Goal: Complete application form

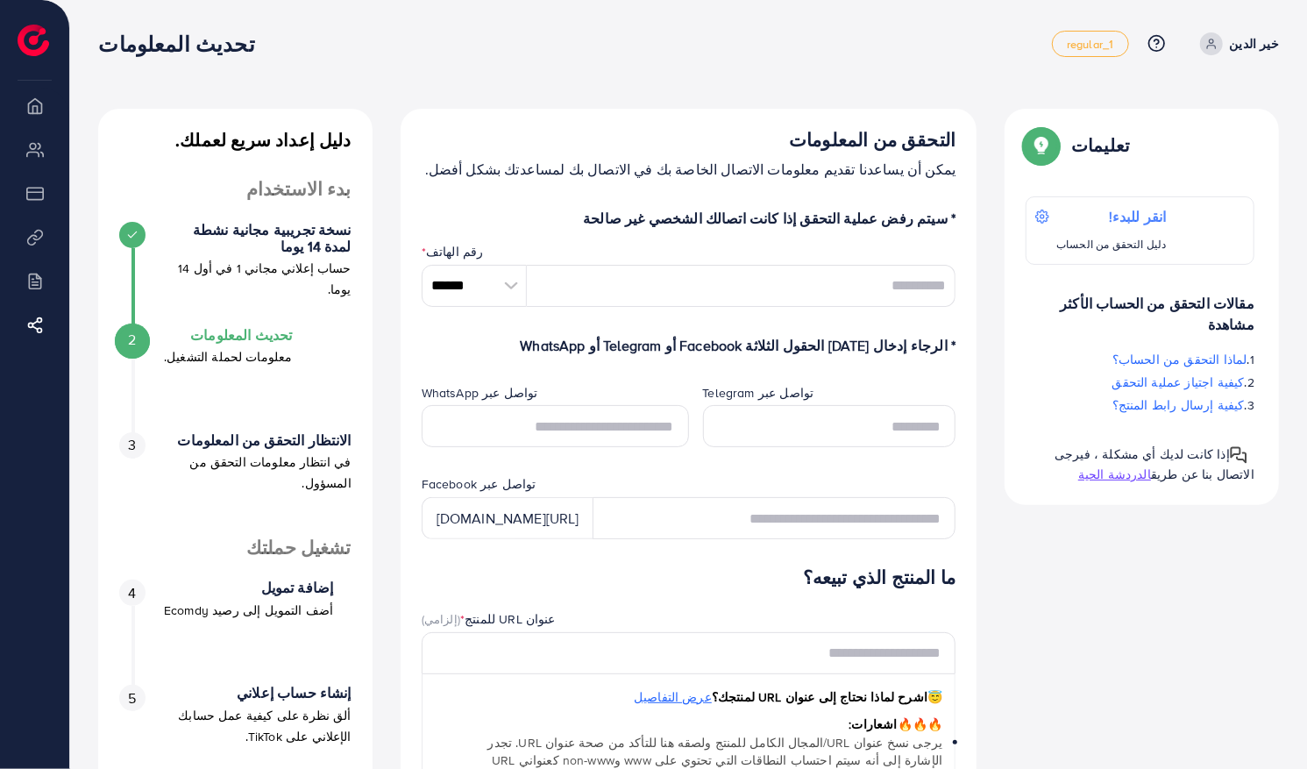
click at [1218, 44] on icon at bounding box center [1212, 44] width 12 height 12
click at [1245, 54] on link "خير الدين" at bounding box center [1236, 43] width 86 height 23
click at [1264, 43] on p "خير الدين" at bounding box center [1254, 43] width 49 height 21
click at [1269, 49] on p "خير الدين" at bounding box center [1254, 43] width 49 height 21
click at [1102, 44] on font "regular_1" at bounding box center [1090, 44] width 46 height 16
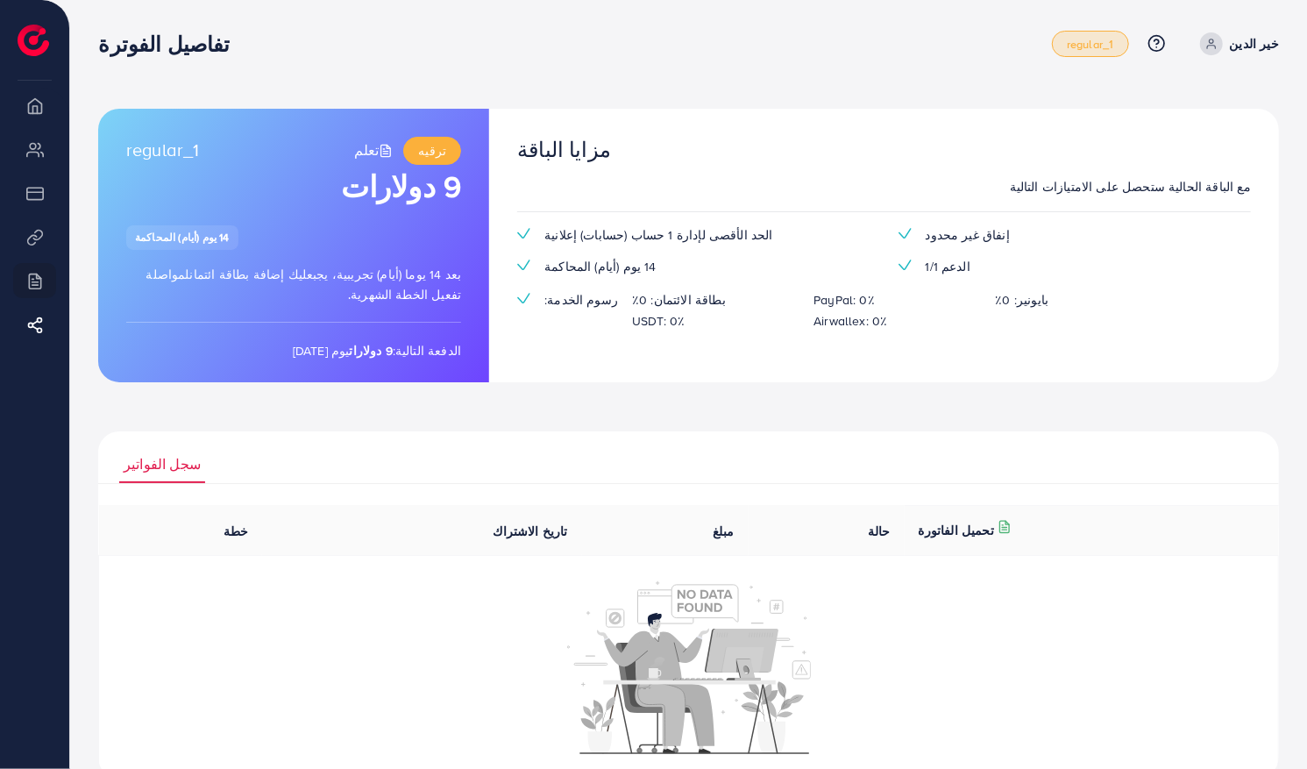
click at [1113, 47] on font "regular_1" at bounding box center [1090, 44] width 46 height 16
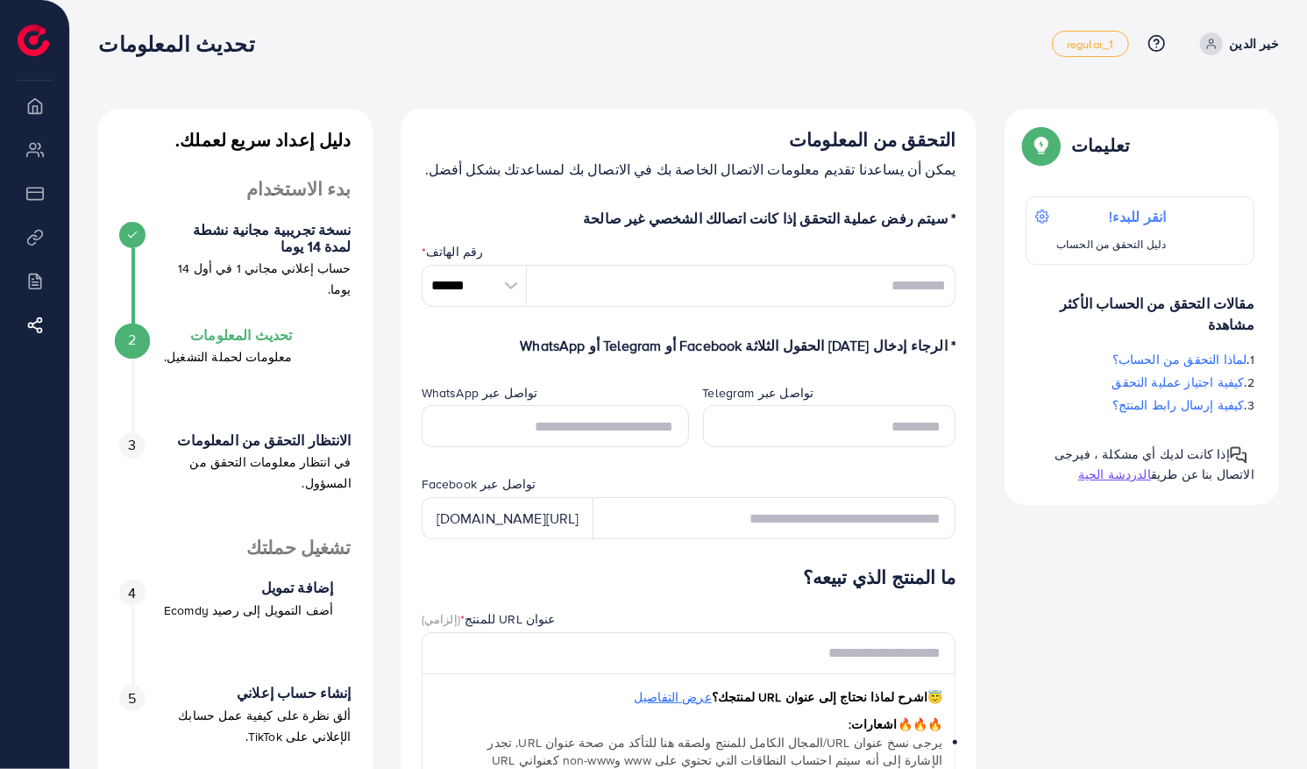
click at [23, 109] on li "نظره عامه" at bounding box center [34, 105] width 69 height 35
click at [503, 298] on div at bounding box center [511, 286] width 31 height 42
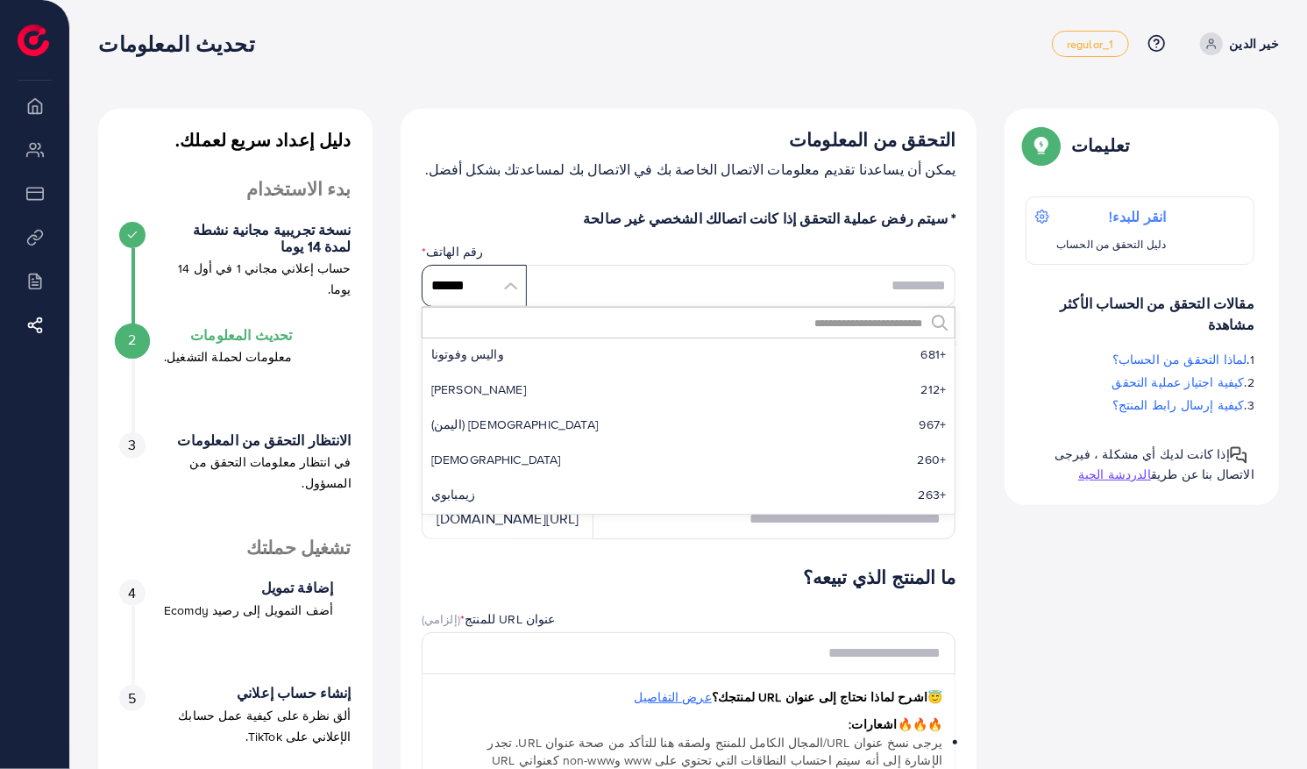
scroll to position [8321, 0]
click at [897, 267] on input "tel" at bounding box center [742, 286] width 430 height 42
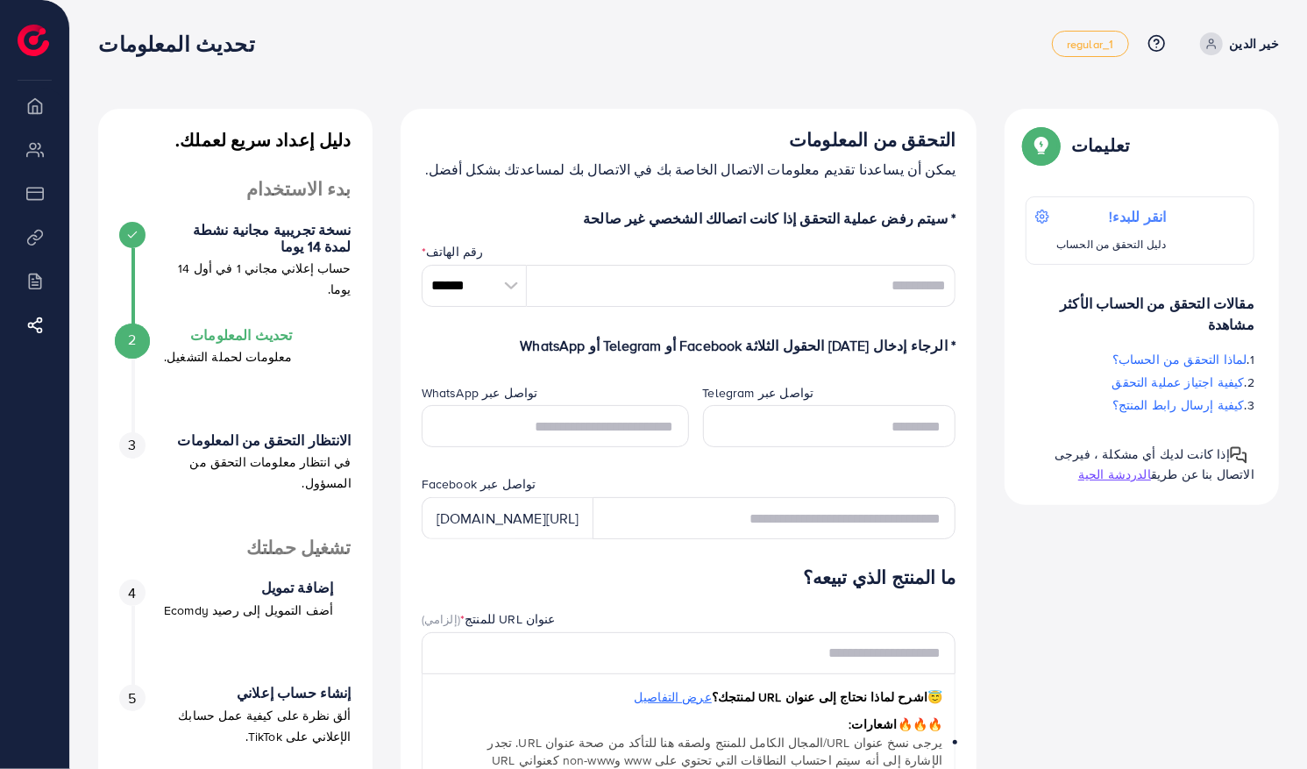
click at [480, 289] on input "******" at bounding box center [474, 286] width 105 height 42
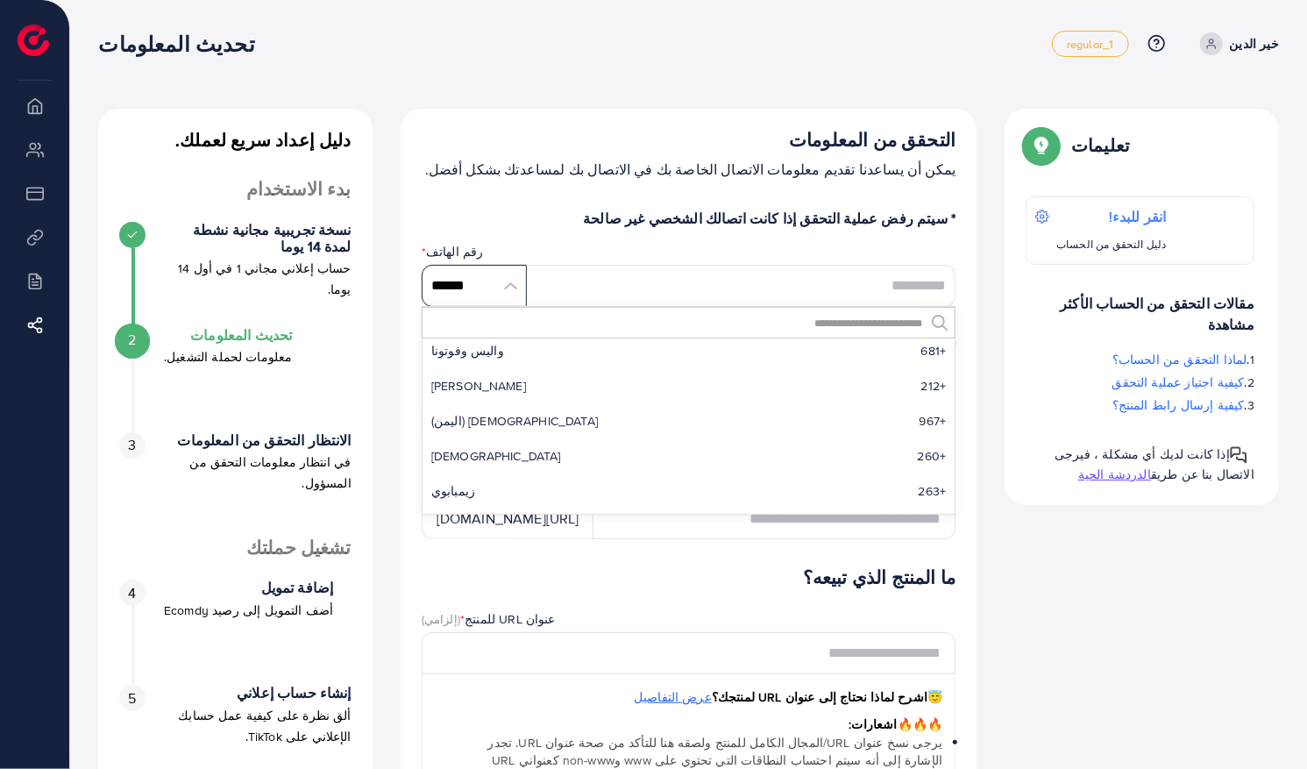
scroll to position [8281, 0]
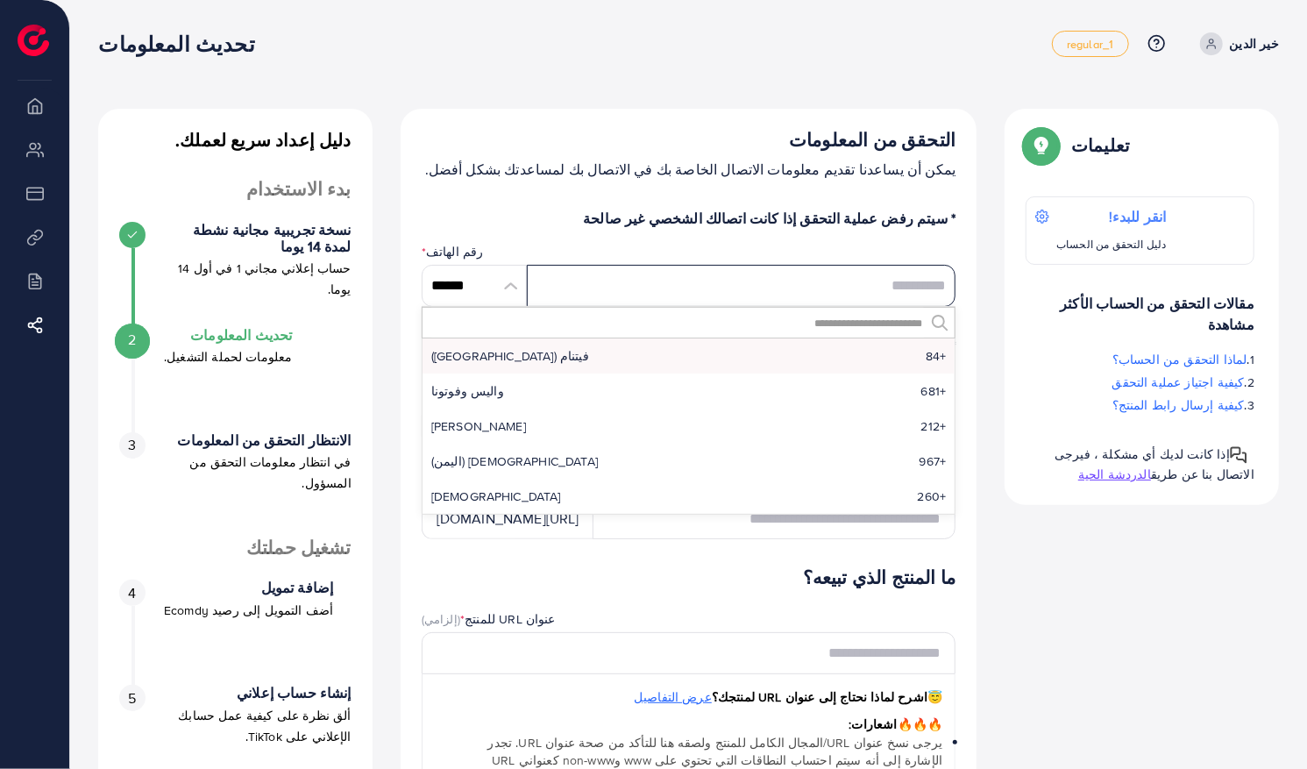
click at [743, 288] on input "tel" at bounding box center [742, 286] width 430 height 42
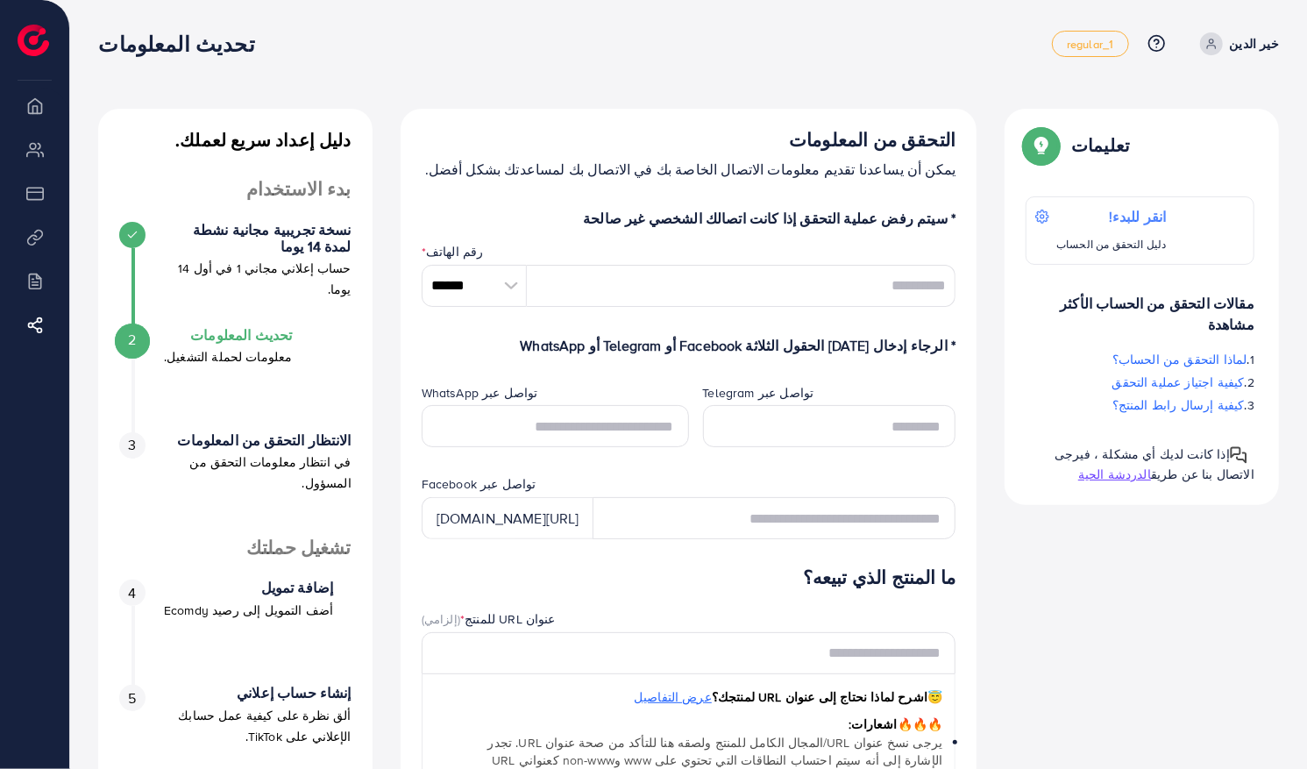
click at [506, 282] on div at bounding box center [511, 286] width 31 height 42
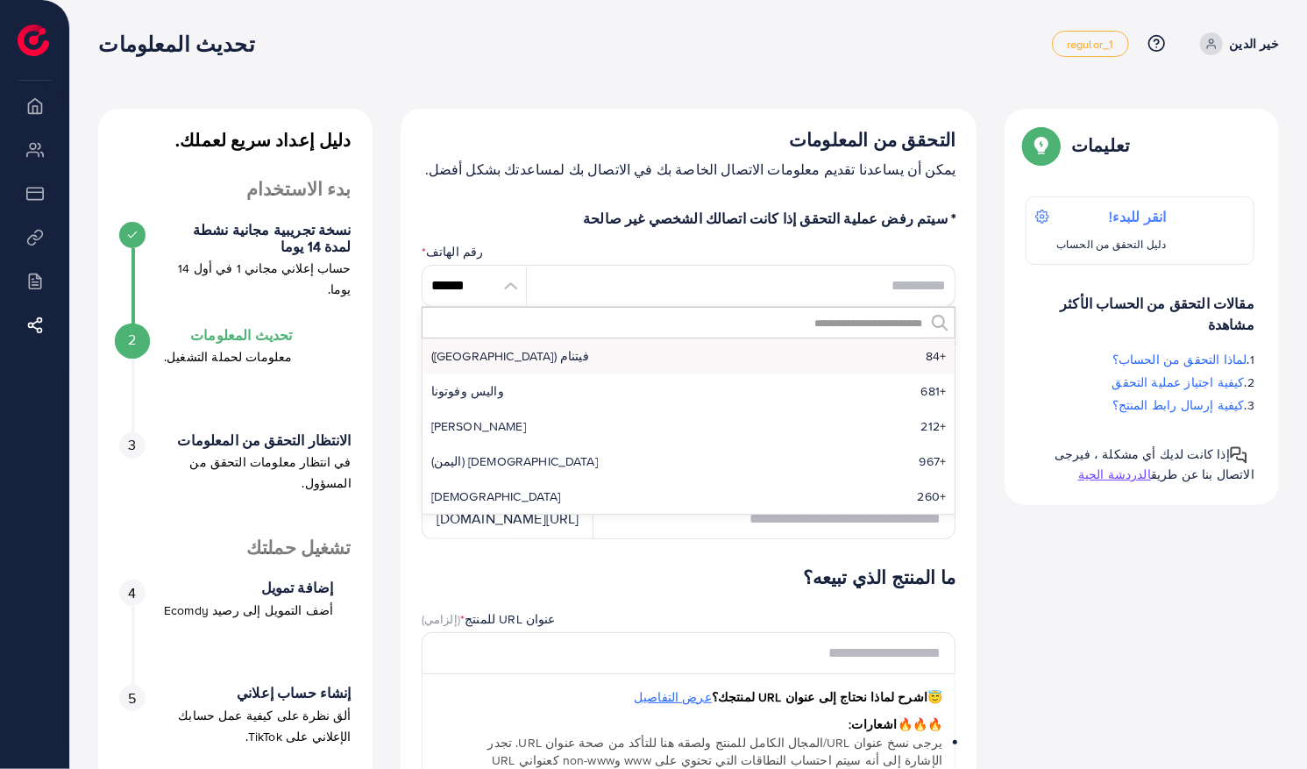
click at [900, 329] on input "text" at bounding box center [678, 323] width 494 height 30
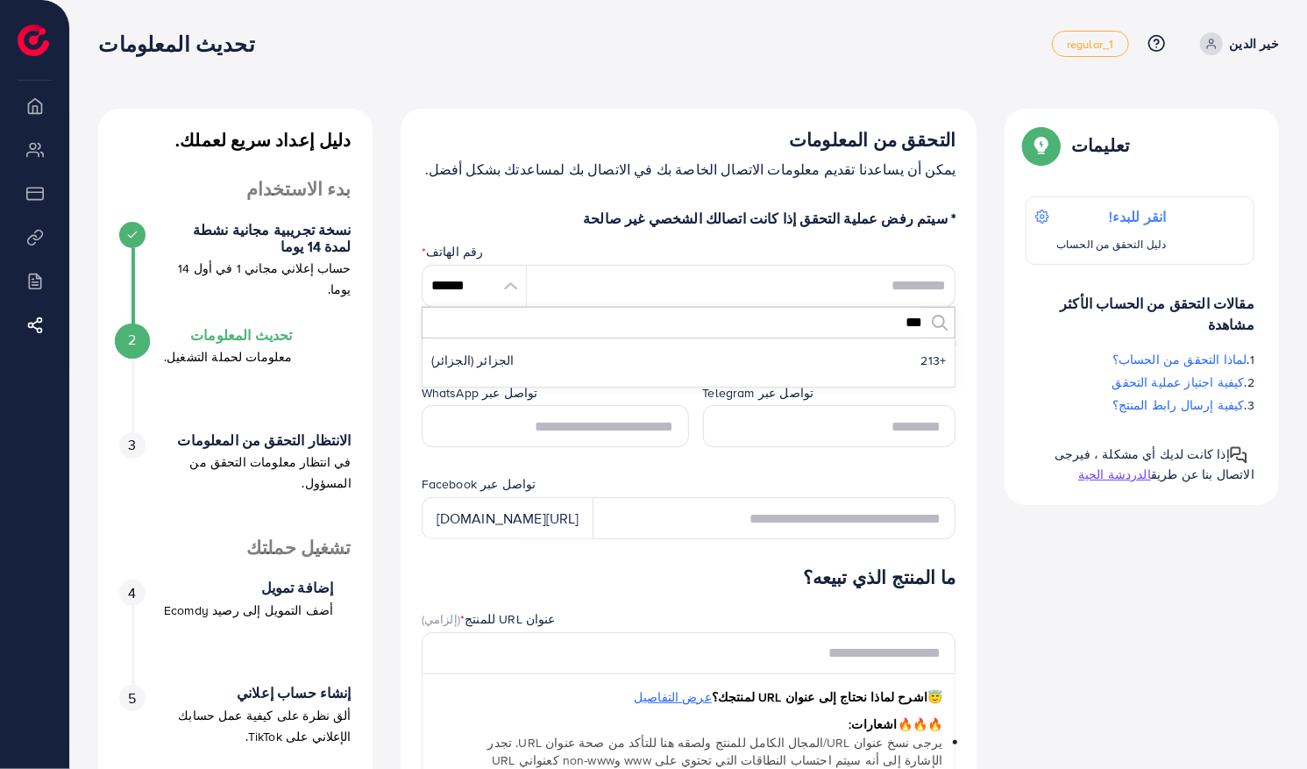
scroll to position [0, 0]
type input "***"
click at [929, 359] on span "+213" at bounding box center [933, 361] width 25 height 18
type input "*******"
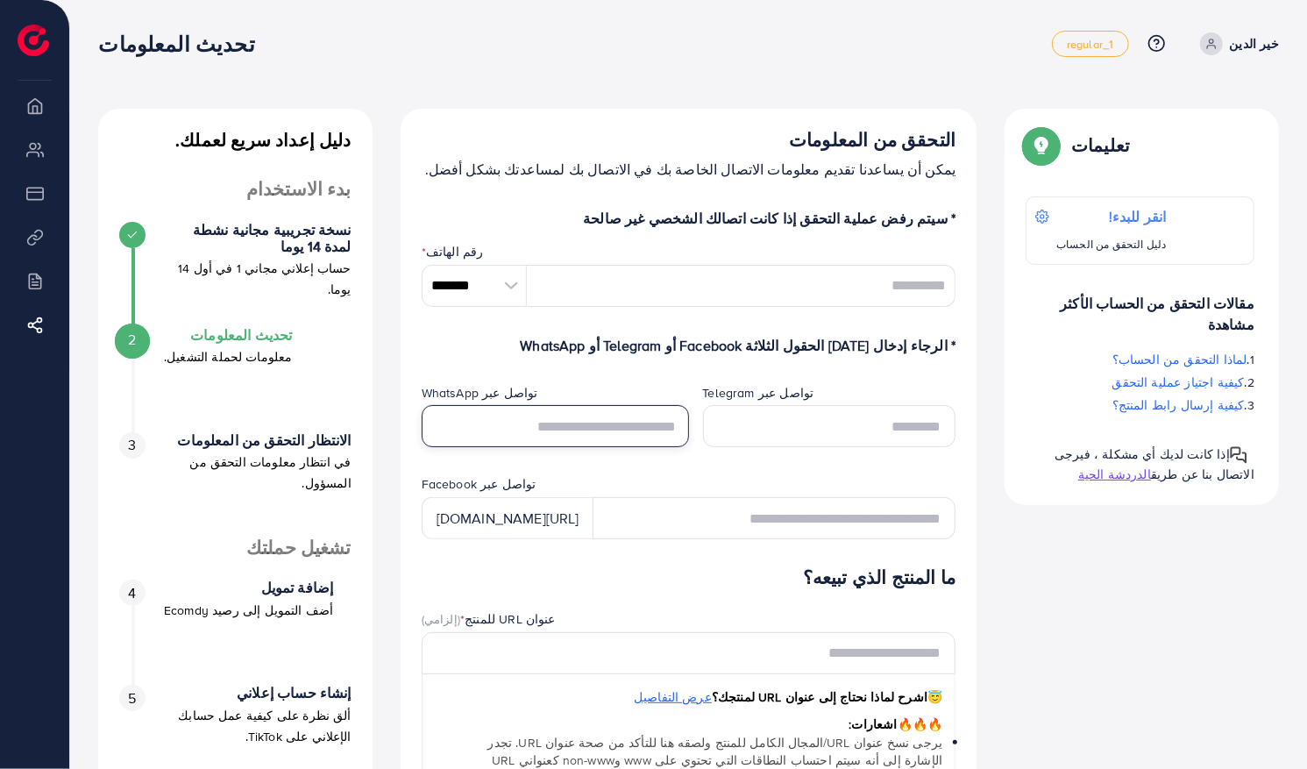
click at [646, 435] on input "text" at bounding box center [555, 426] width 267 height 42
click at [894, 291] on input "tel" at bounding box center [742, 286] width 430 height 42
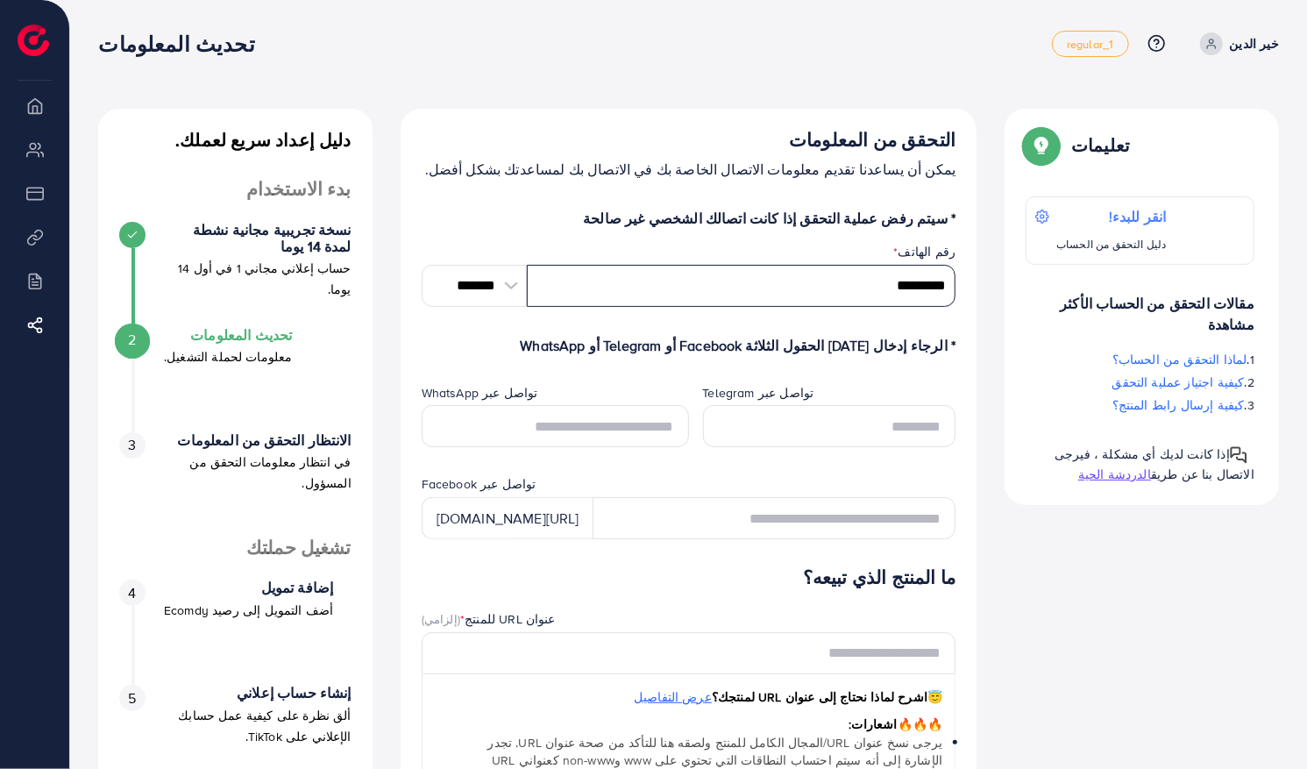
type input "*********"
click at [622, 429] on input "text" at bounding box center [555, 426] width 267 height 42
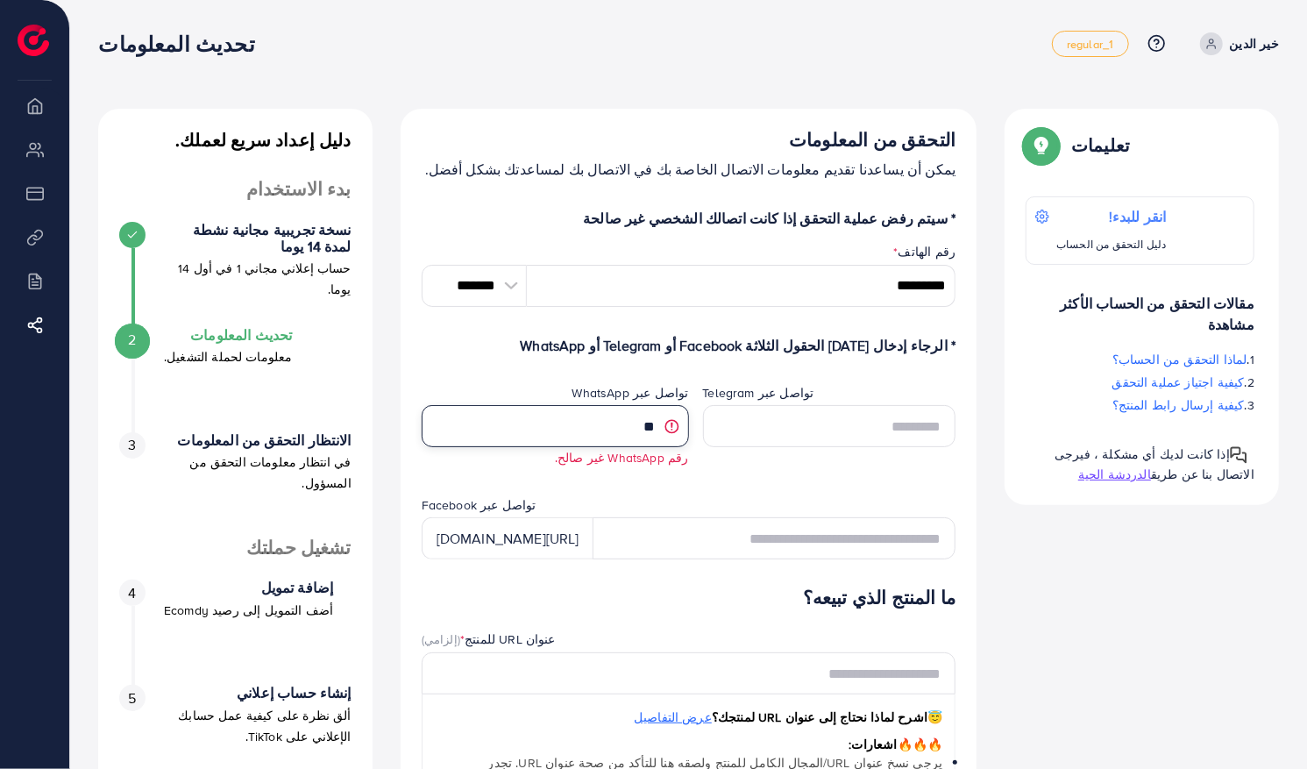
type input "*"
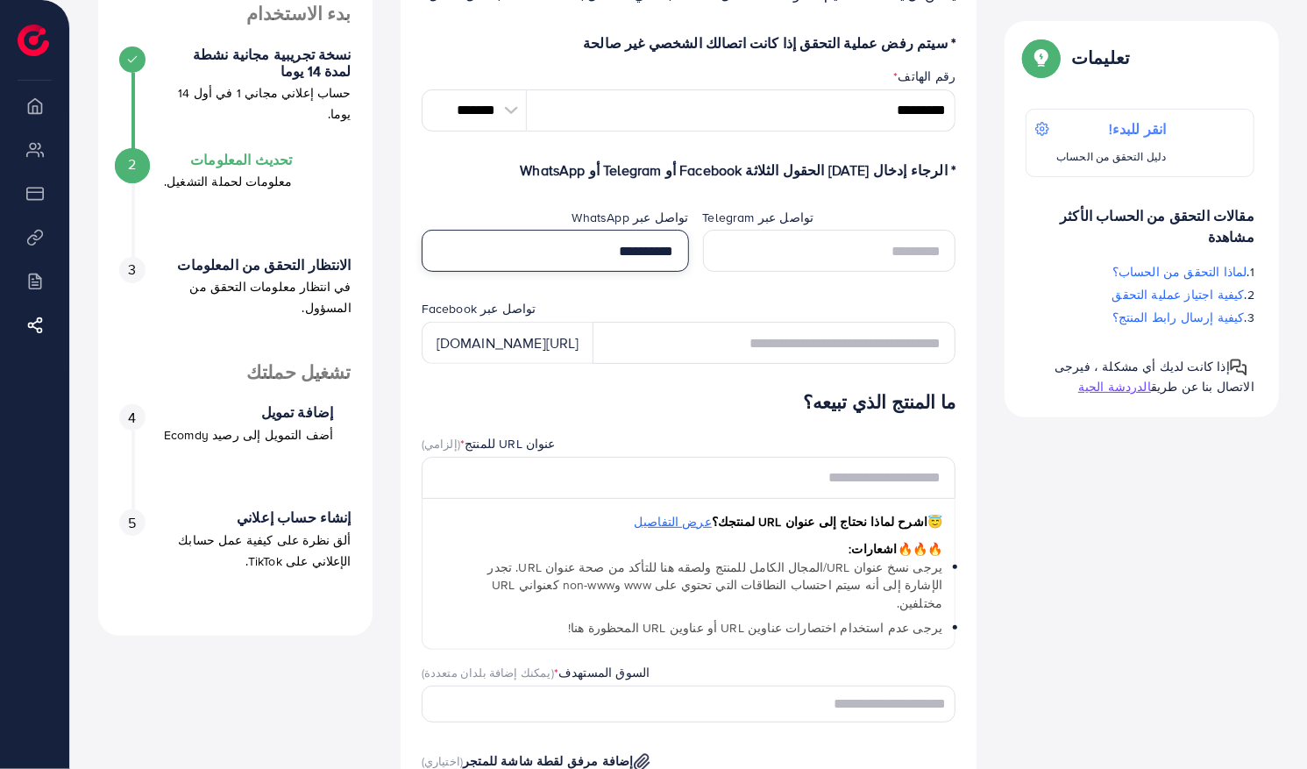
scroll to position [196, 0]
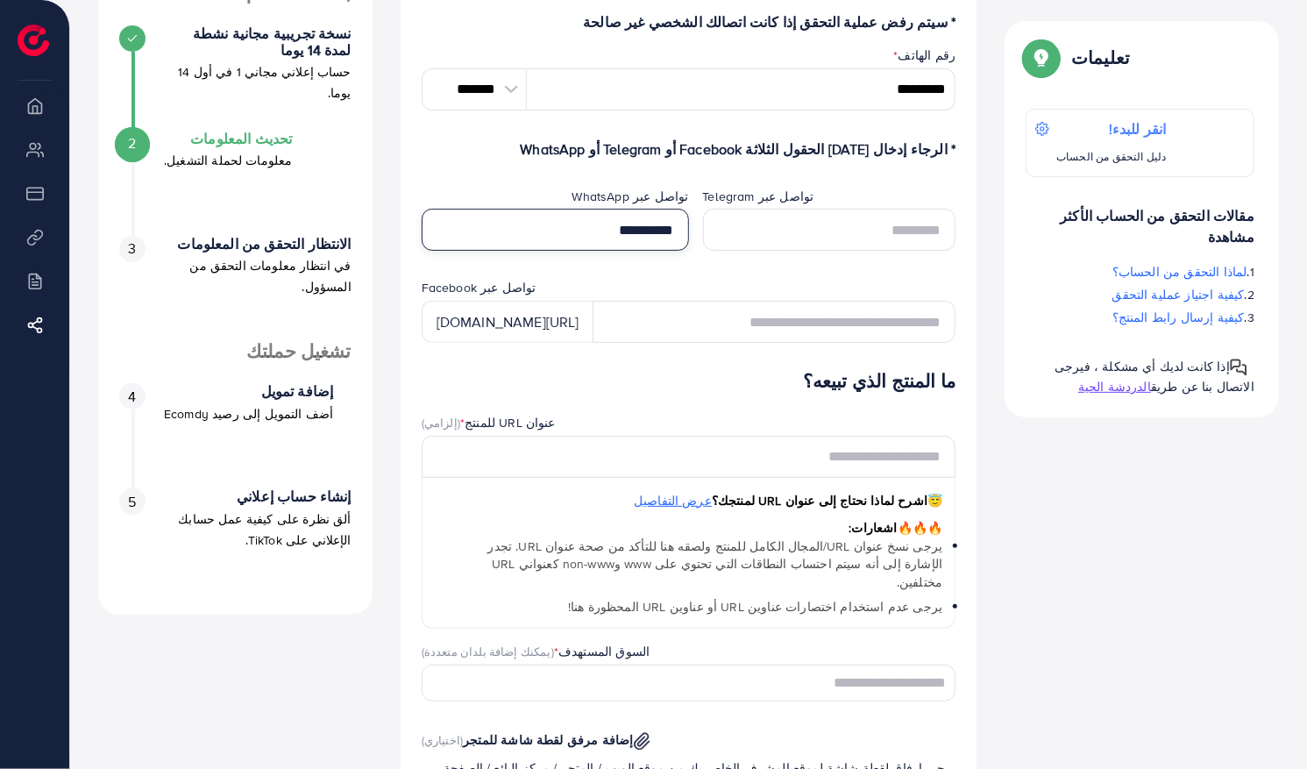
type input "**********"
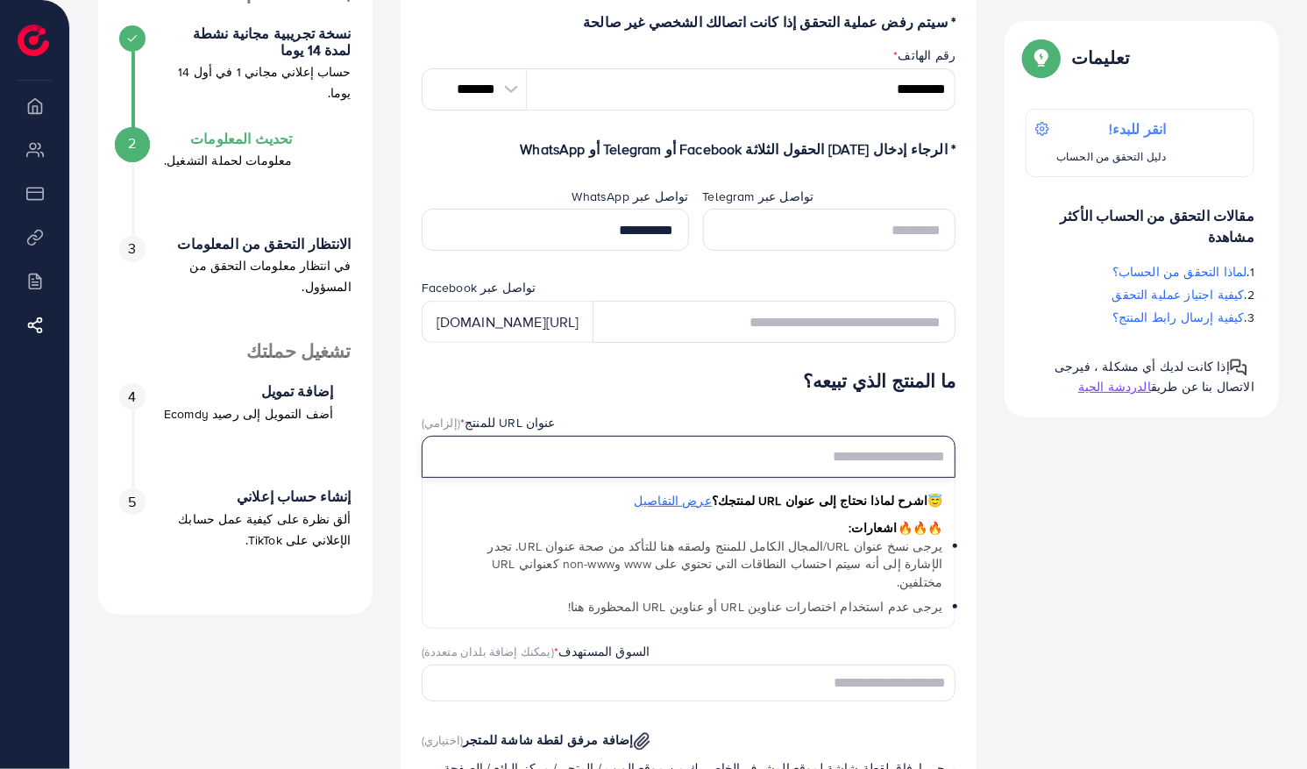
click at [884, 466] on input "text" at bounding box center [689, 457] width 535 height 42
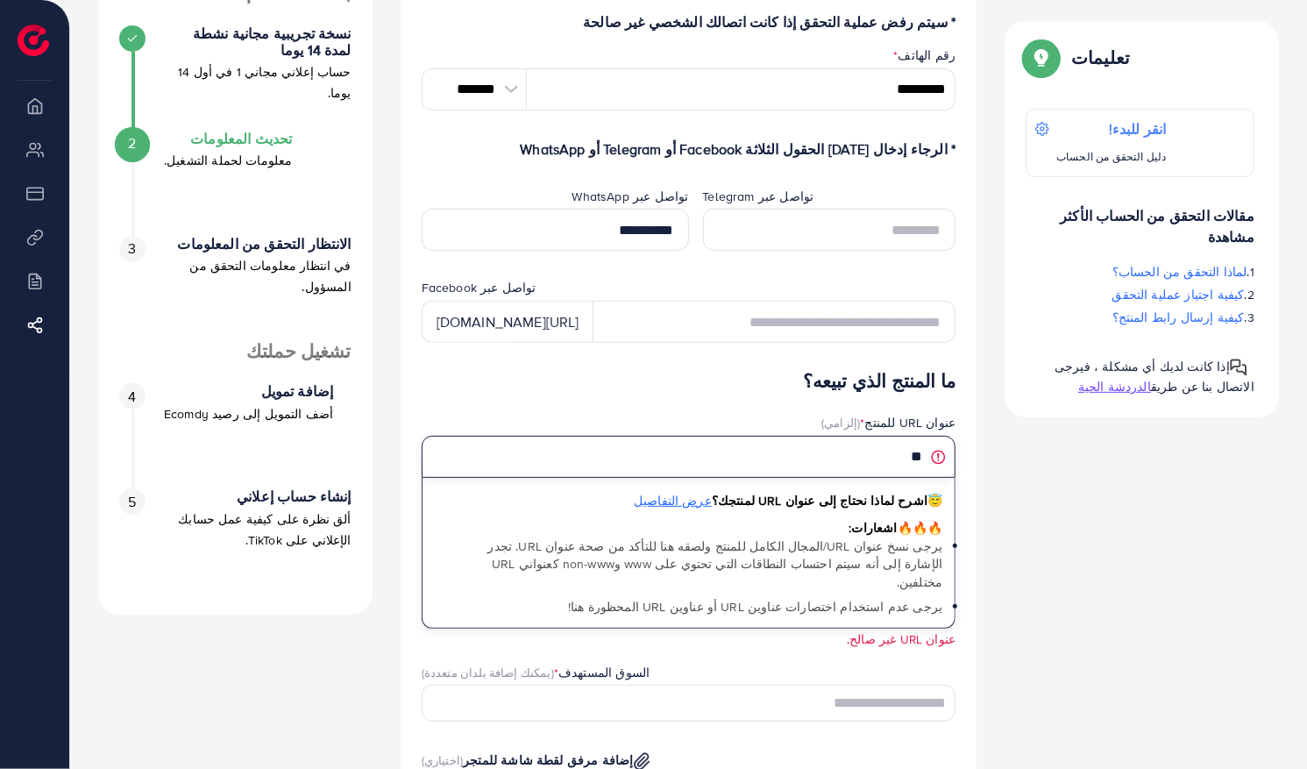
type input "*"
click at [914, 459] on input "********" at bounding box center [689, 457] width 535 height 42
click at [879, 454] on input "********" at bounding box center [689, 457] width 535 height 42
click at [886, 453] on input "********" at bounding box center [689, 457] width 535 height 42
drag, startPoint x: 886, startPoint y: 453, endPoint x: 858, endPoint y: 466, distance: 29.8
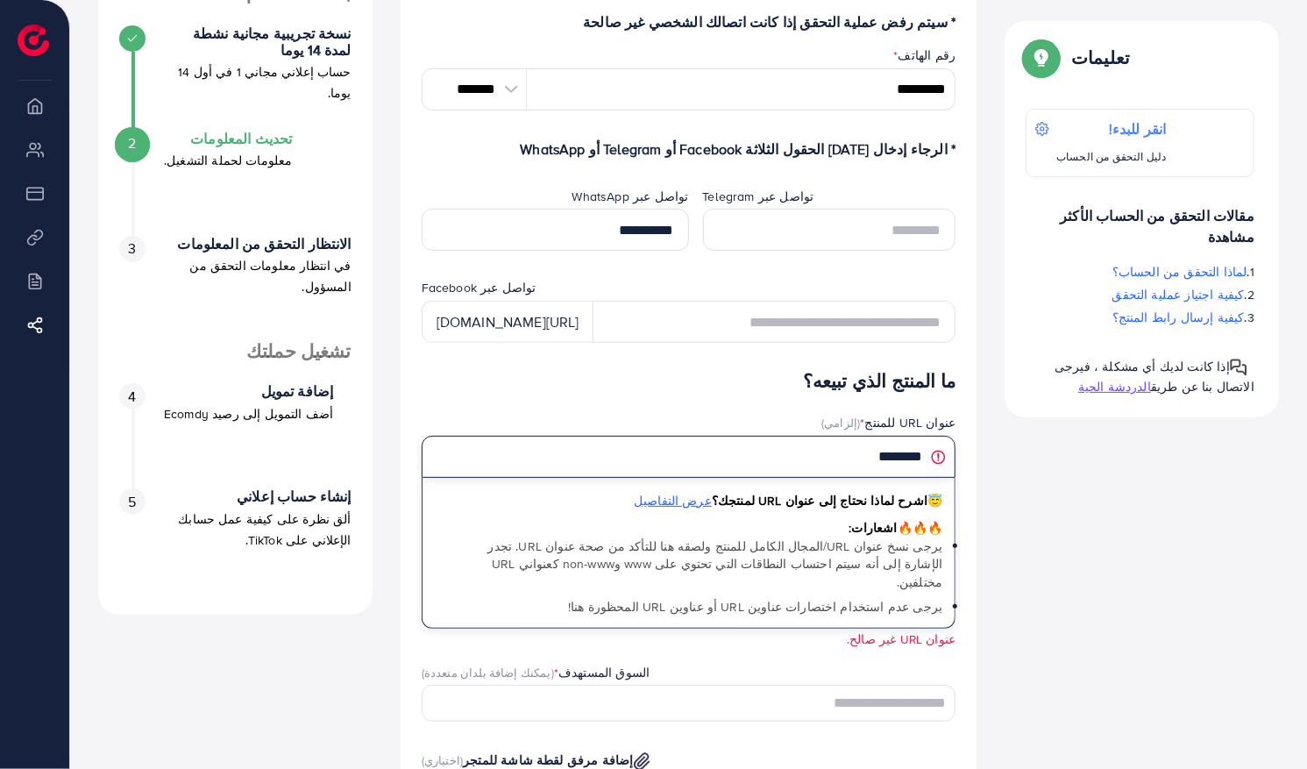
click at [858, 466] on input "********" at bounding box center [689, 457] width 535 height 42
click at [861, 458] on input "********" at bounding box center [689, 457] width 535 height 42
click at [829, 452] on input "********" at bounding box center [689, 457] width 535 height 42
click at [877, 457] on input "*******" at bounding box center [689, 457] width 535 height 42
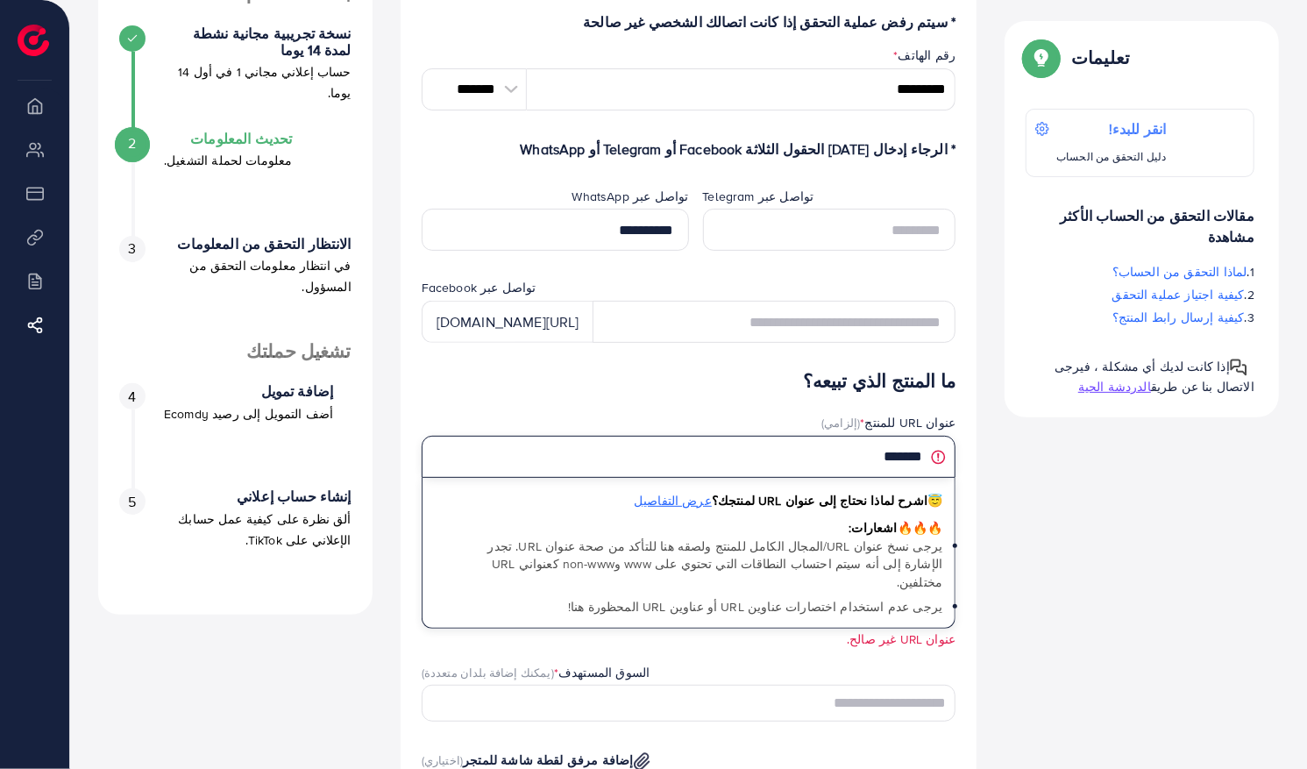
click at [877, 457] on input "*******" at bounding box center [689, 457] width 535 height 42
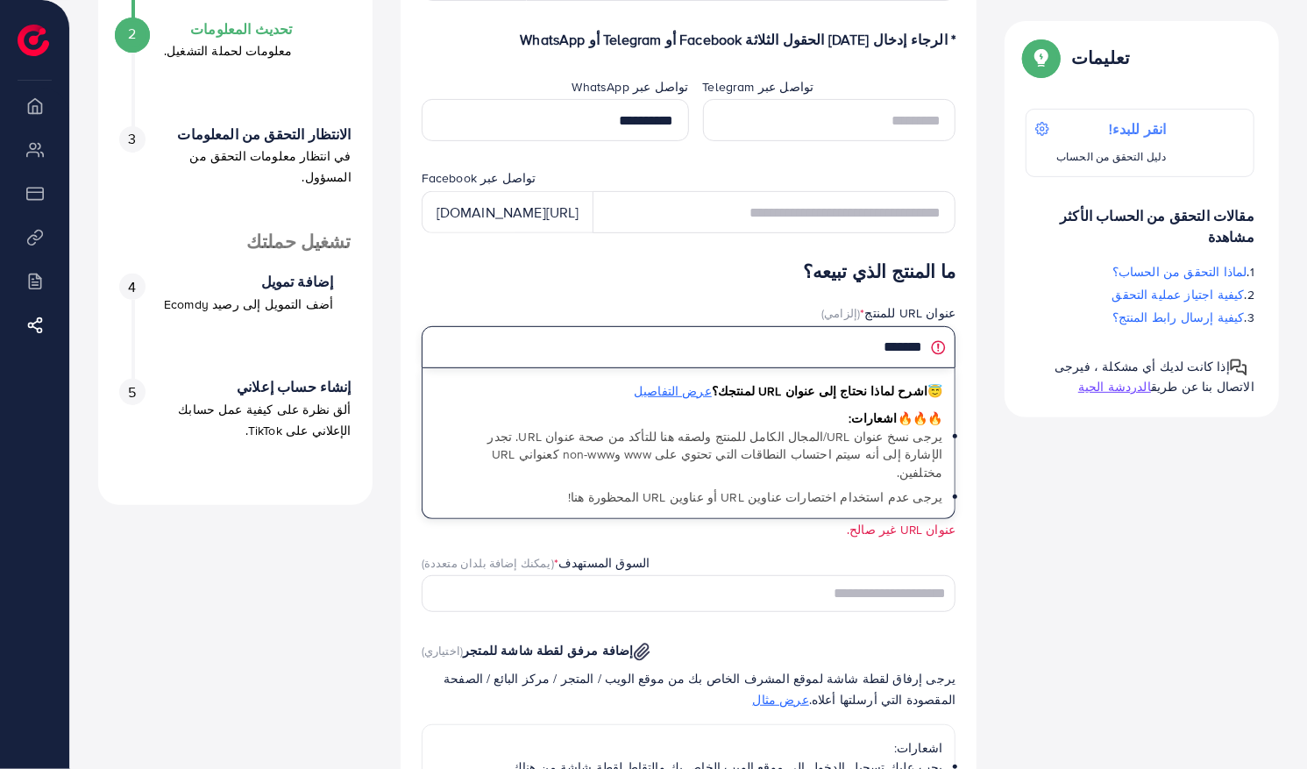
scroll to position [305, 0]
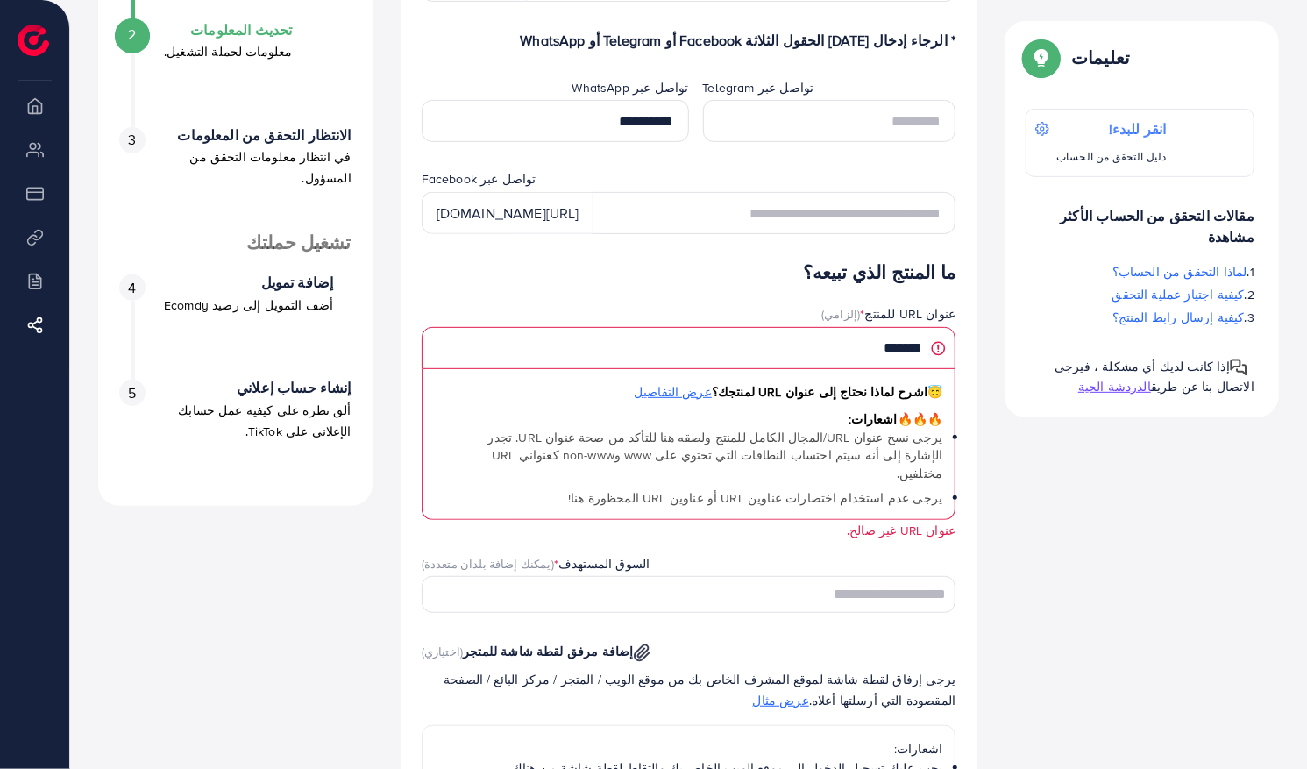
click at [854, 272] on h4 "ما المنتج الذي تبيعه؟" at bounding box center [689, 273] width 535 height 22
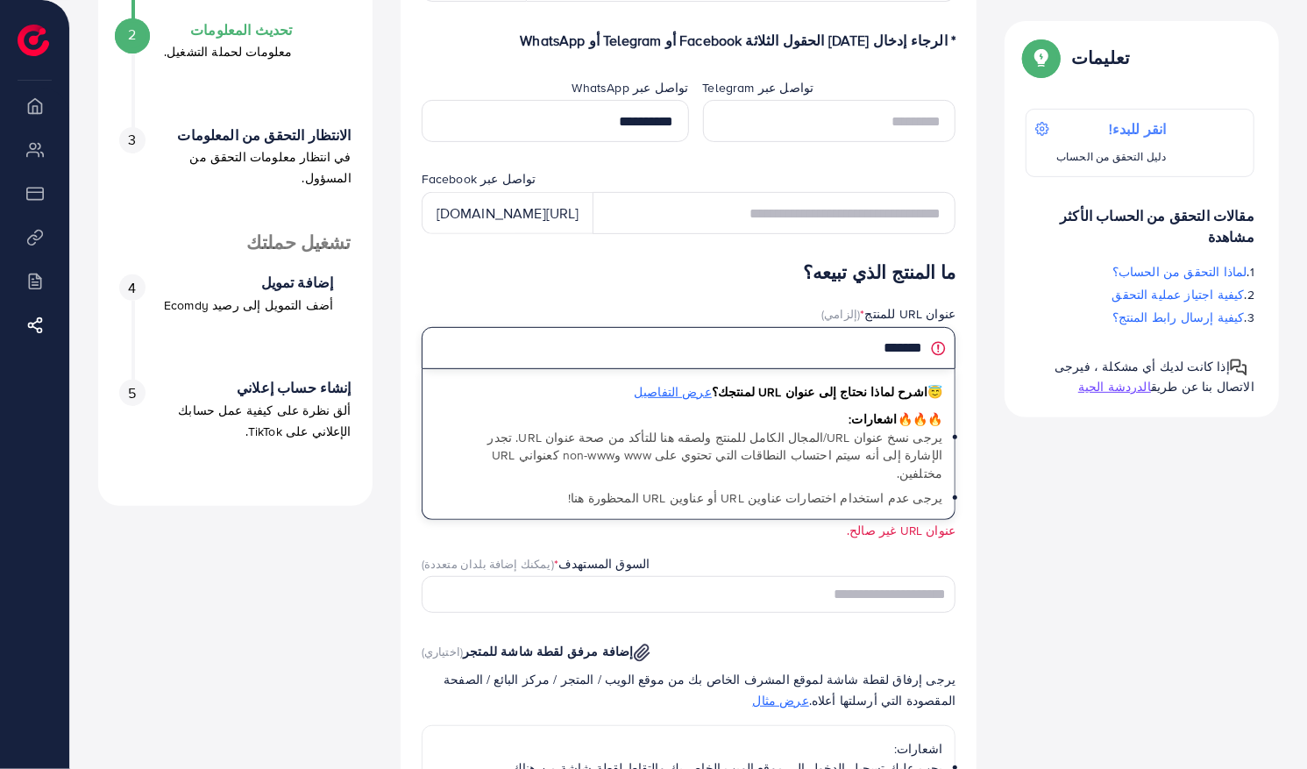
click at [868, 336] on input "*******" at bounding box center [689, 348] width 535 height 42
type input "*"
click at [845, 349] on input "text" at bounding box center [689, 348] width 535 height 42
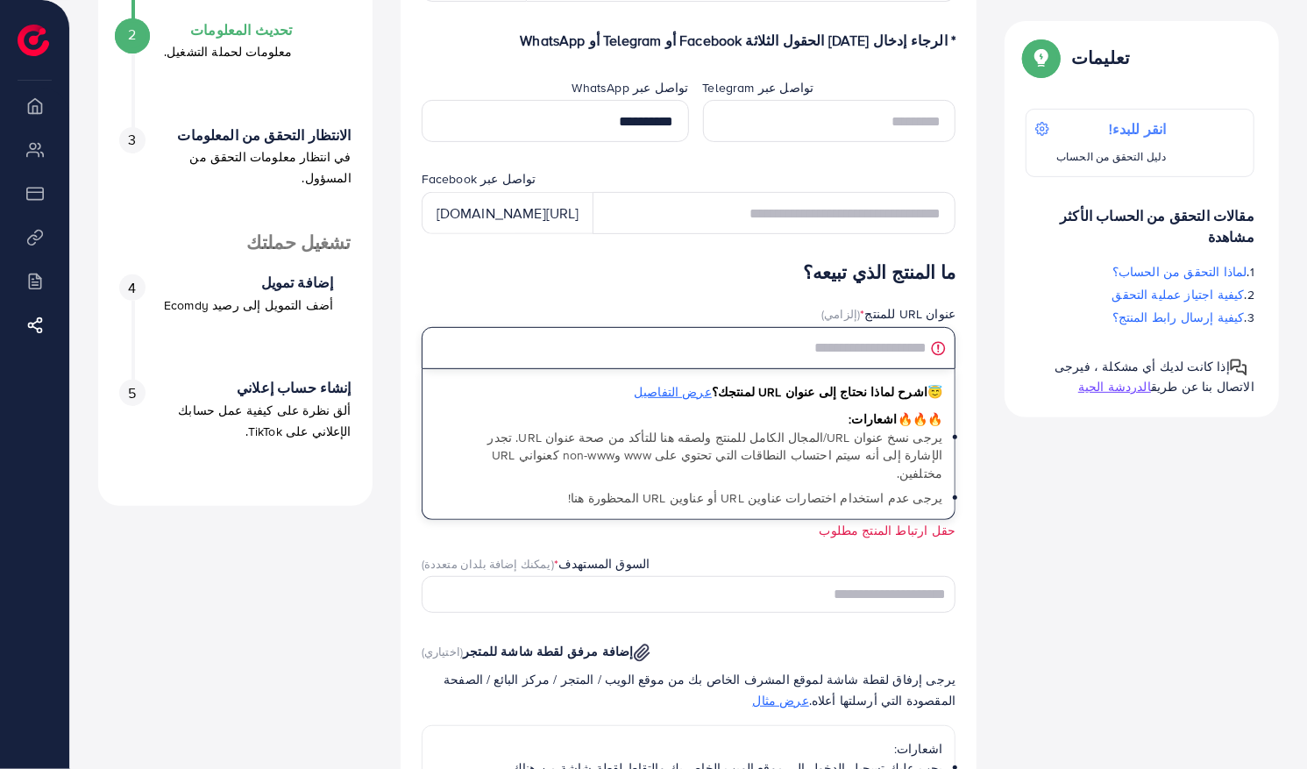
click at [853, 349] on input "text" at bounding box center [689, 348] width 535 height 42
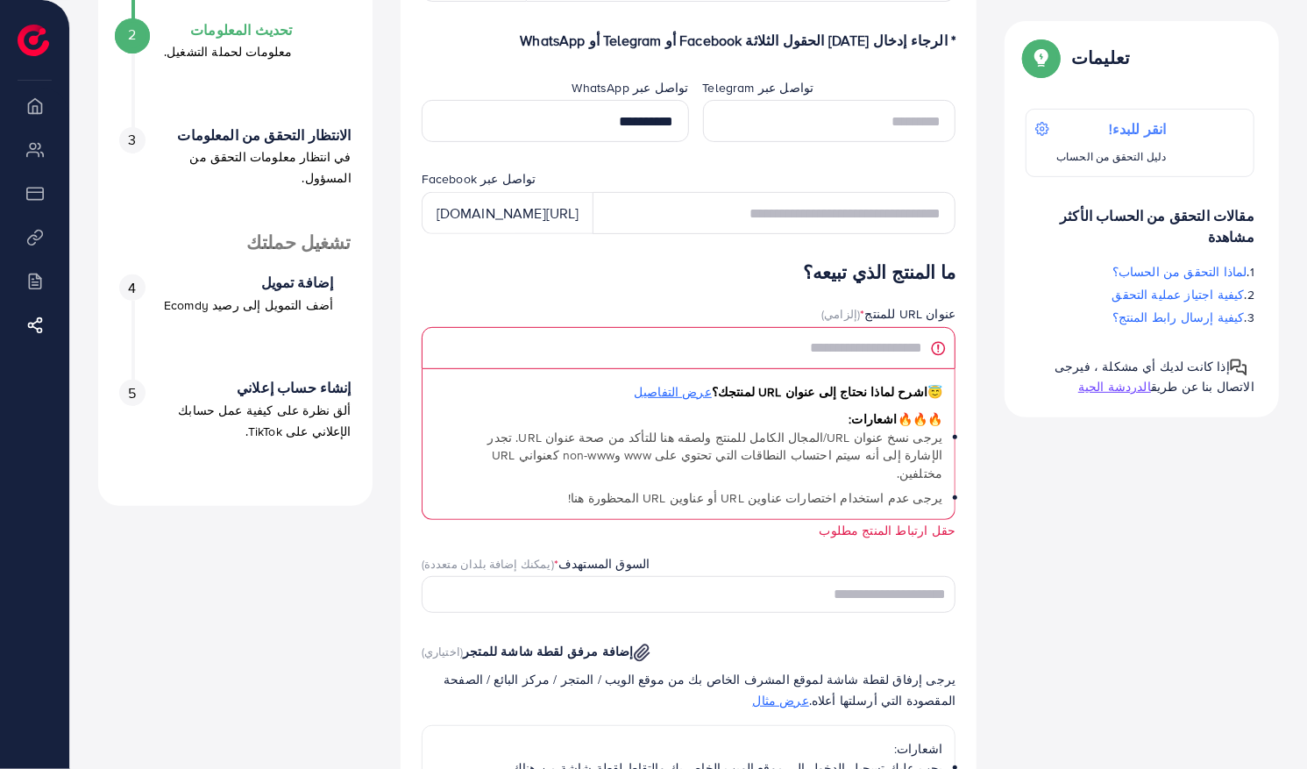
click at [868, 271] on h4 "ما المنتج الذي تبيعه؟" at bounding box center [689, 273] width 535 height 22
drag, startPoint x: 868, startPoint y: 271, endPoint x: 817, endPoint y: 312, distance: 65.5
click at [817, 312] on div "عنوان URL للمنتج * (إلزامي)" at bounding box center [689, 316] width 535 height 22
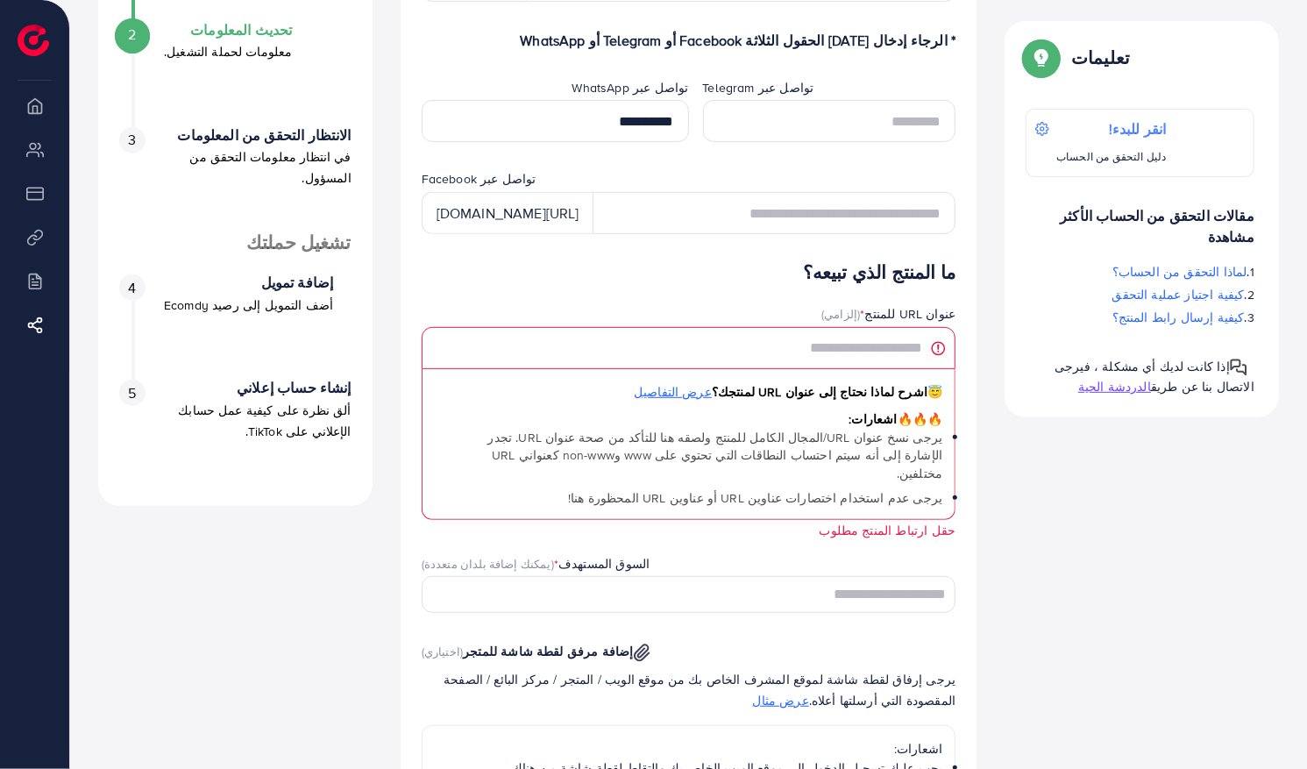
click at [906, 310] on label "عنوان URL للمنتج * (إلزامي)" at bounding box center [889, 314] width 134 height 18
click at [882, 309] on label "عنوان URL للمنتج * (إلزامي)" at bounding box center [889, 314] width 134 height 18
drag, startPoint x: 882, startPoint y: 309, endPoint x: 944, endPoint y: 297, distance: 63.3
click at [944, 297] on div "ما المنتج الذي تبيعه؟ عنوان URL للمنتج * (إلزامي) 😇 اشرح لماذا نحتاج إلى عنوان …" at bounding box center [689, 665] width 535 height 806
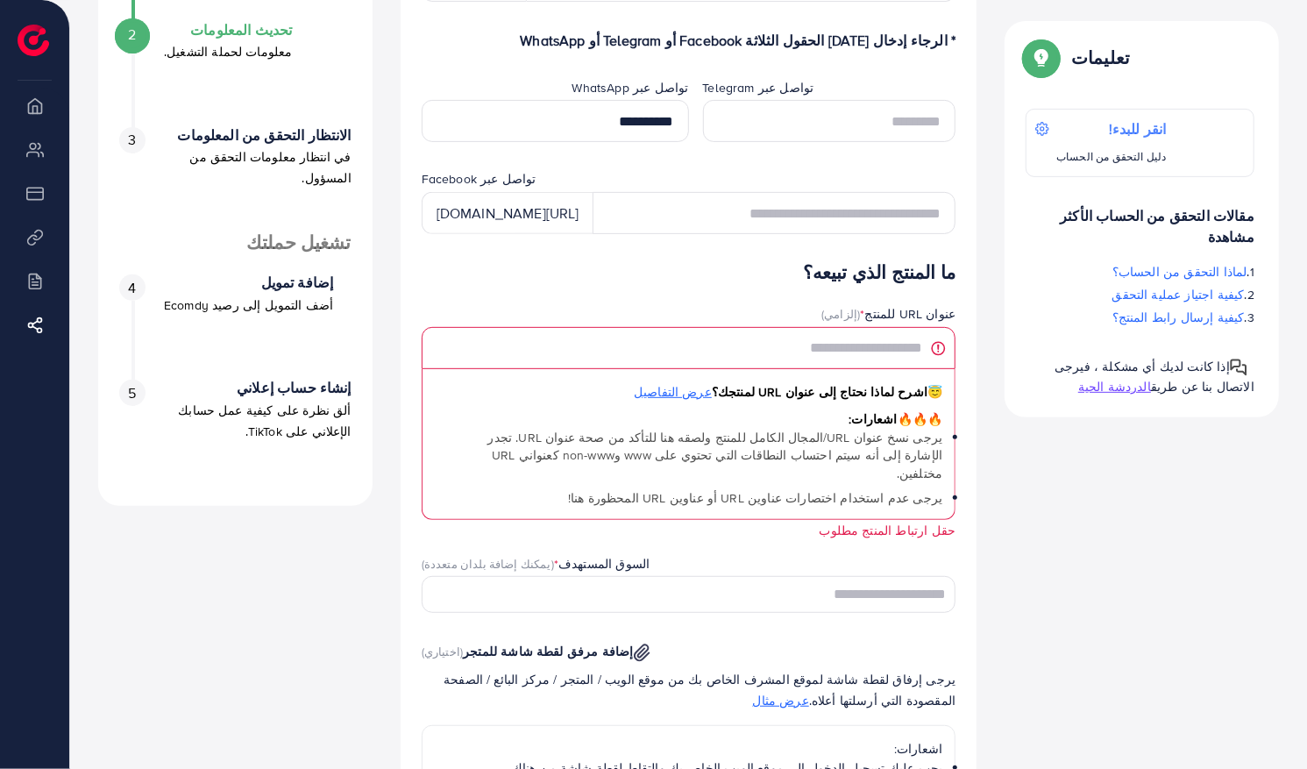
click at [669, 235] on form "**********" at bounding box center [689, 501] width 535 height 1197
click at [677, 243] on form "**********" at bounding box center [689, 501] width 535 height 1197
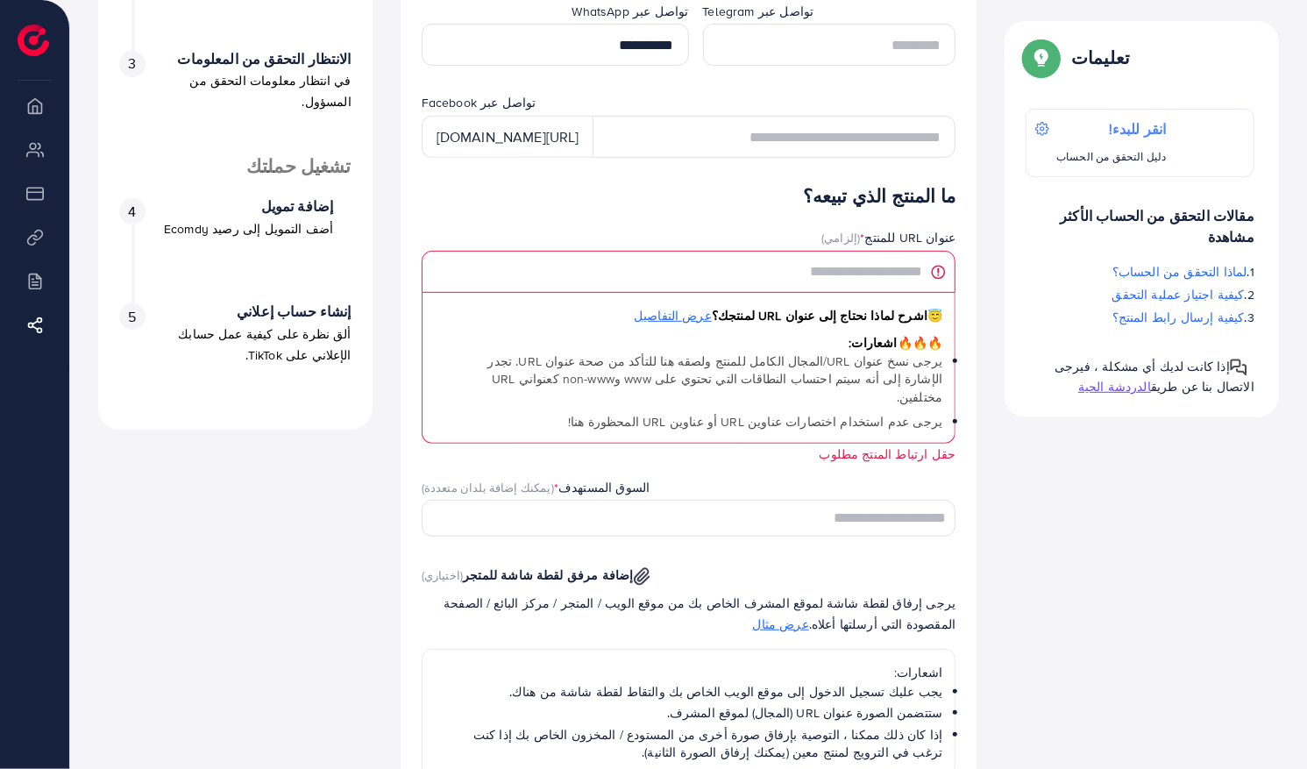
scroll to position [382, 0]
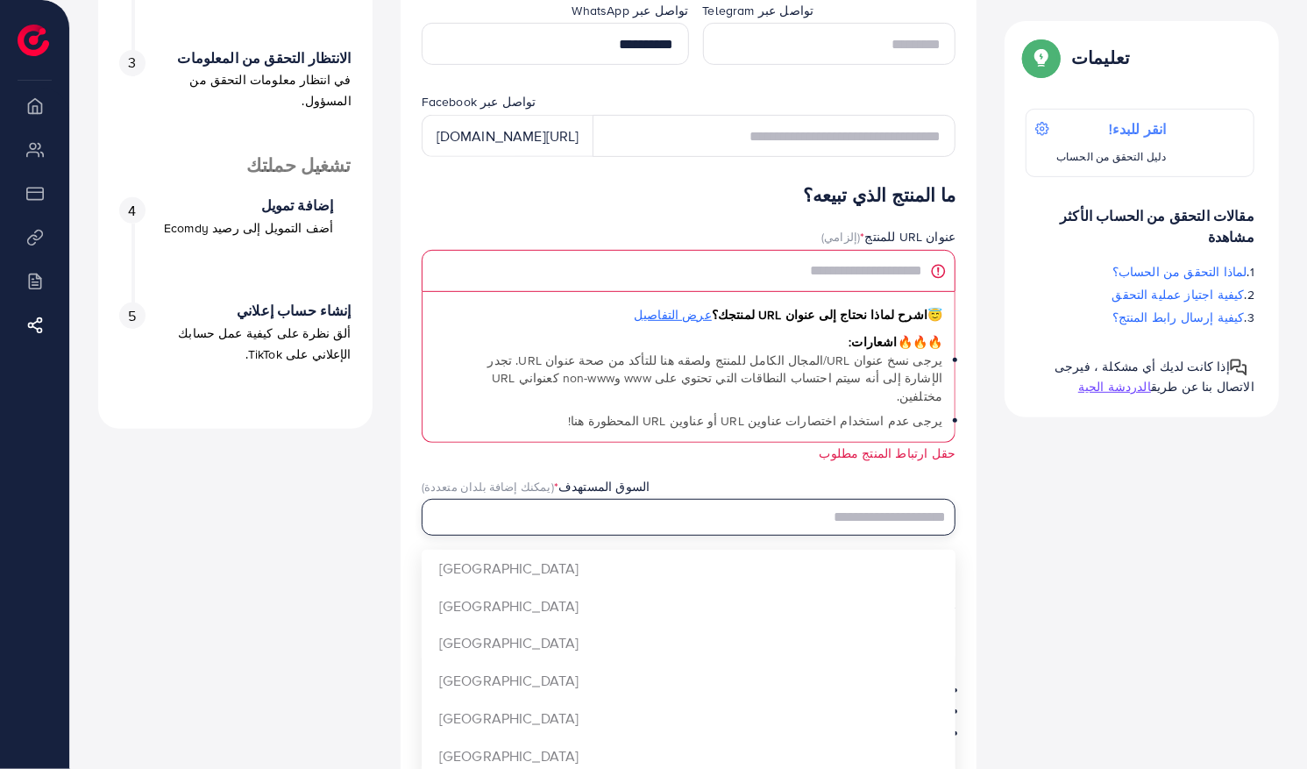
click at [754, 504] on input "البحث عن خيار" at bounding box center [699, 517] width 509 height 27
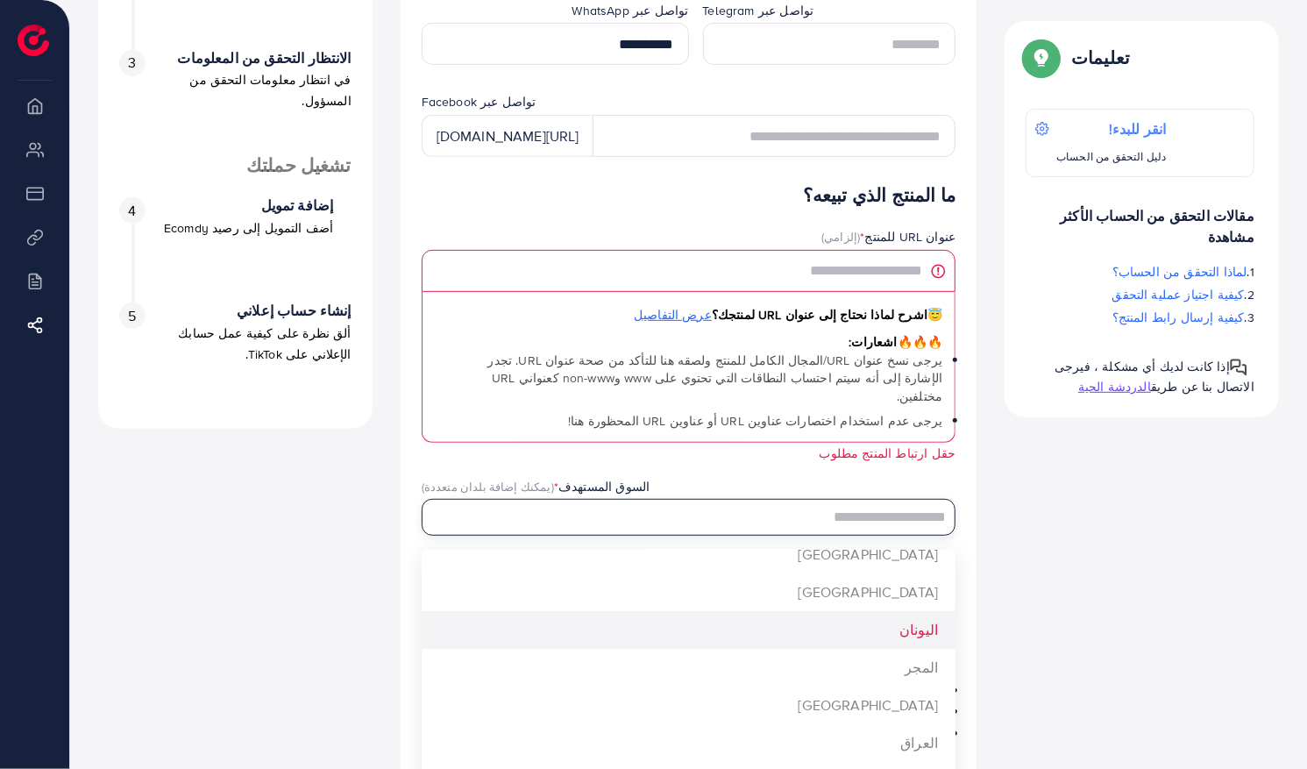
scroll to position [0, 0]
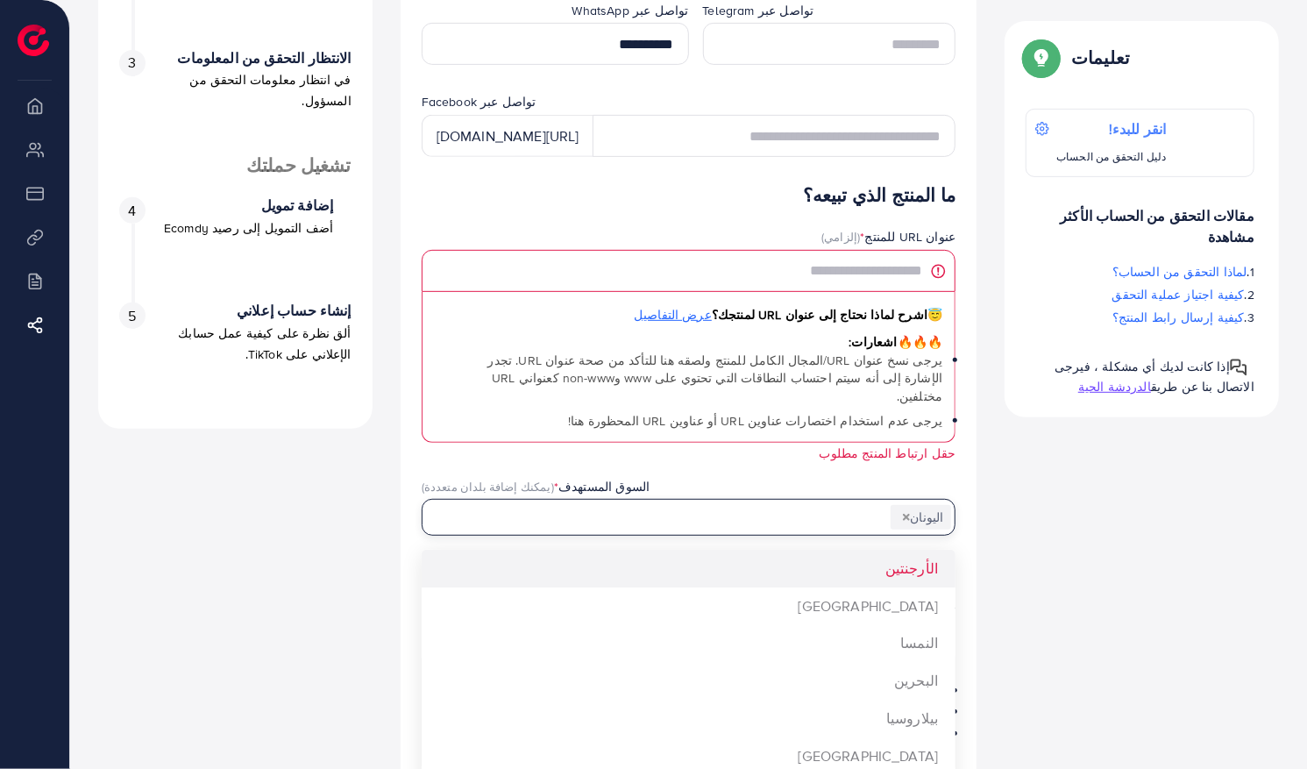
click at [877, 504] on input "البحث عن خيار" at bounding box center [666, 517] width 442 height 27
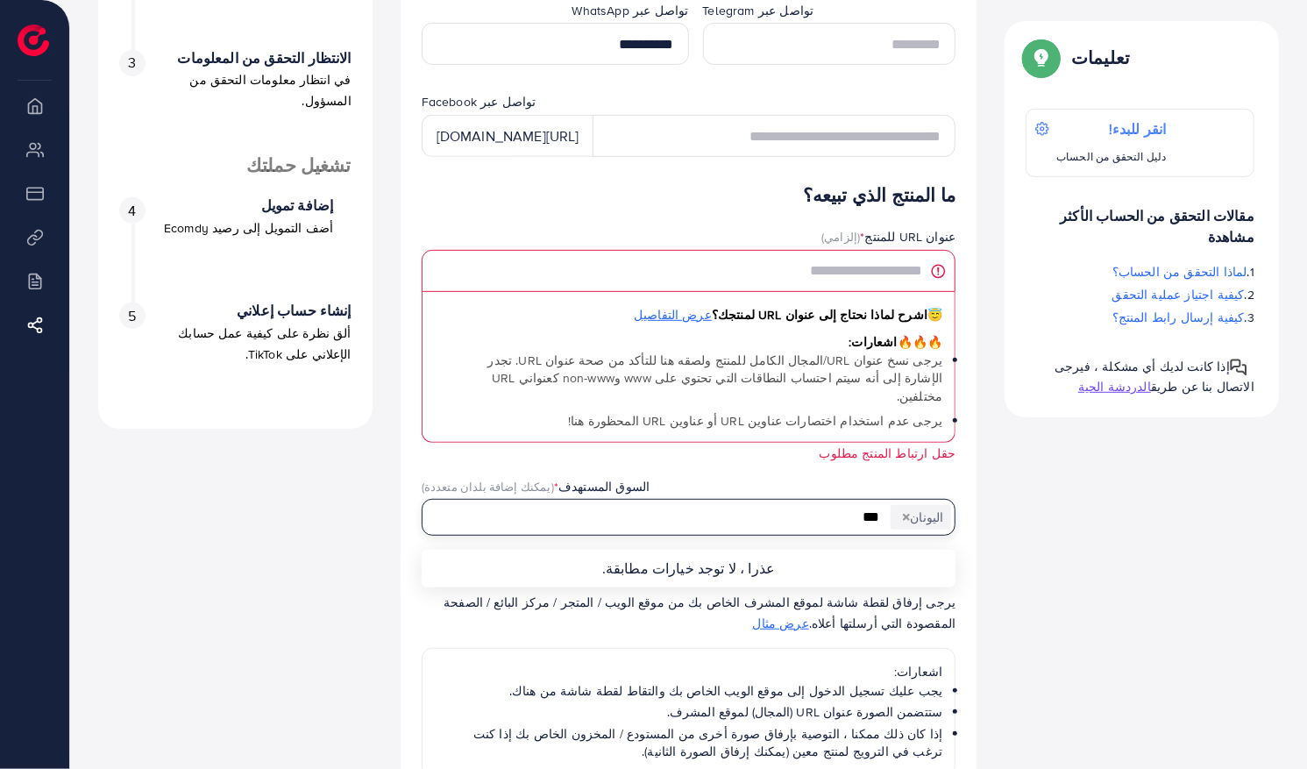
type input "*"
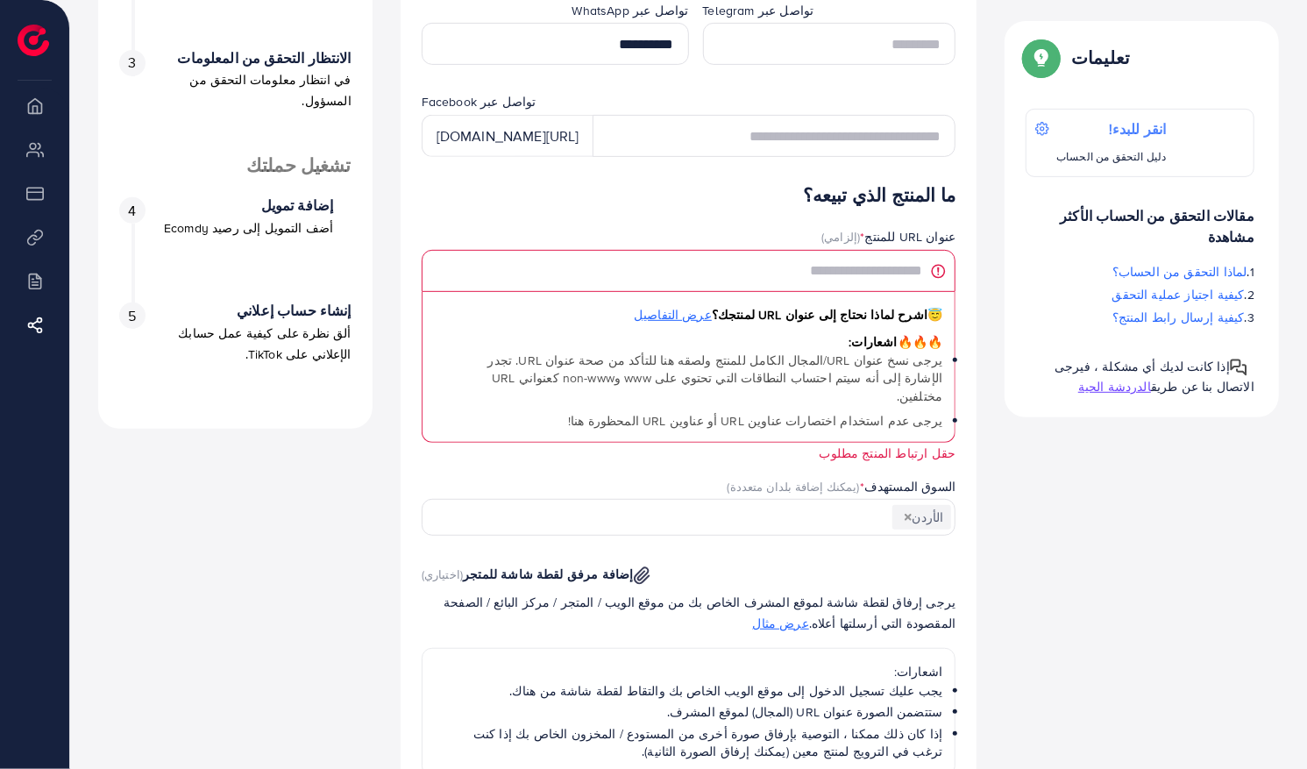
click at [905, 584] on div "ما المنتج الذي تبيعه؟ عنوان URL للمنتج * (إلزامي) 😇 اشرح لماذا نحتاج إلى عنوان …" at bounding box center [689, 588] width 535 height 806
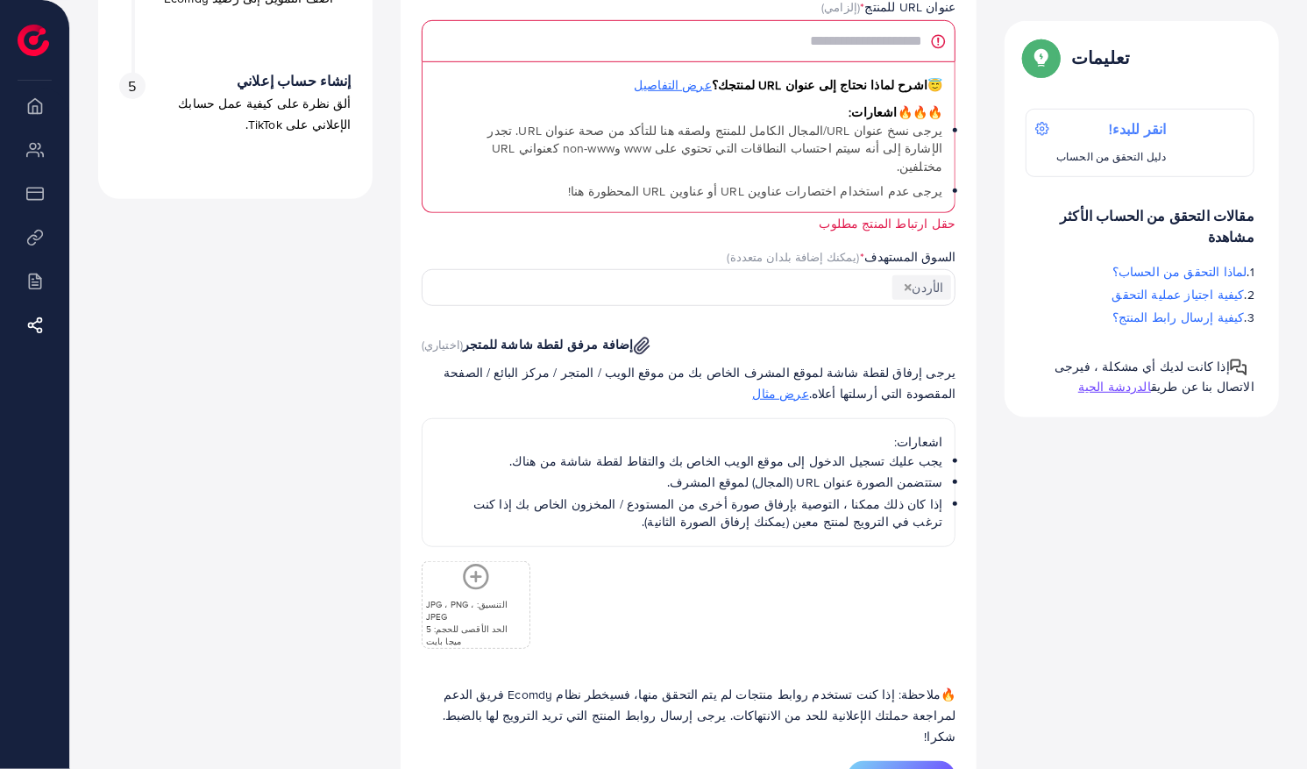
scroll to position [644, 0]
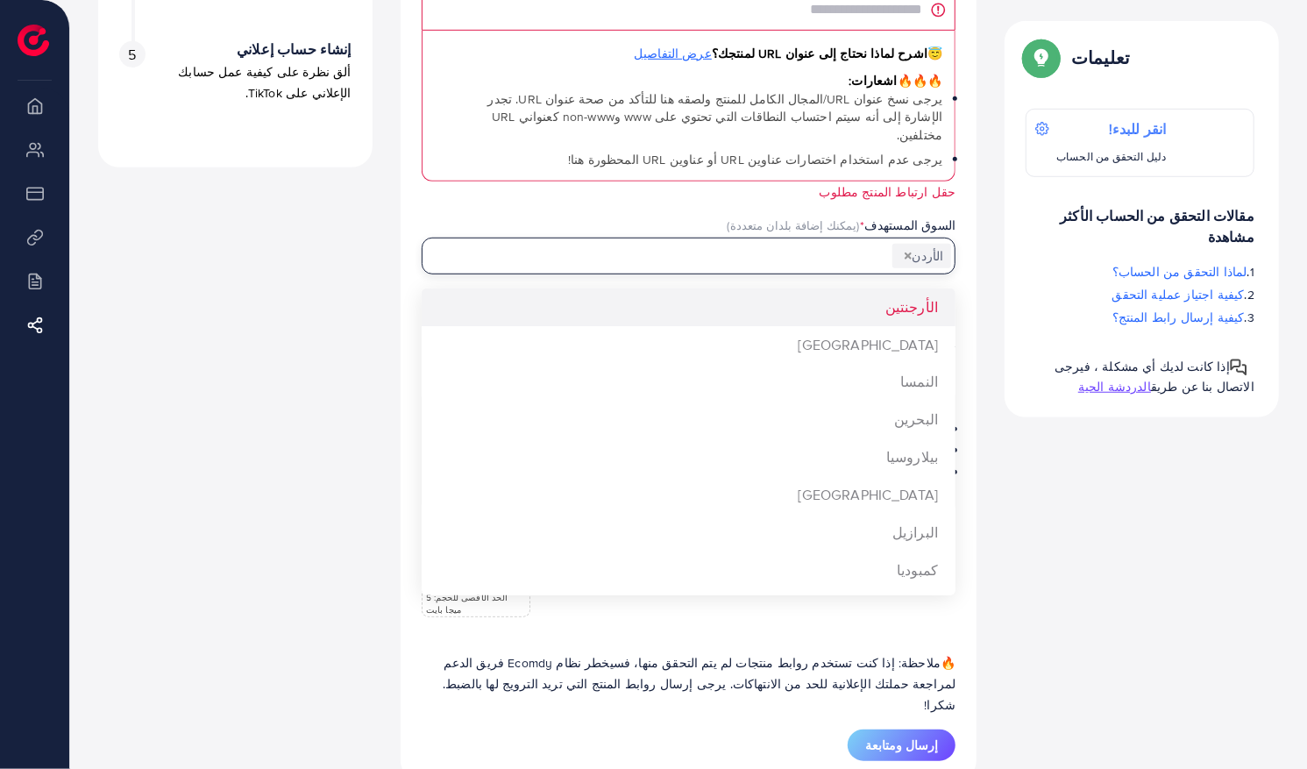
click at [887, 239] on div "الأردن" at bounding box center [699, 254] width 513 height 31
click at [804, 243] on input "البحث عن خيار" at bounding box center [630, 256] width 371 height 27
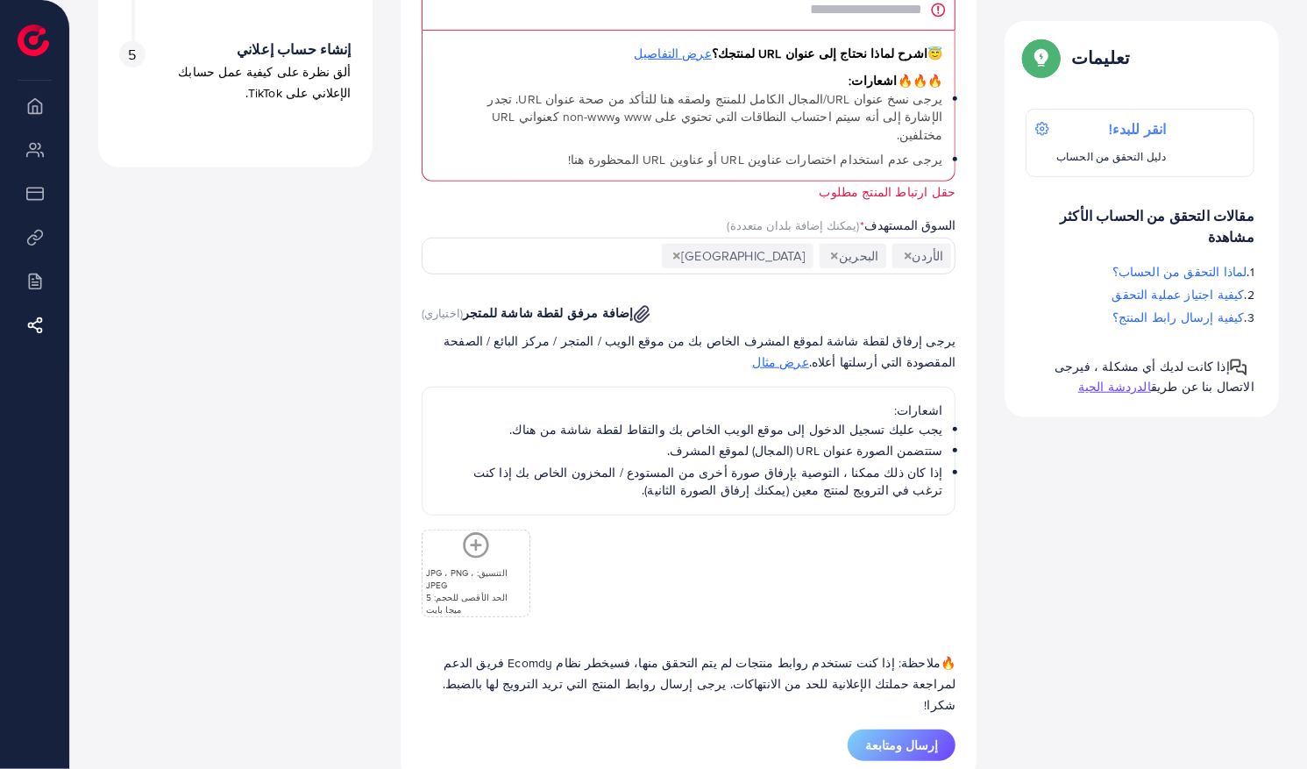
scroll to position [0, 0]
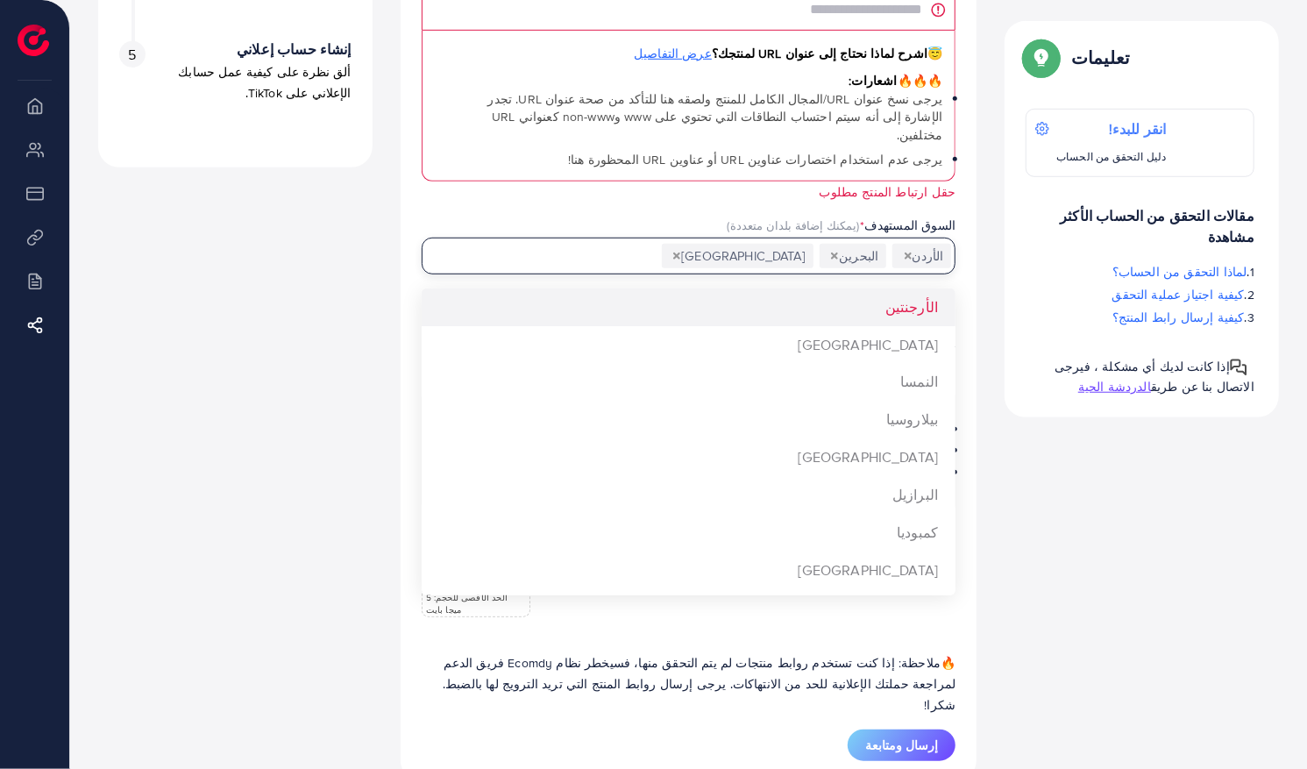
click at [658, 243] on input "البحث عن خيار" at bounding box center [551, 256] width 213 height 27
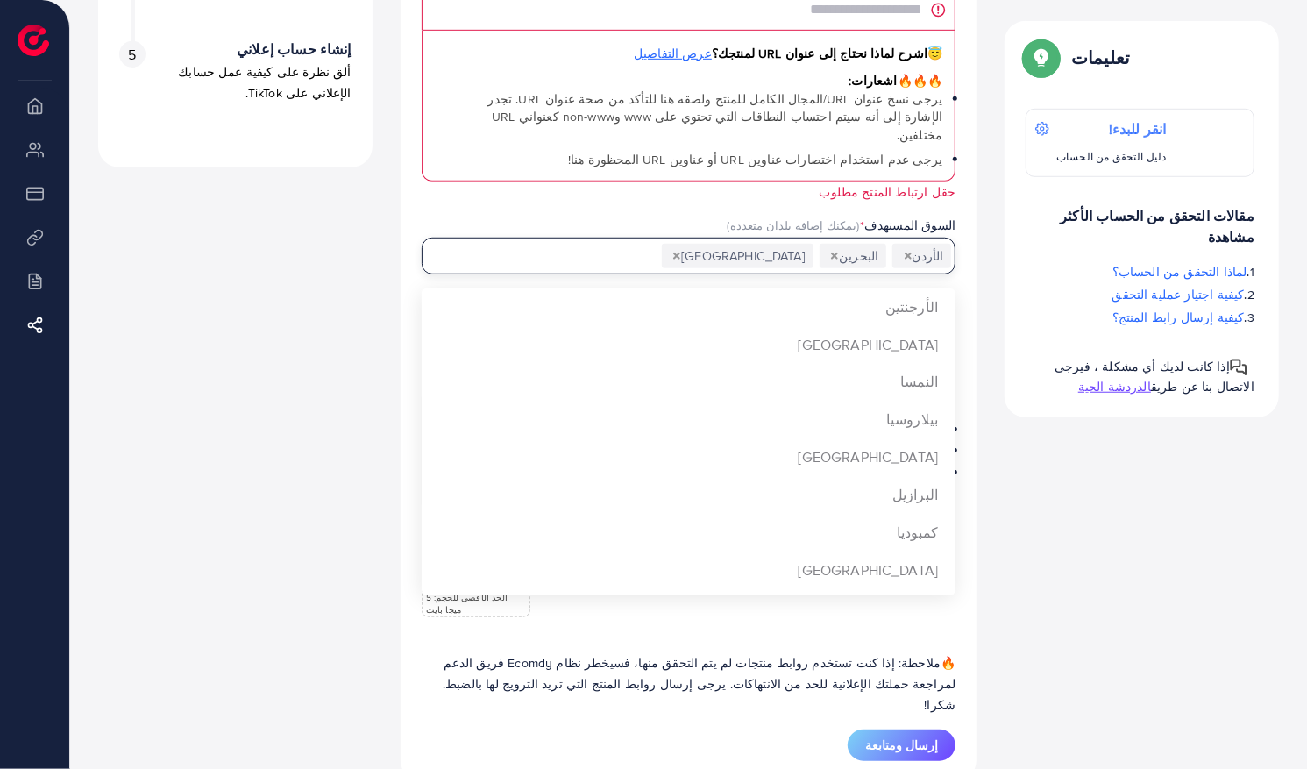
click at [854, 420] on div "ما المنتج الذي تبيعه؟ عنوان URL للمنتج * (إلزامي) 😇 اشرح لماذا نحتاج إلى عنوان …" at bounding box center [689, 327] width 535 height 806
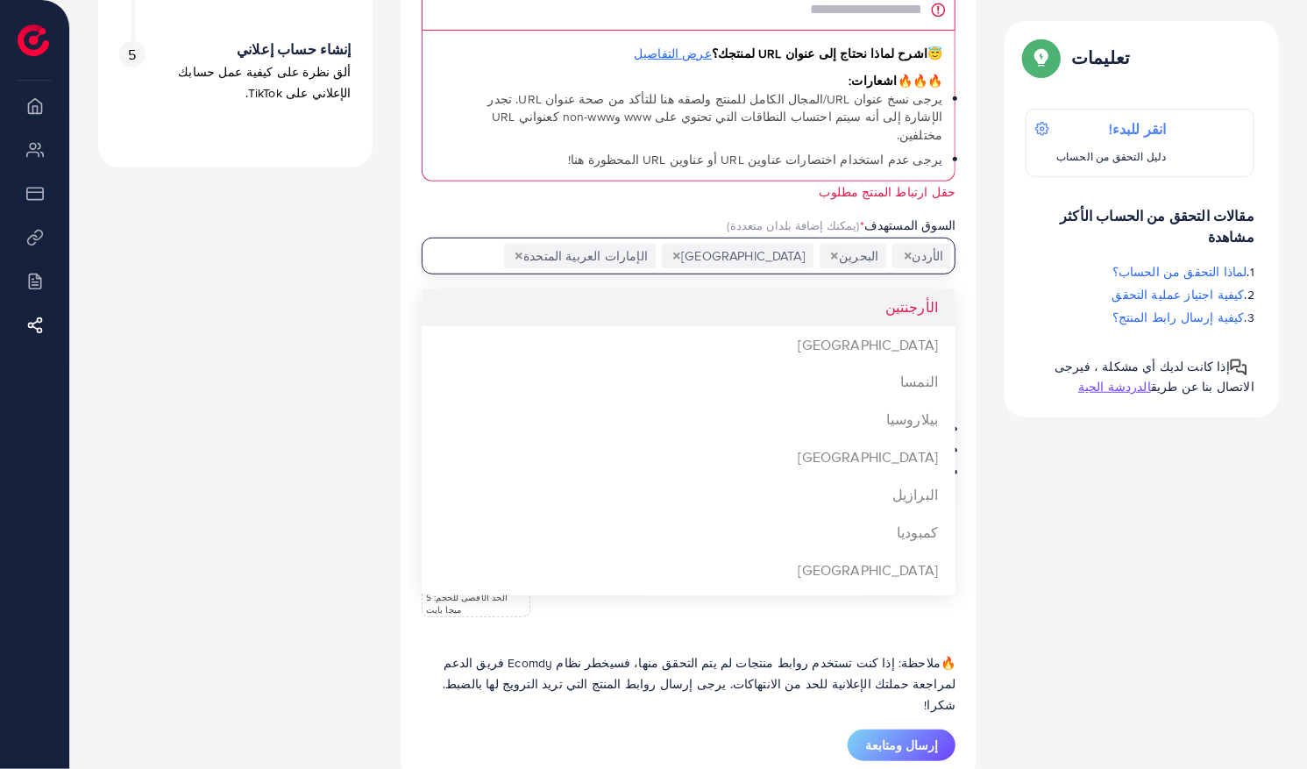
click at [500, 243] on input "البحث عن خيار" at bounding box center [472, 256] width 55 height 27
click at [885, 321] on div "ما المنتج الذي تبيعه؟ عنوان URL للمنتج * (إلزامي) 😇 اشرح لماذا نحتاج إلى عنوان …" at bounding box center [689, 327] width 535 height 806
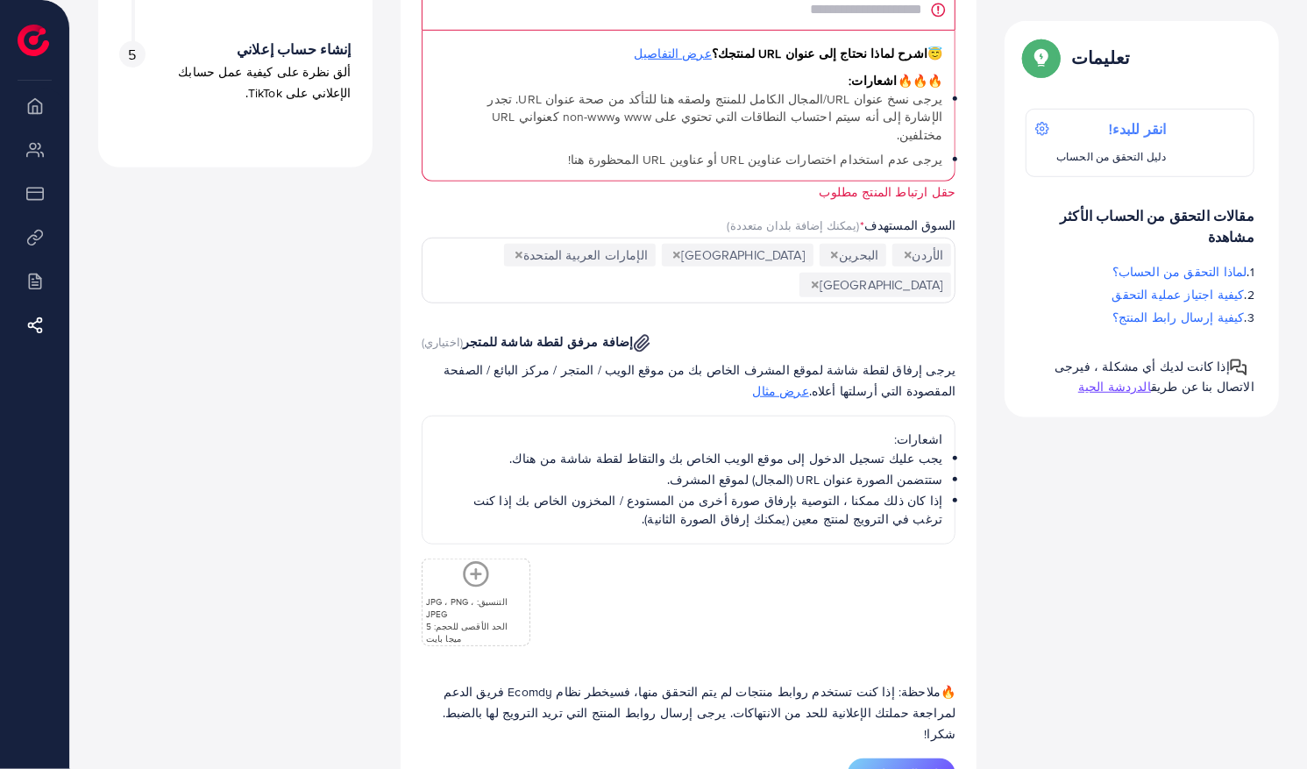
click at [881, 416] on div "اشعارات: يجب عليك تسجيل الدخول إلى موقع الويب الخاص بك والتقاط لقطة شاشة من هنا…" at bounding box center [689, 480] width 535 height 129
click at [812, 281] on icon "إلغاء تحديد أستراليا" at bounding box center [815, 284] width 7 height 7
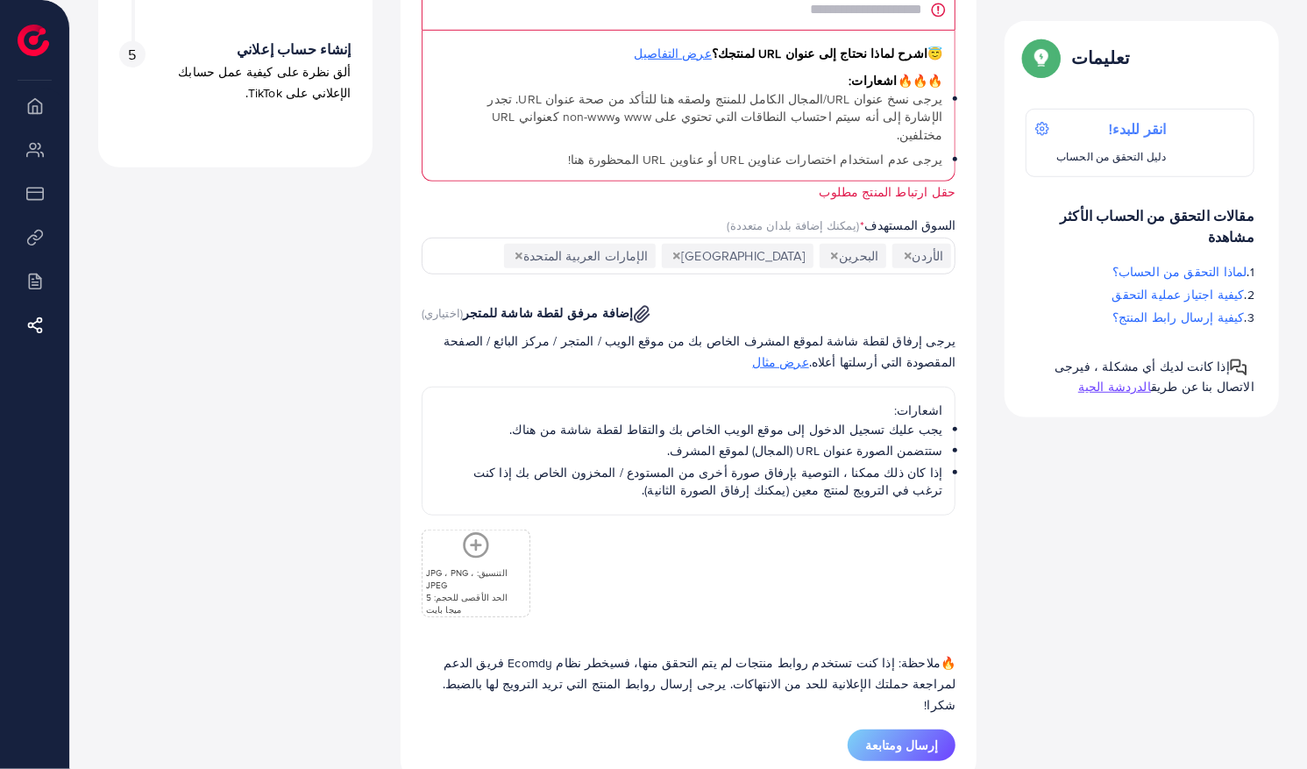
click at [500, 243] on input "البحث عن خيار" at bounding box center [472, 256] width 55 height 27
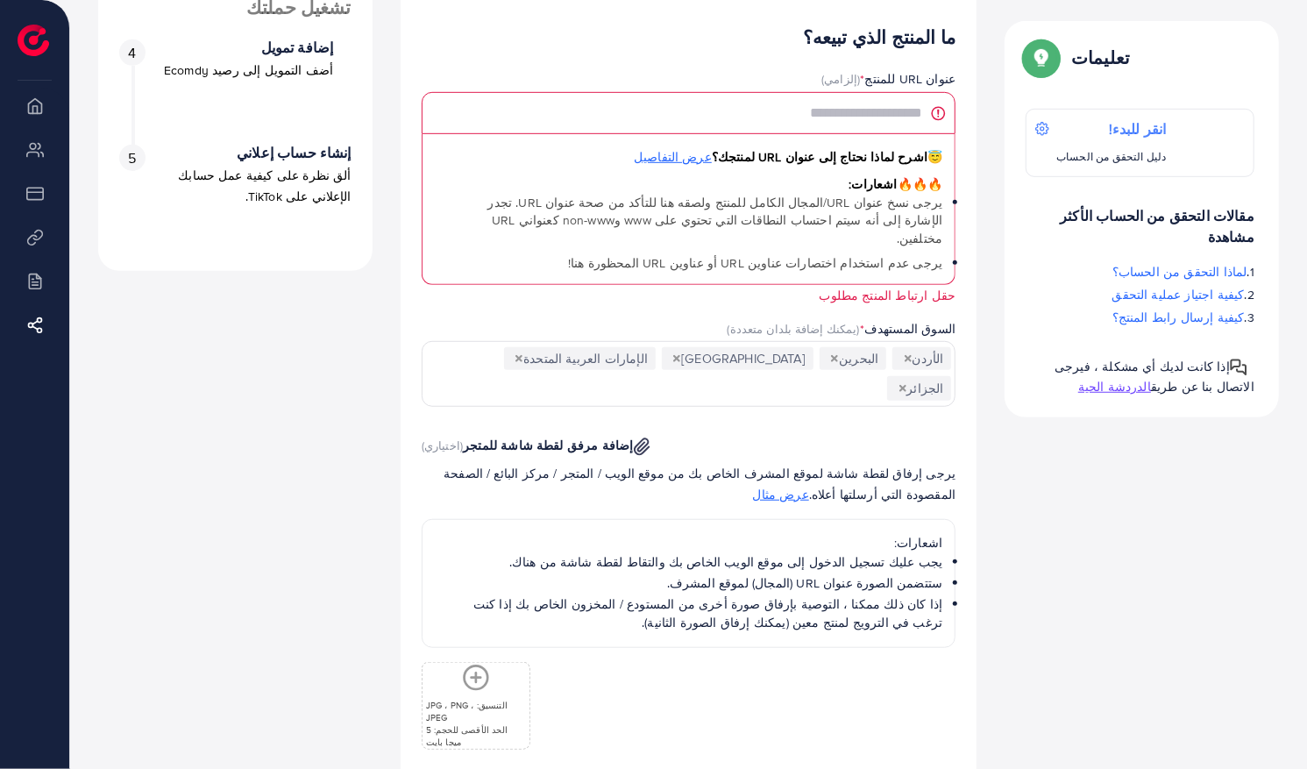
click at [873, 491] on div "ما المنتج الذي تبيعه؟ عنوان URL للمنتج * (إلزامي) 😇 اشرح لماذا نحتاج إلى عنوان …" at bounding box center [689, 444] width 535 height 835
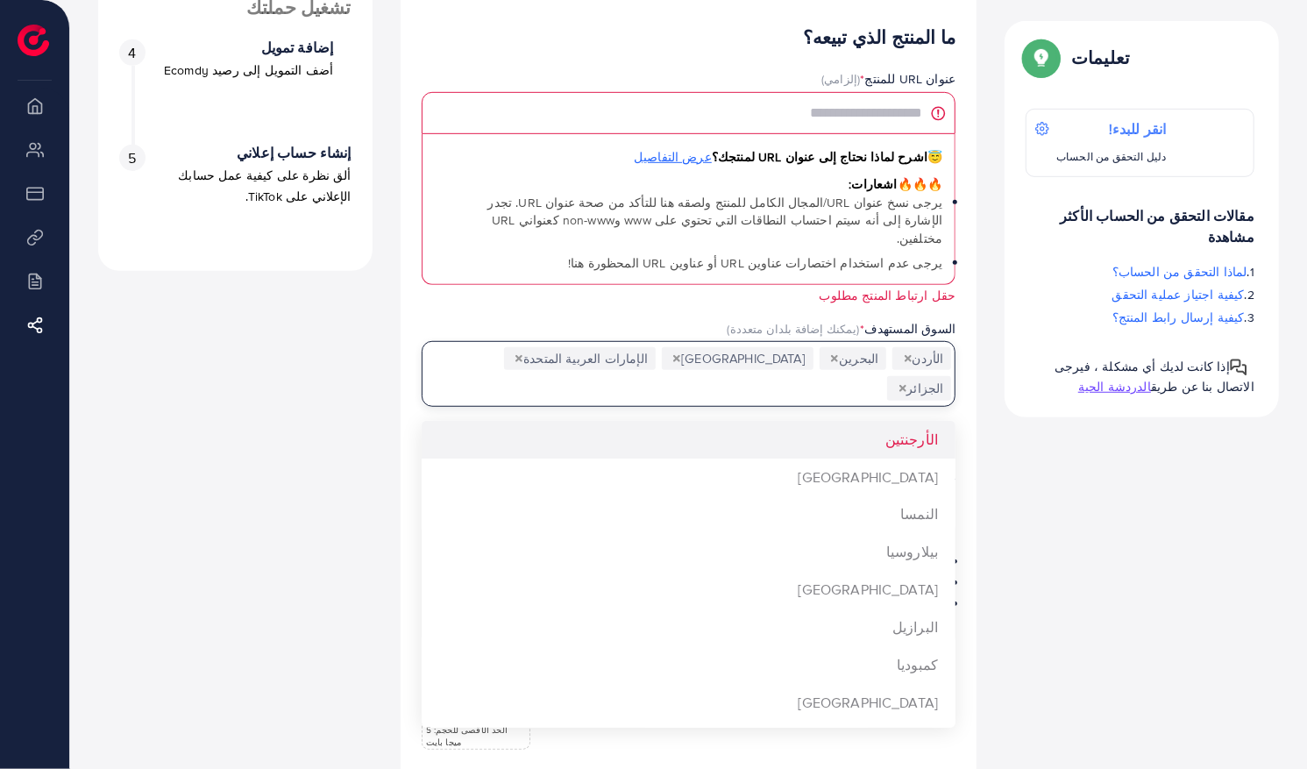
click at [552, 375] on input "البحث عن خيار" at bounding box center [664, 388] width 438 height 27
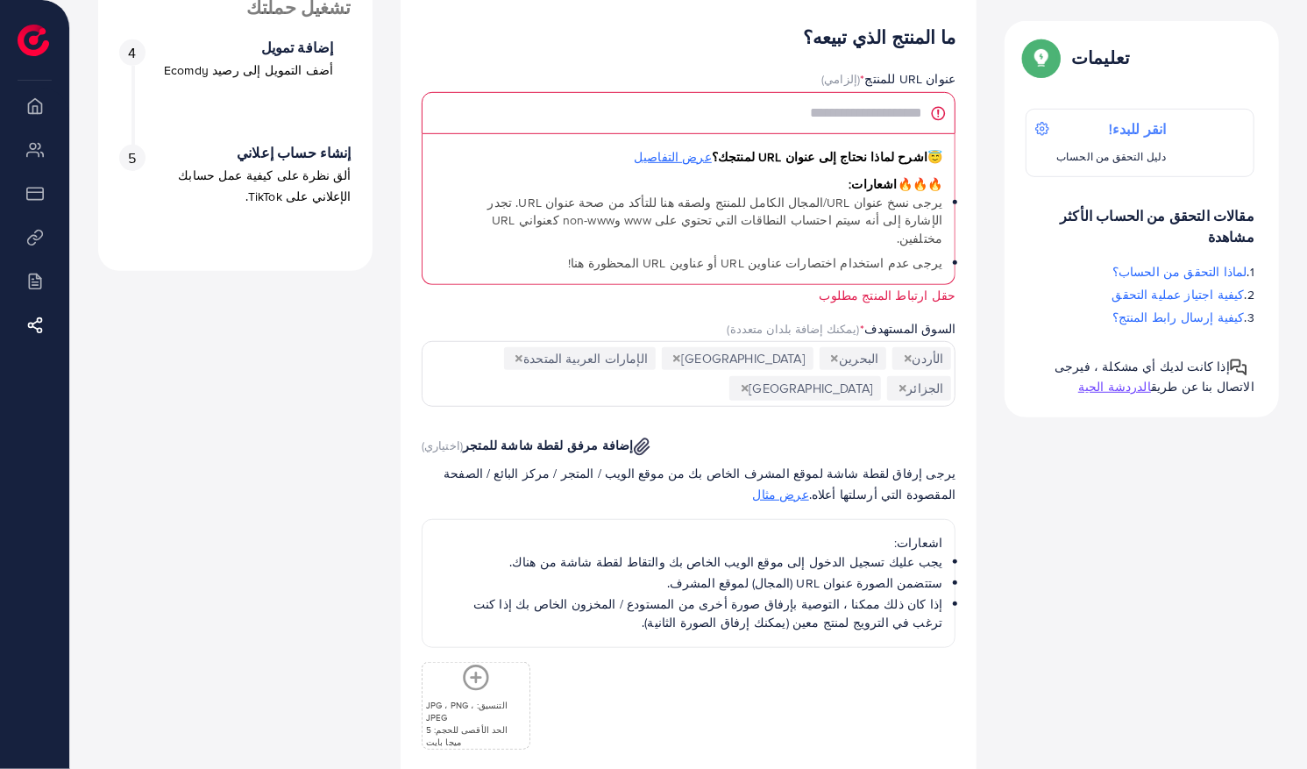
click at [510, 375] on input "البحث عن خيار" at bounding box center [585, 388] width 281 height 27
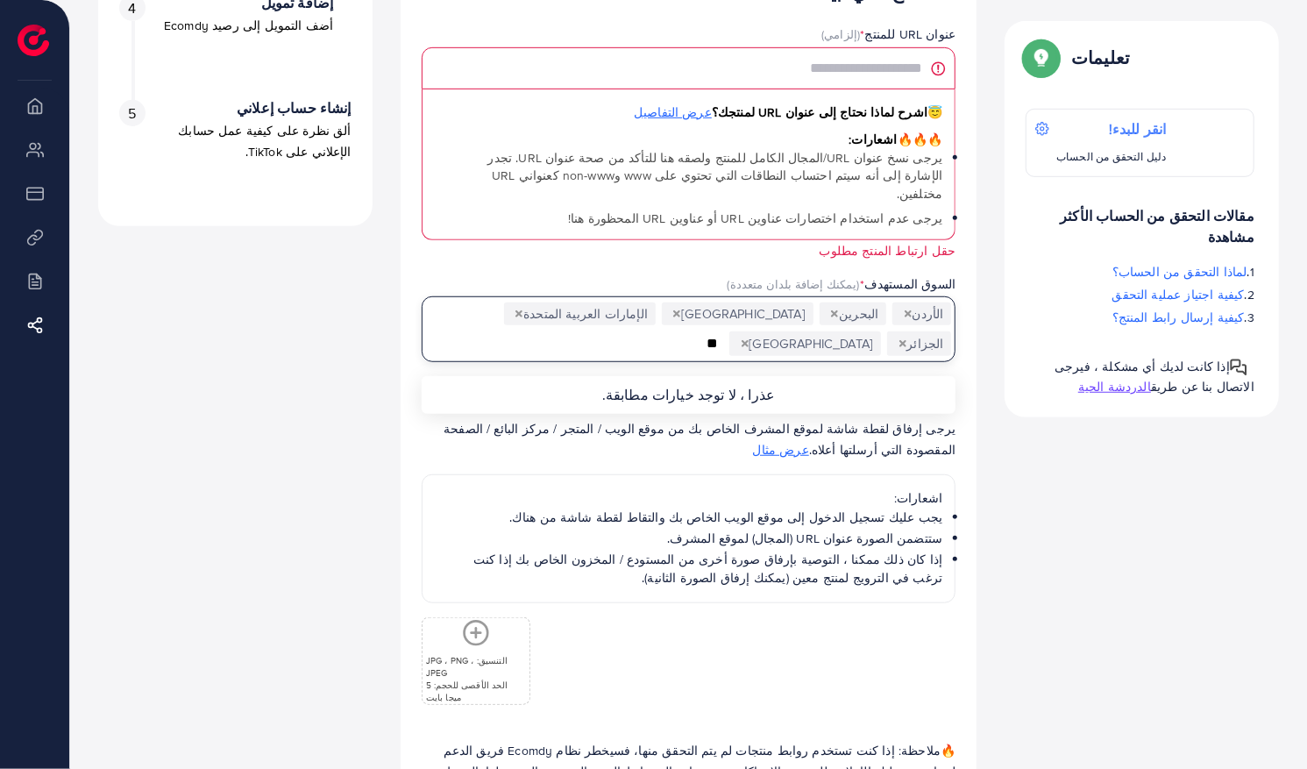
scroll to position [644, 0]
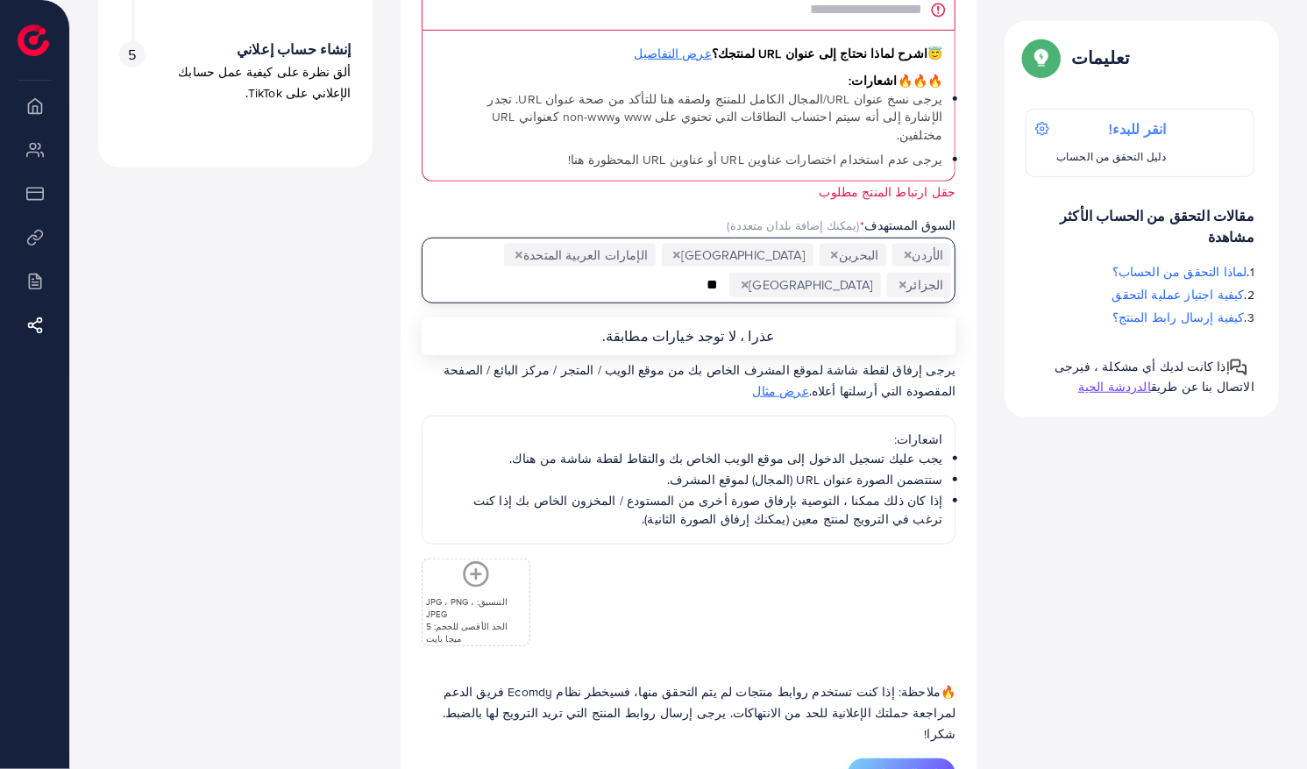
click at [936, 765] on span "إرسال ومتابعة" at bounding box center [901, 774] width 73 height 18
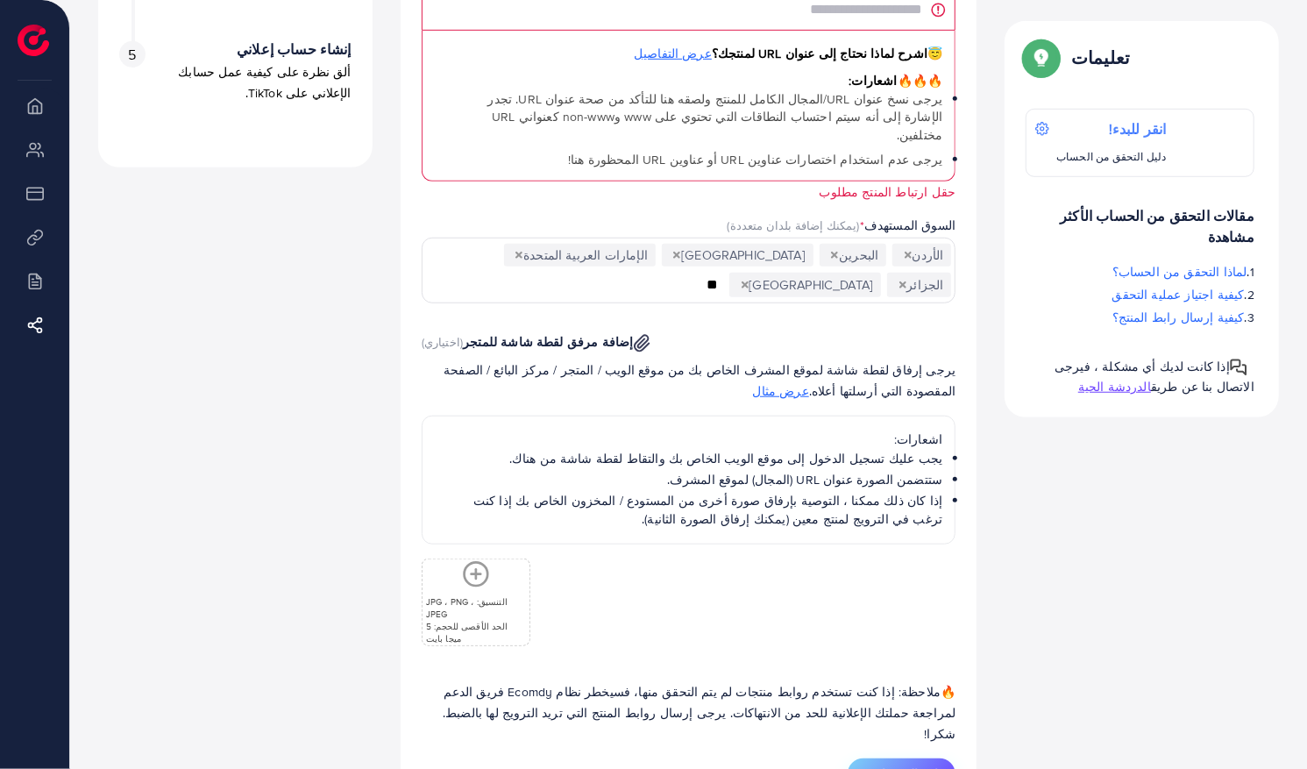
scroll to position [610, 0]
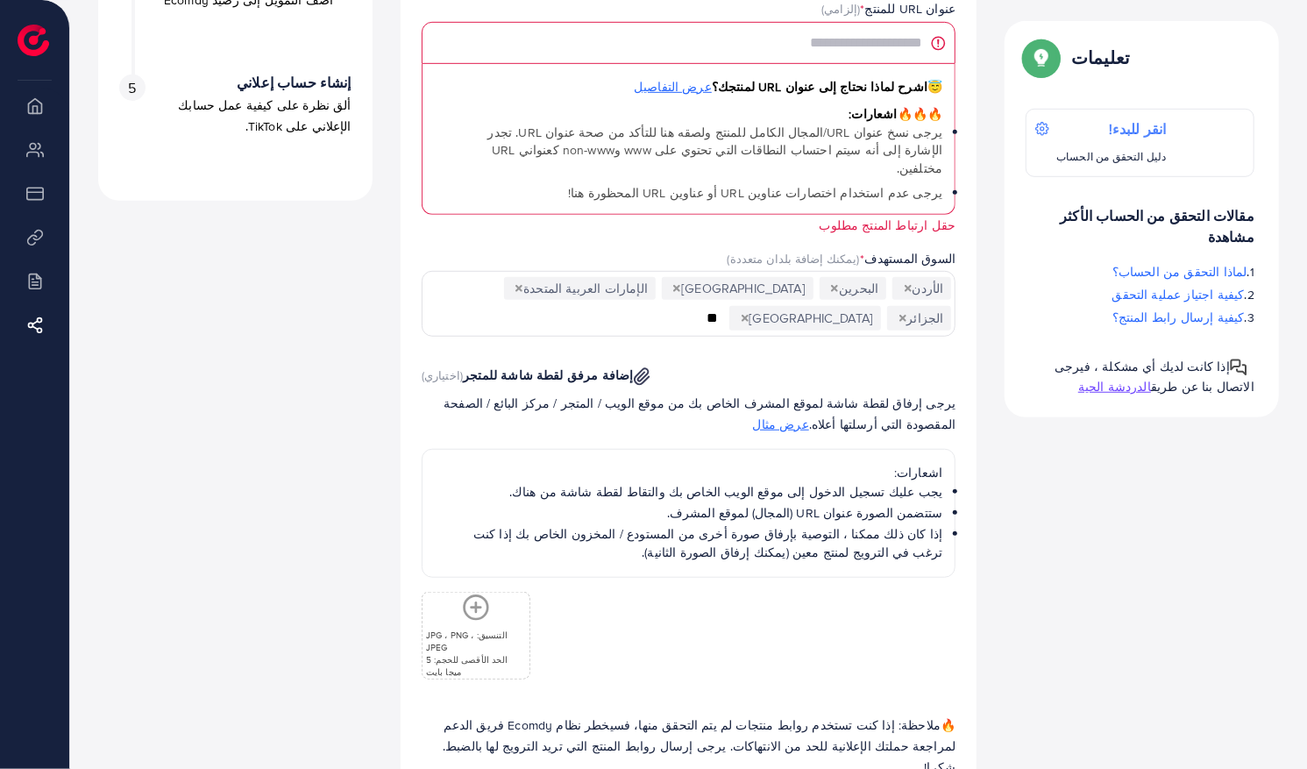
click at [437, 367] on span "(اختياري)" at bounding box center [442, 375] width 41 height 16
click at [634, 367] on img at bounding box center [642, 376] width 17 height 18
click at [851, 351] on div "إضافة مرفق لقطة شاشة للمتجر (اختياري) يرجى إرفاق لقطة شاشة لموقع المشرف الخاص ب…" at bounding box center [689, 515] width 563 height 329
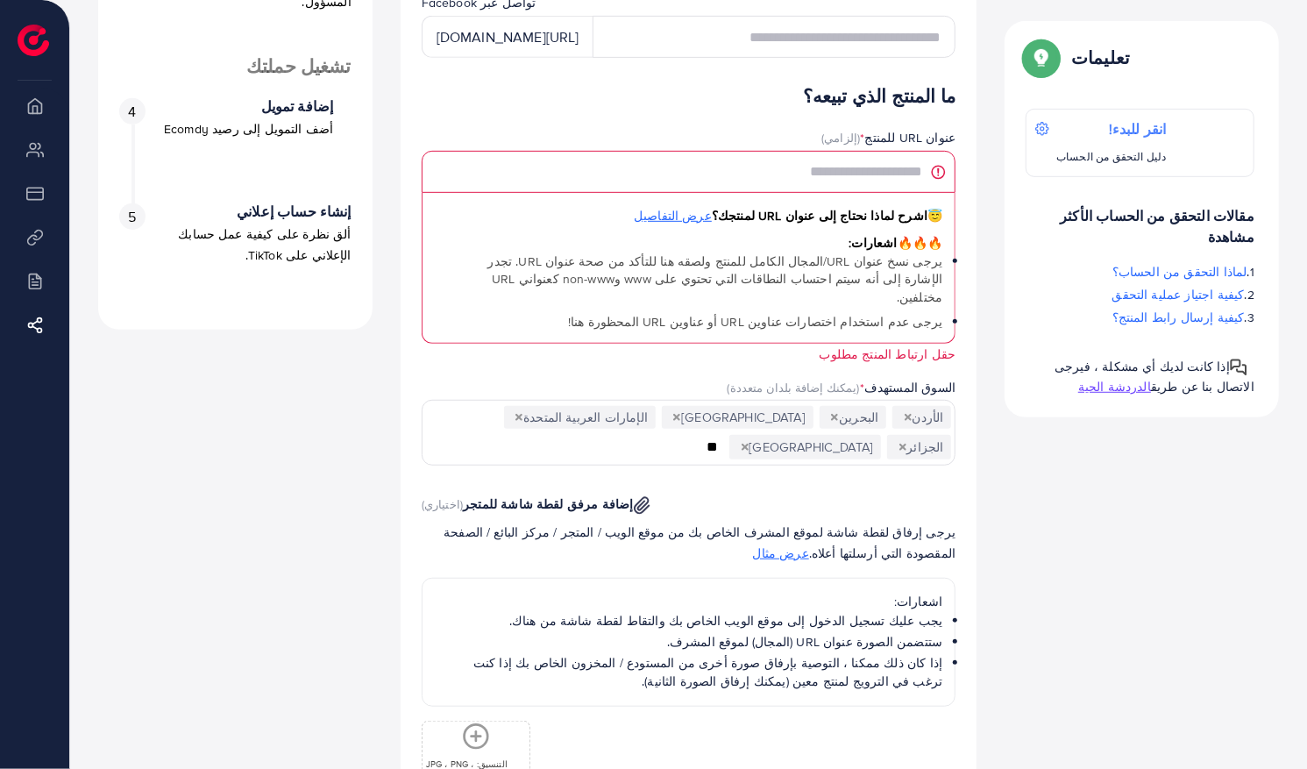
scroll to position [480, 0]
click at [712, 223] on span "عرض التفاصيل" at bounding box center [673, 217] width 78 height 18
click at [712, 217] on span "عرض التفاصيل" at bounding box center [673, 217] width 78 height 18
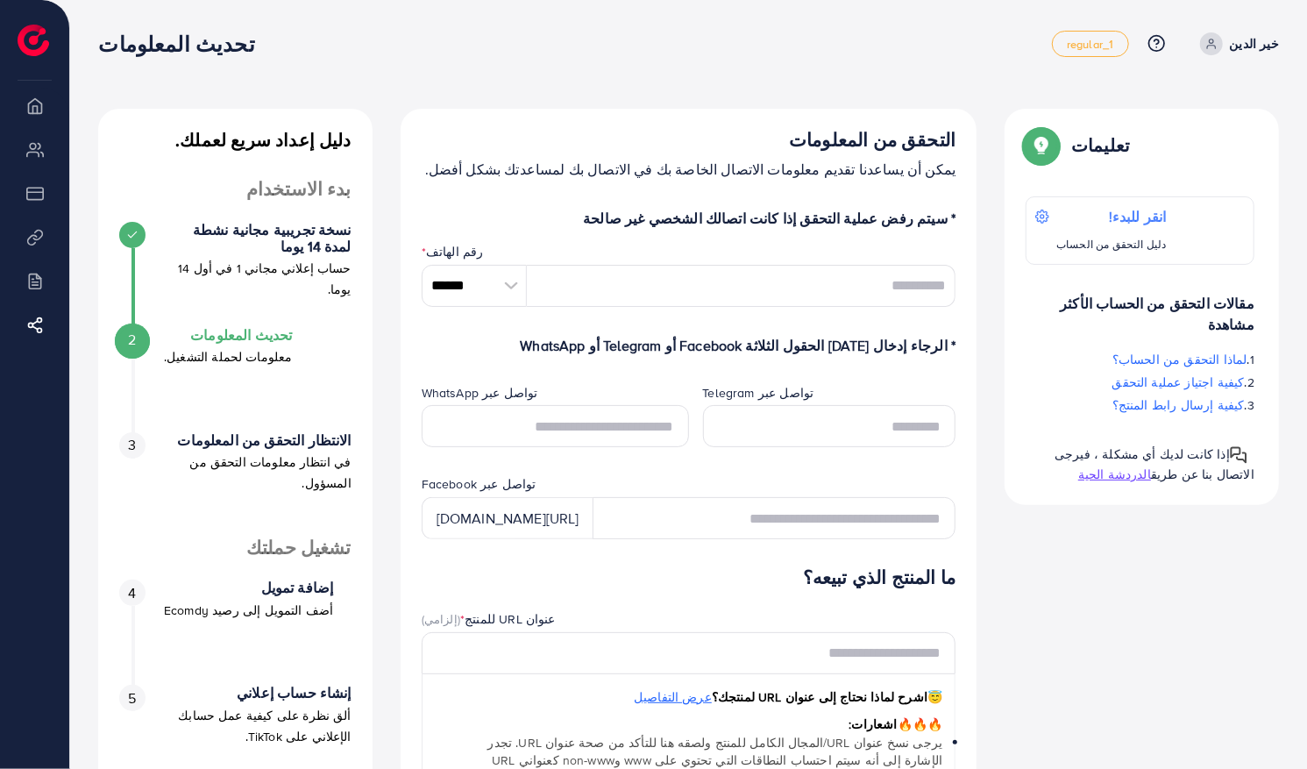
click at [1229, 93] on div "دليل إعداد سريع لعملك. بدء الاستخدام نسخة تجريبية مجانية نشطة لمدة 14 يوما حساب…" at bounding box center [688, 716] width 1237 height 1433
click at [509, 293] on div at bounding box center [511, 286] width 31 height 42
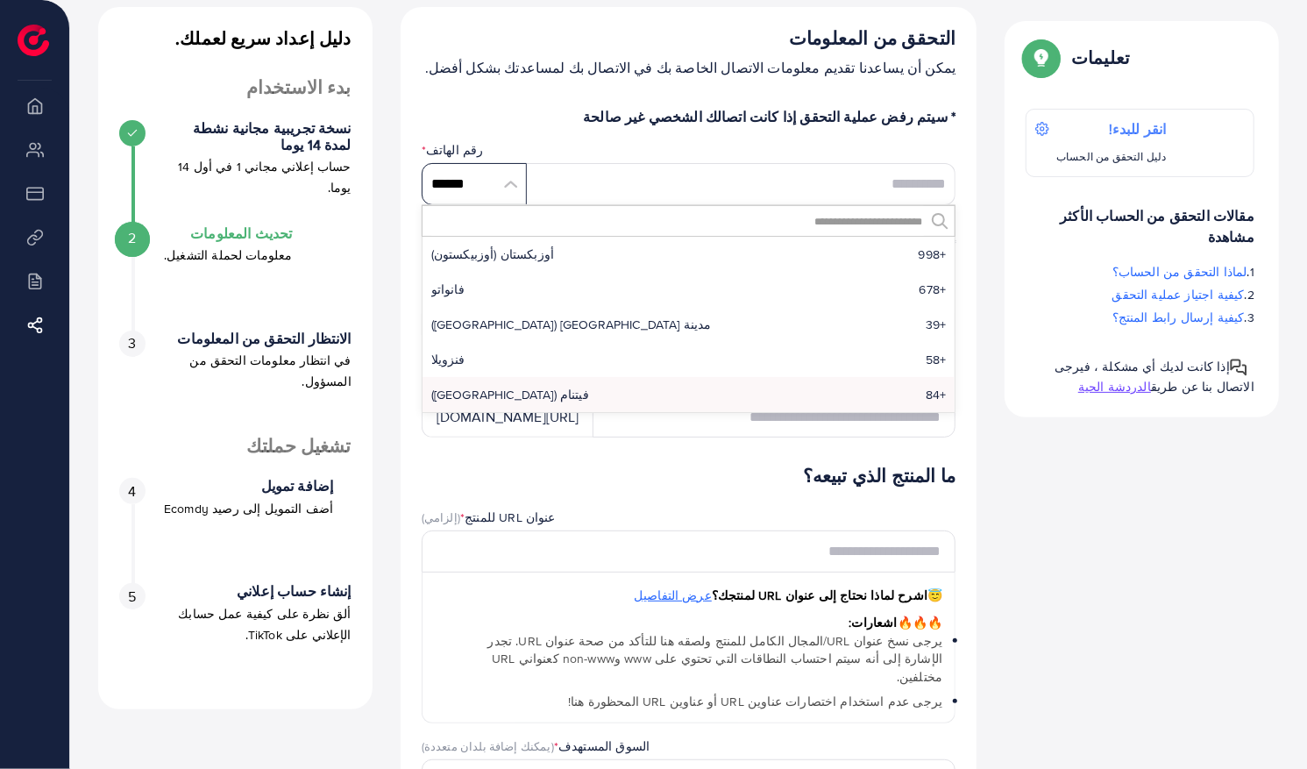
scroll to position [102, 0]
click at [691, 217] on input "text" at bounding box center [678, 221] width 494 height 30
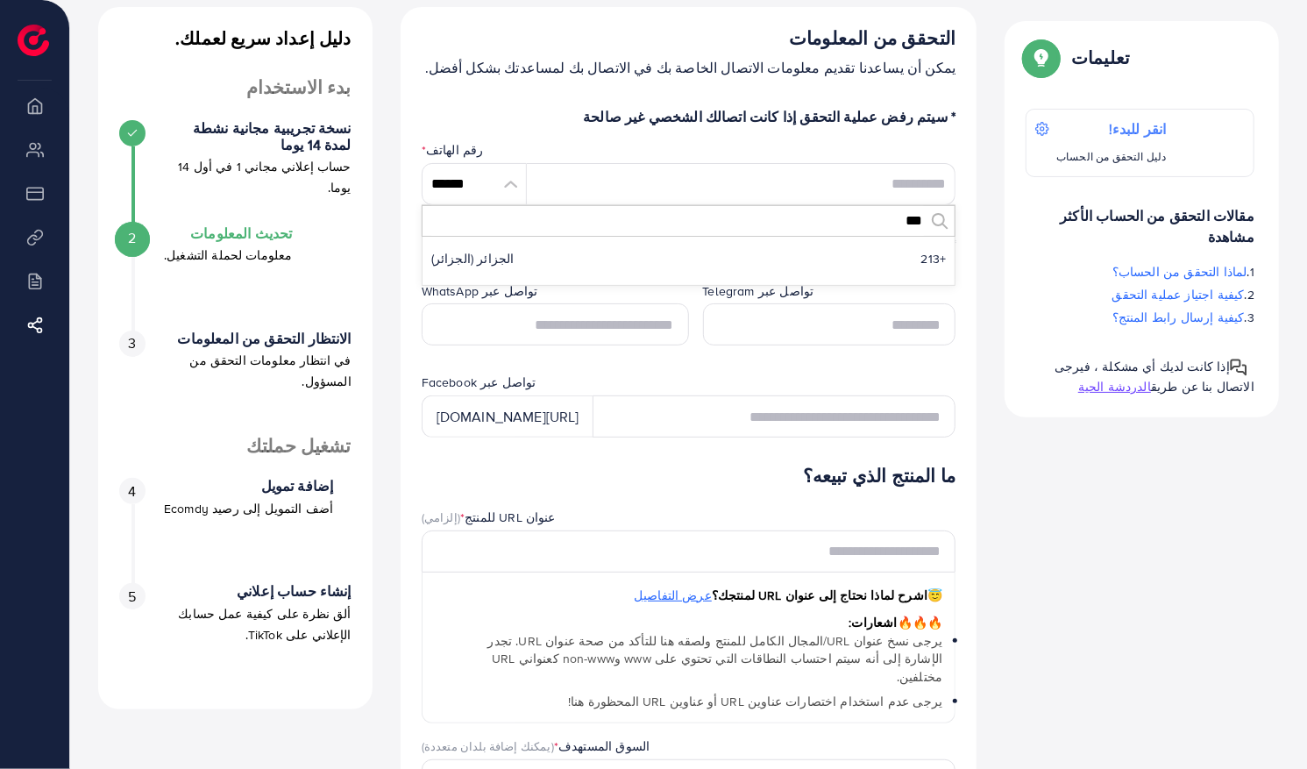
scroll to position [0, 0]
type input "***"
click at [803, 256] on li "الجزائر (الجزائر) +213" at bounding box center [689, 258] width 533 height 35
type input "*******"
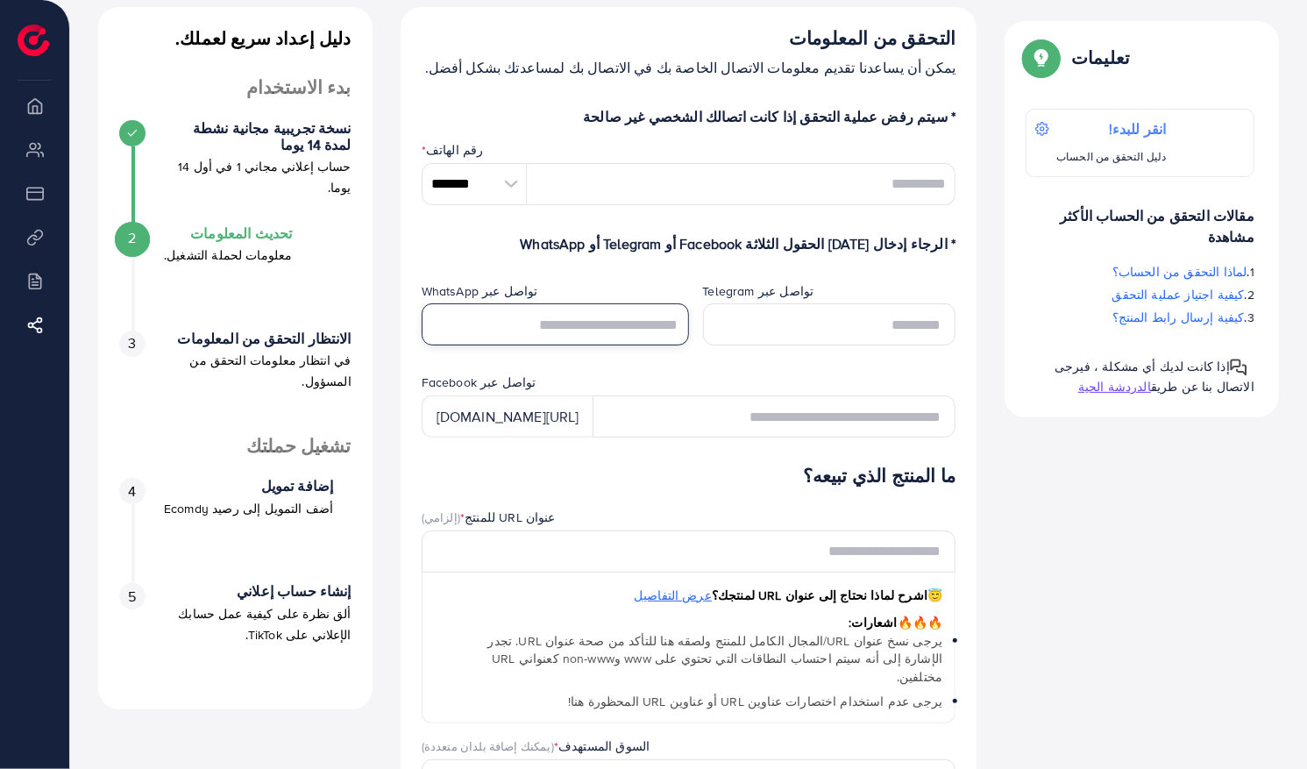
click at [642, 328] on input "text" at bounding box center [555, 324] width 267 height 42
click at [898, 189] on input "tel" at bounding box center [742, 184] width 430 height 42
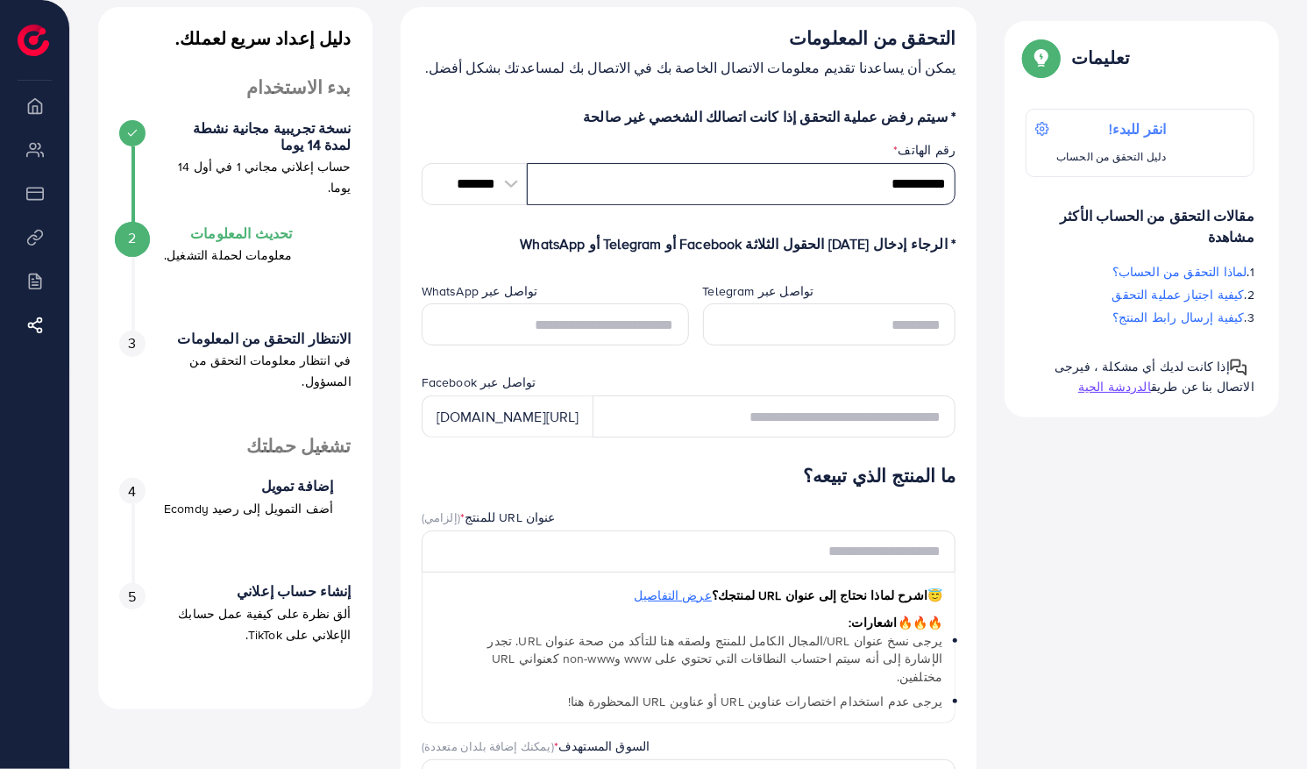
type input "**********"
click at [639, 323] on input "text" at bounding box center [555, 324] width 267 height 42
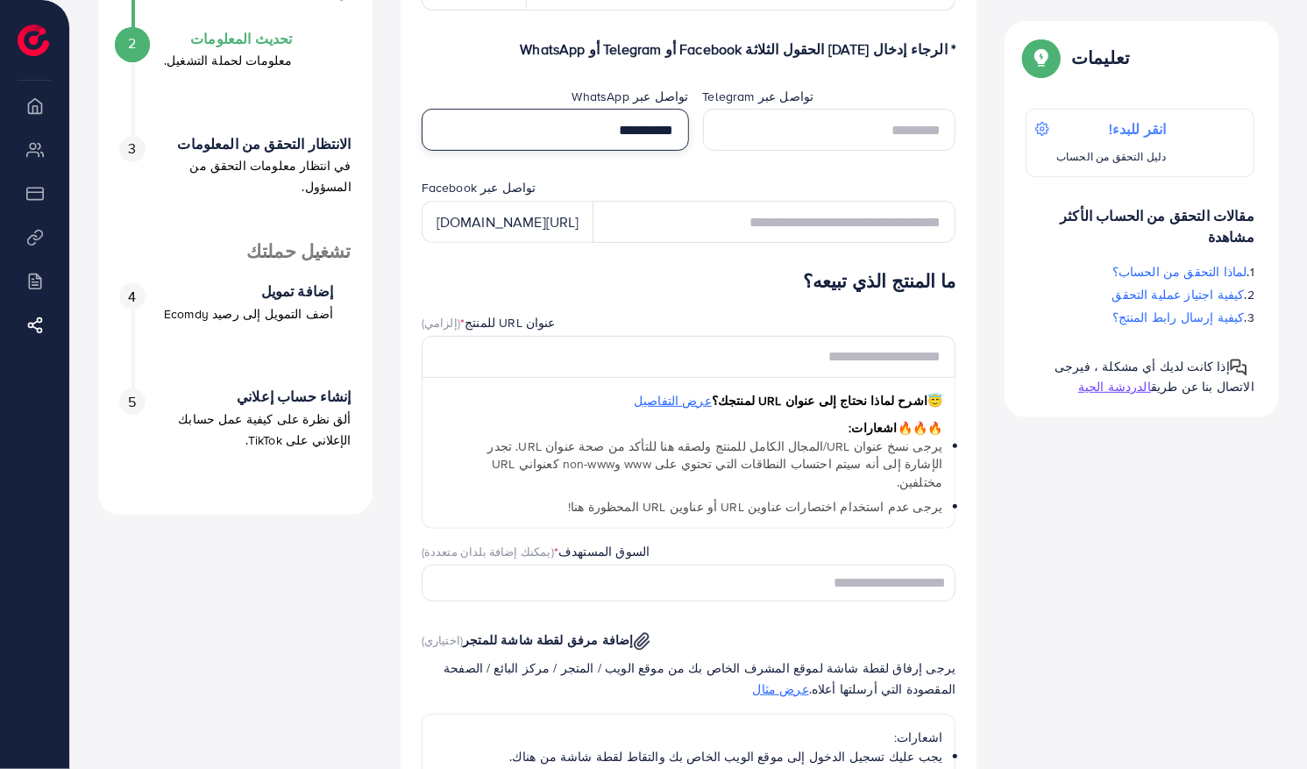
scroll to position [302, 0]
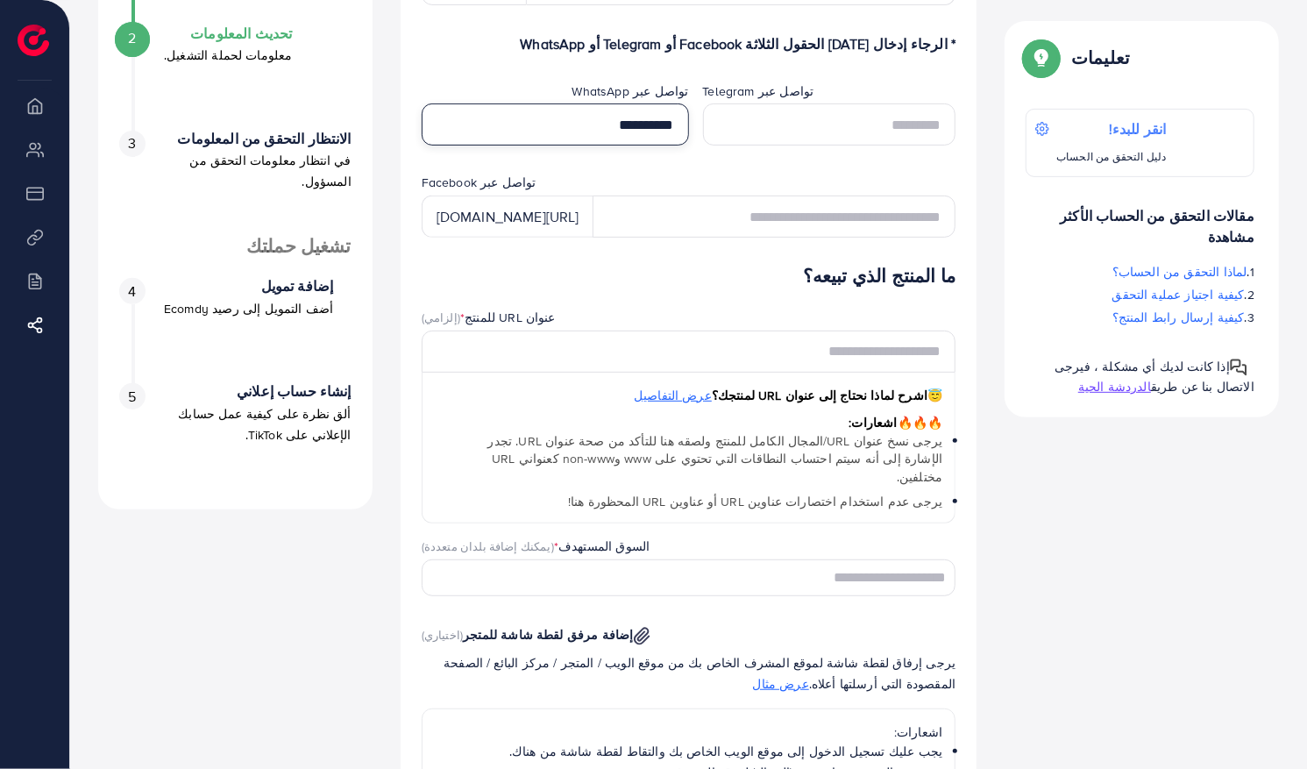
type input "**********"
click at [825, 295] on div "ما المنتج الذي تبيعه؟ عنوان URL للمنتج * (إلزامي) 😇 اشرح لماذا نحتاج إلى عنوان …" at bounding box center [689, 659] width 535 height 786
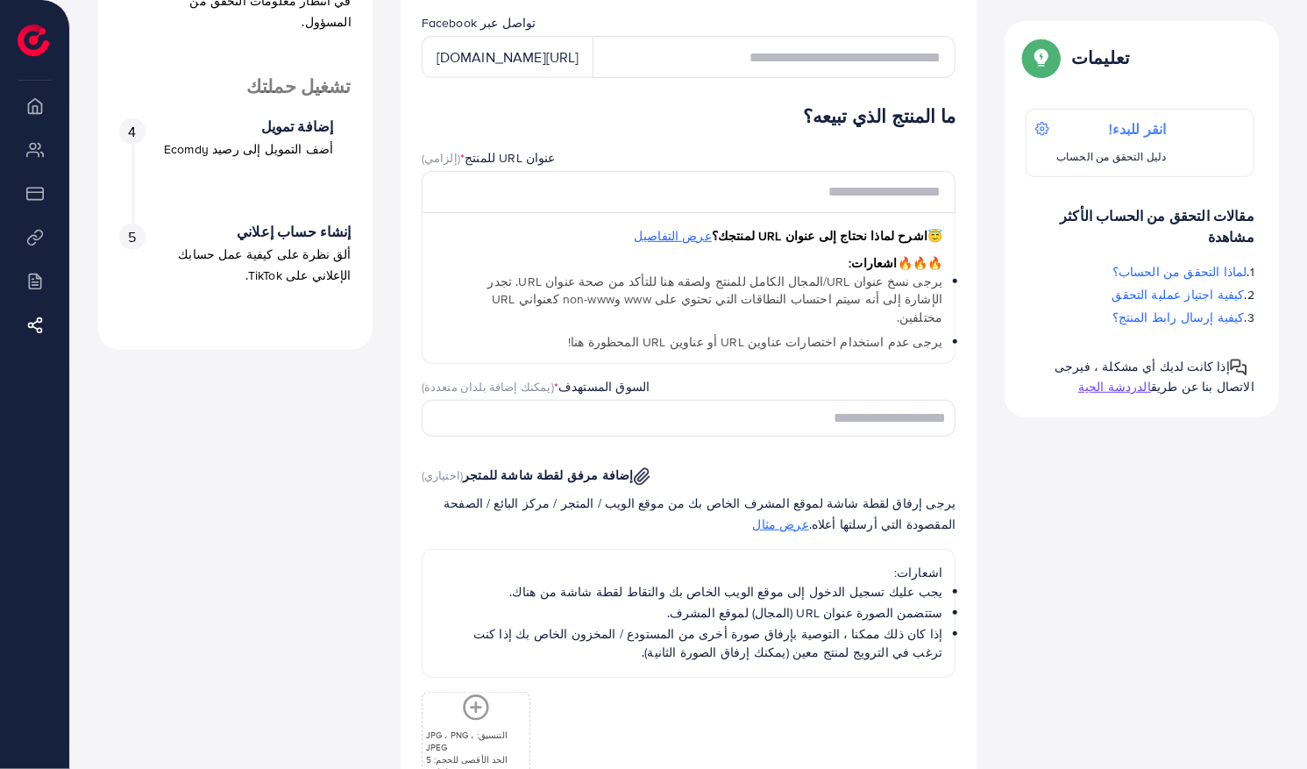
scroll to position [459, 0]
click at [901, 407] on input "البحث عن خيار" at bounding box center [699, 420] width 509 height 27
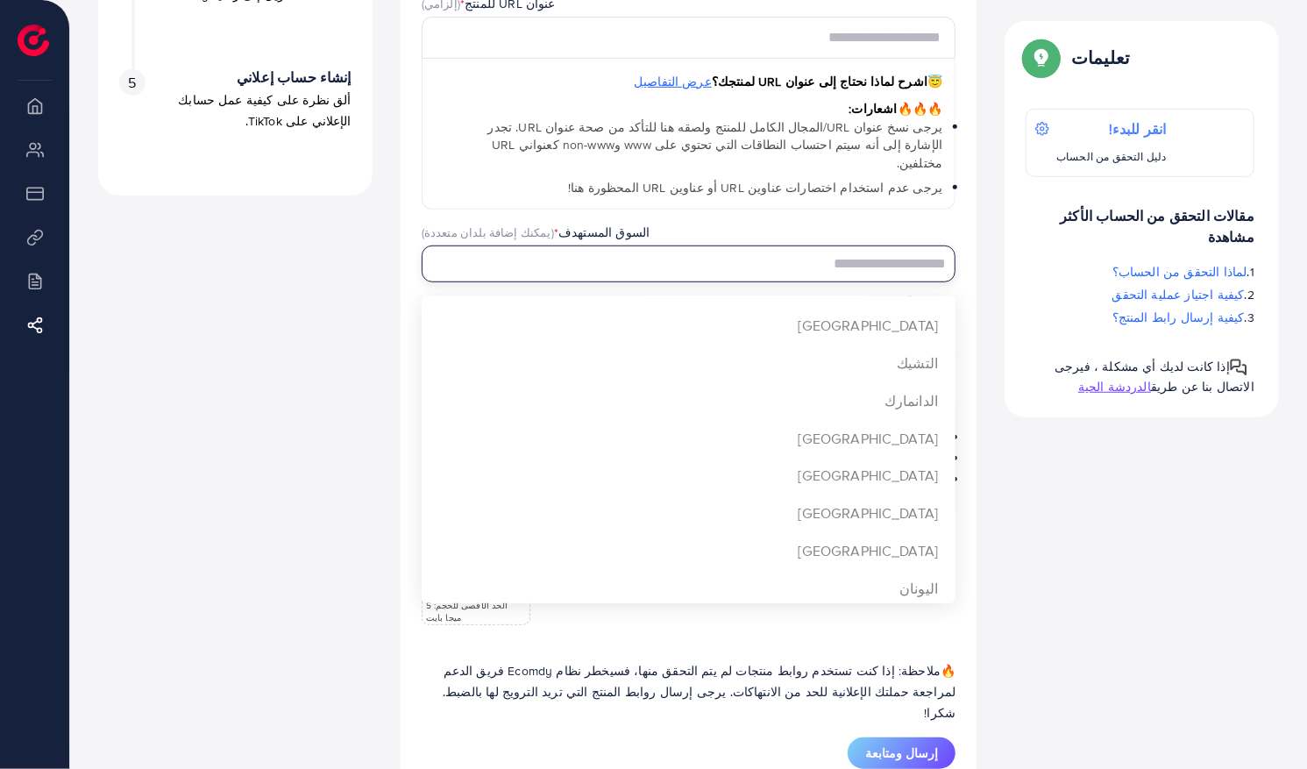
scroll to position [359, 0]
click at [921, 430] on div "ما المنتج الذي تبيعه؟ عنوان URL للمنتج * (إلزامي) 😇 اشرح لماذا نحتاج إلى عنوان …" at bounding box center [689, 345] width 535 height 786
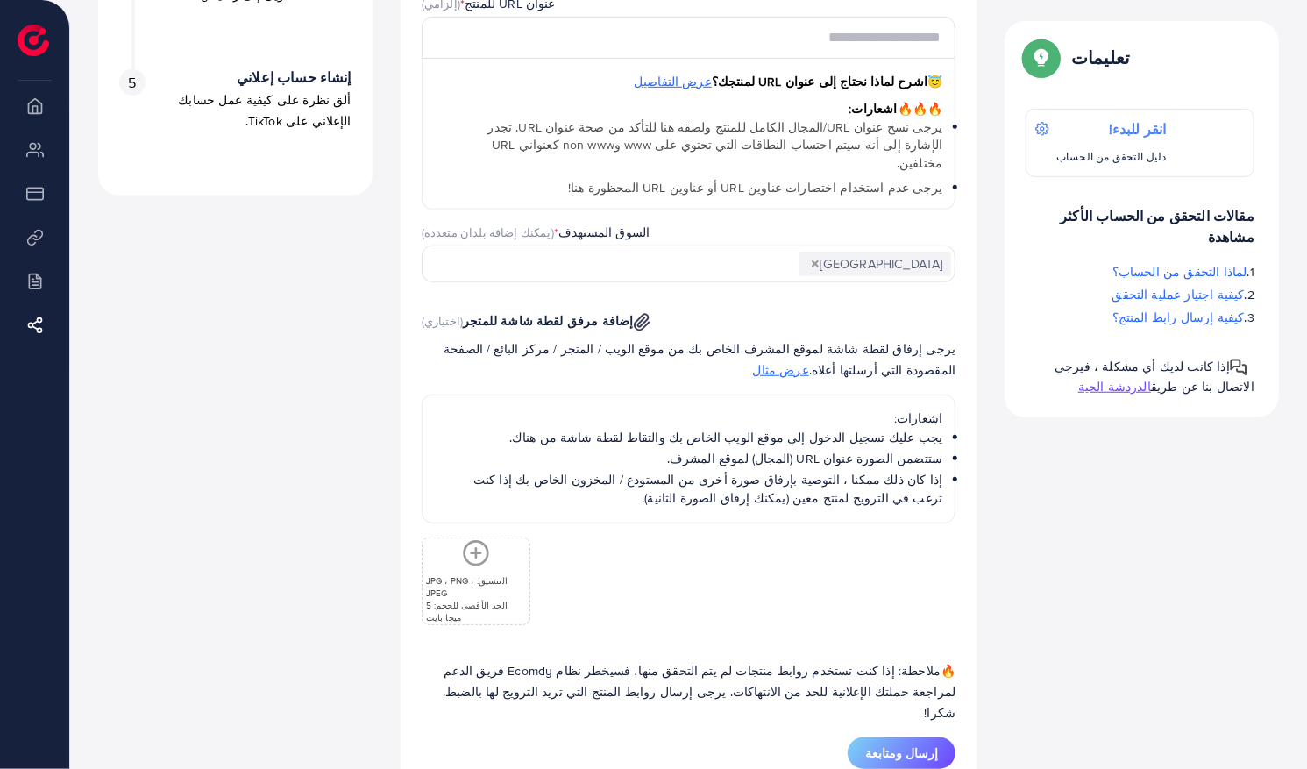
click at [796, 251] on input "البحث عن خيار" at bounding box center [621, 264] width 352 height 27
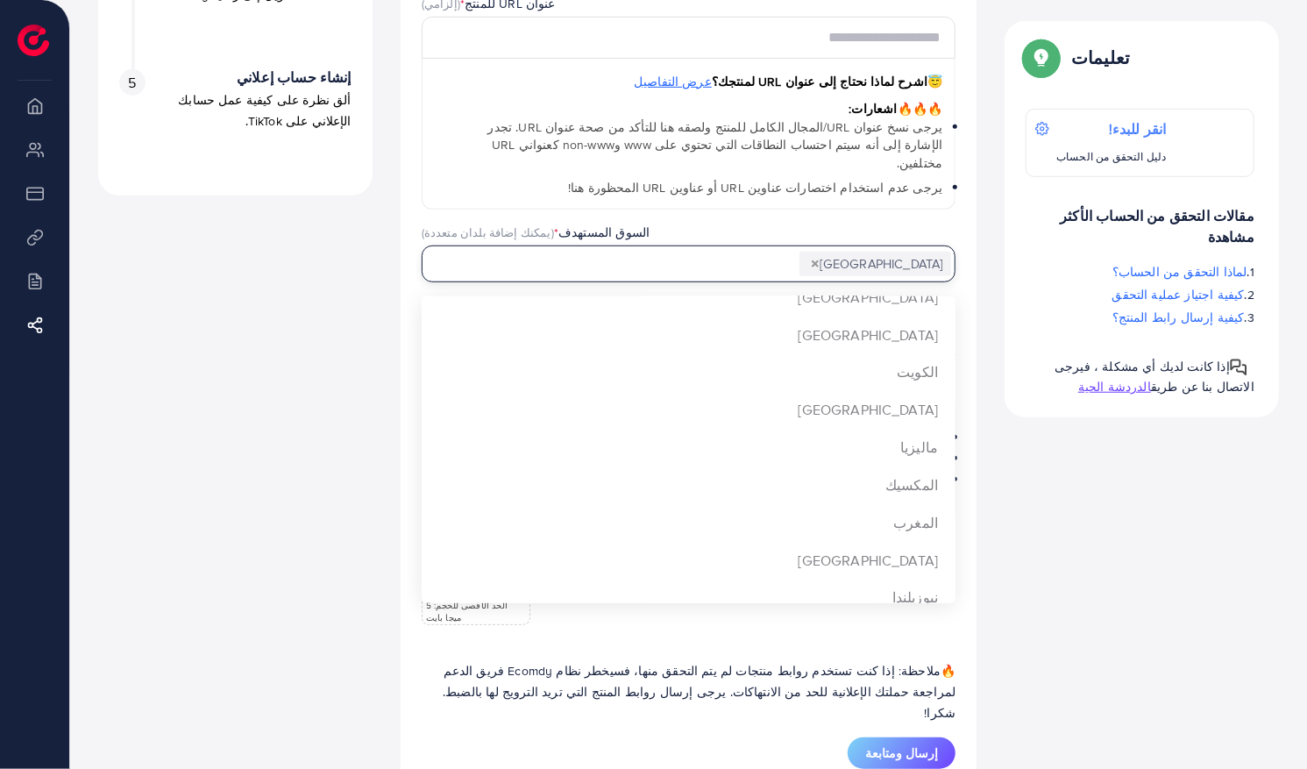
scroll to position [949, 0]
click at [921, 407] on div "ما المنتج الذي تبيعه؟ عنوان URL للمنتج * (إلزامي) 😇 اشرح لماذا نحتاج إلى عنوان …" at bounding box center [689, 345] width 535 height 786
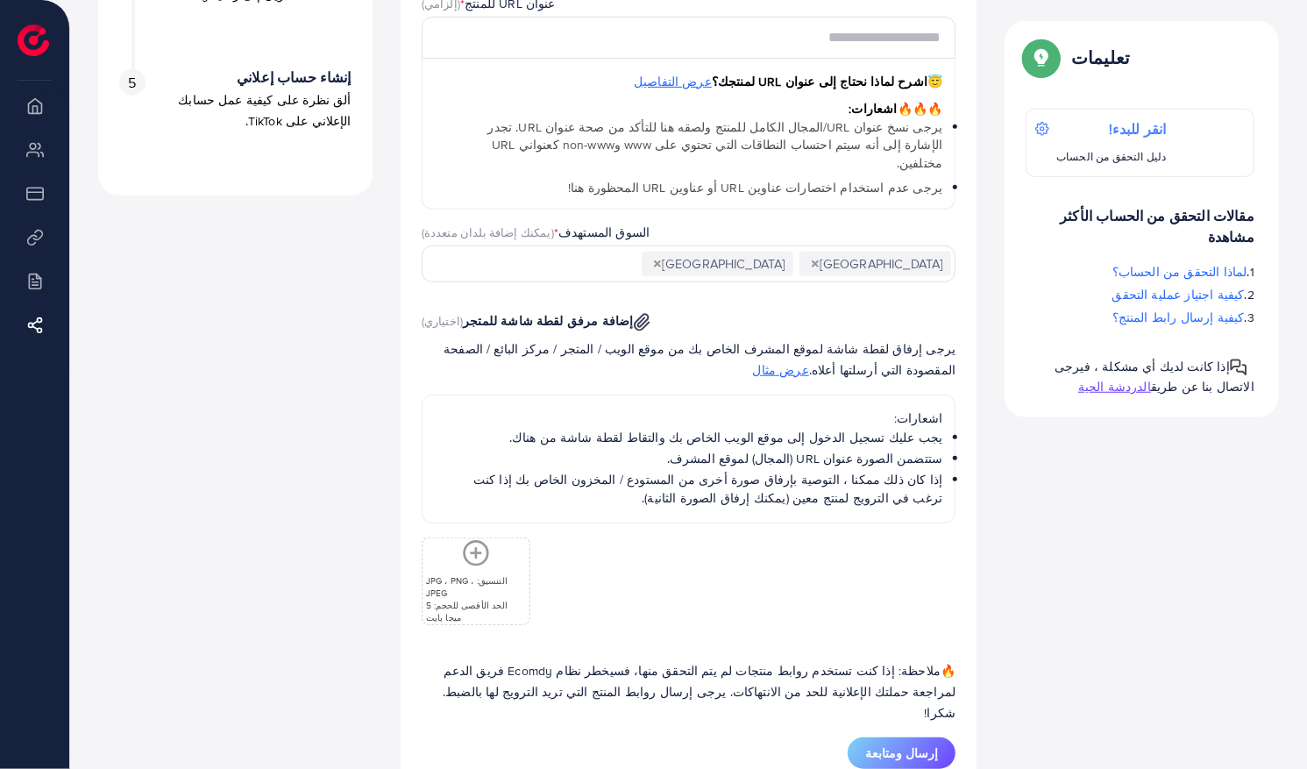
scroll to position [0, 0]
click at [638, 253] on input "البحث عن خيار" at bounding box center [542, 264] width 194 height 27
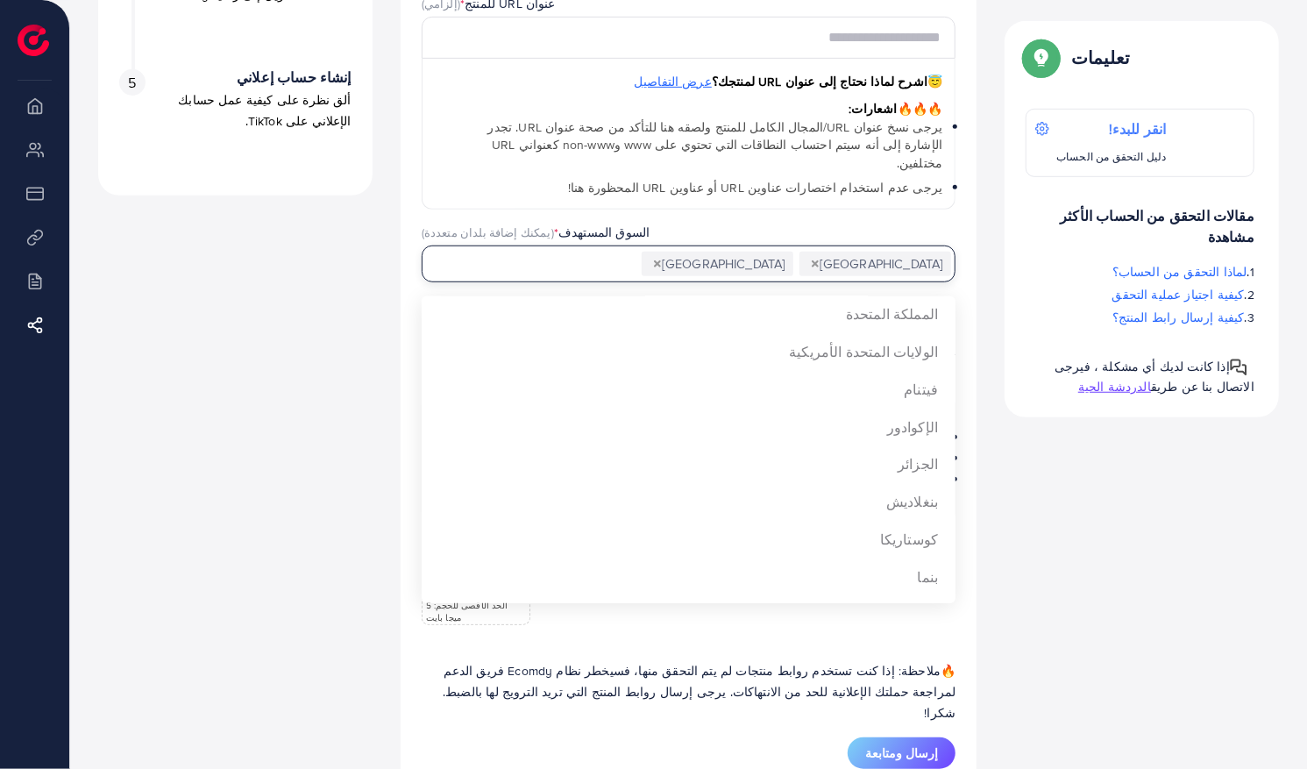
scroll to position [2069, 0]
click at [921, 449] on div "ما المنتج الذي تبيعه؟ عنوان URL للمنتج * (إلزامي) 😇 اشرح لماذا نحتاج إلى عنوان …" at bounding box center [689, 345] width 535 height 786
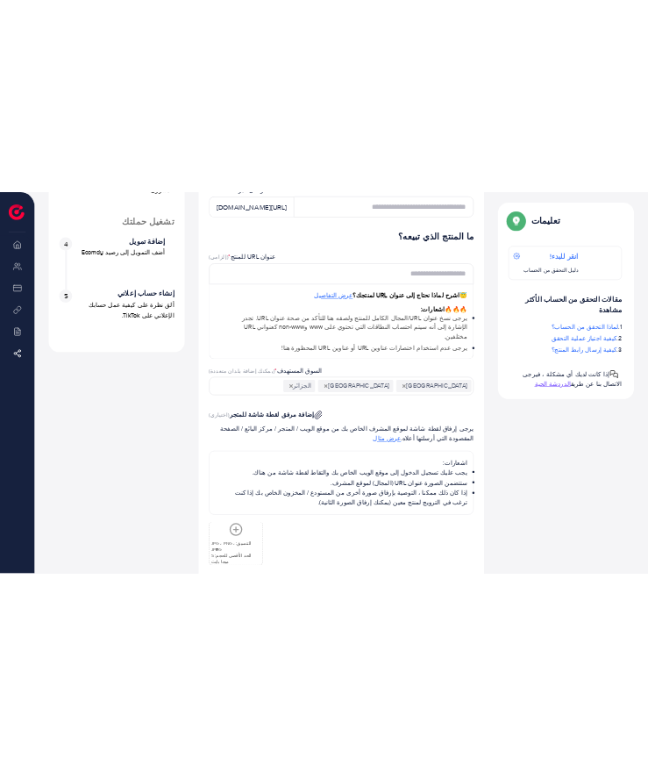
scroll to position [484, 0]
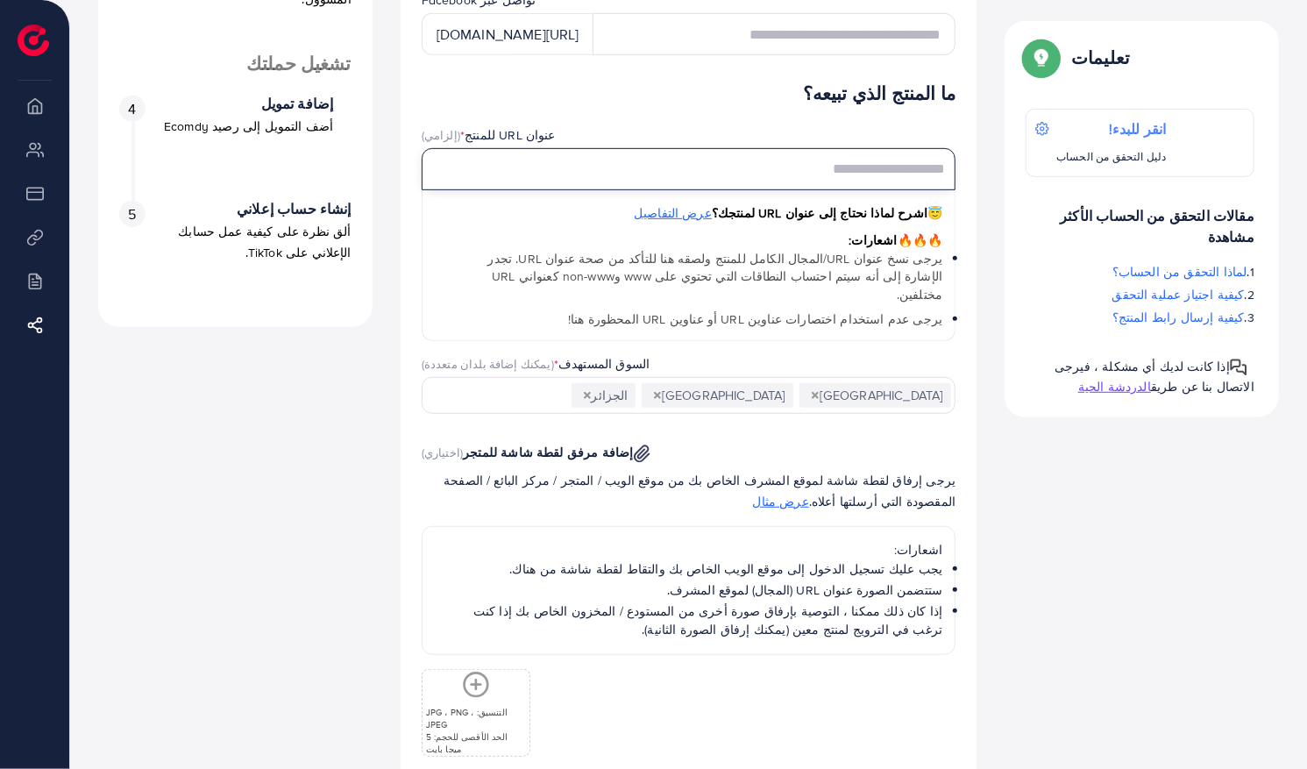
click at [896, 177] on input "text" at bounding box center [689, 169] width 535 height 42
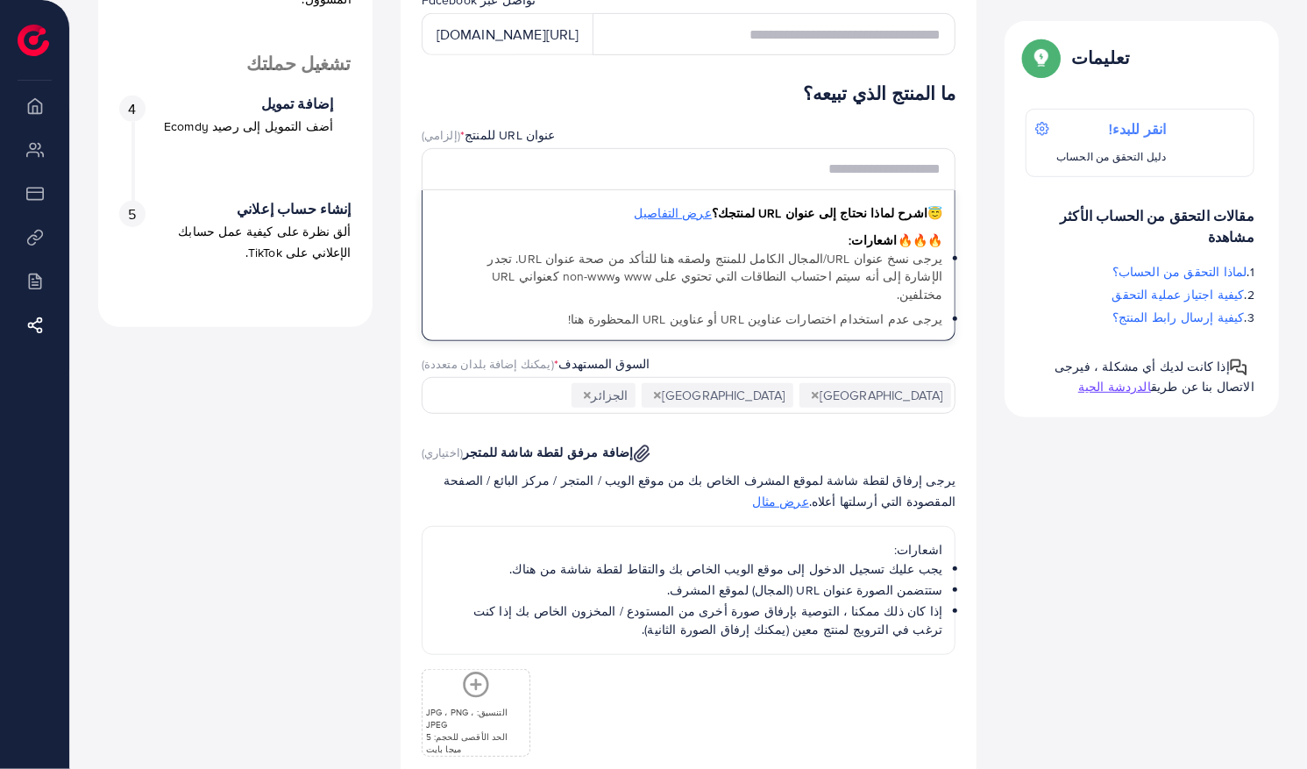
click at [720, 232] on div "😇 اشرح لماذا نحتاج إلى عنوان URL لمنتجك؟ عرض التفاصيل 🔥🔥🔥 اشعارات: يرجى نسخ عنو…" at bounding box center [689, 266] width 535 height 152
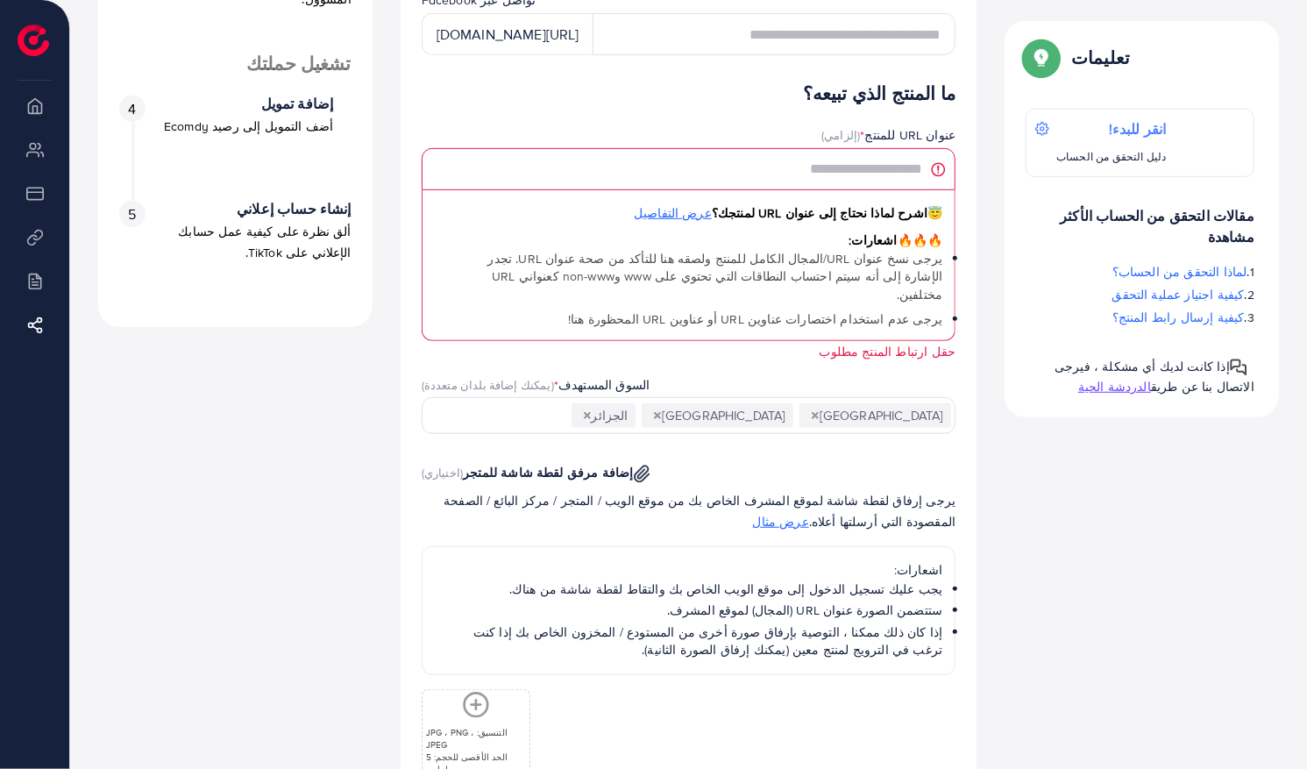
click at [719, 224] on div "😇 اشرح لماذا نحتاج إلى عنوان URL لمنتجك؟ عرض التفاصيل" at bounding box center [689, 216] width 509 height 27
click at [712, 215] on span "عرض التفاصيل" at bounding box center [673, 213] width 78 height 18
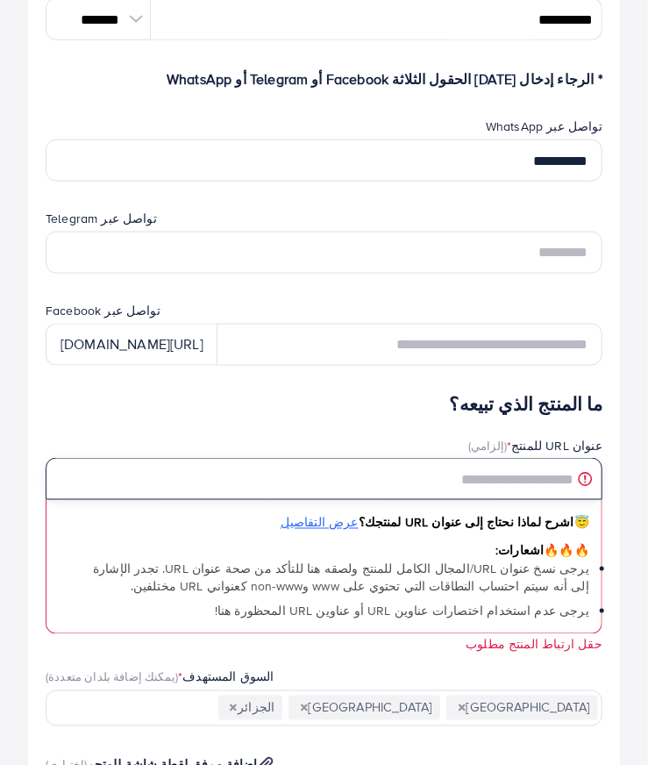
click at [542, 474] on input "text" at bounding box center [324, 479] width 557 height 42
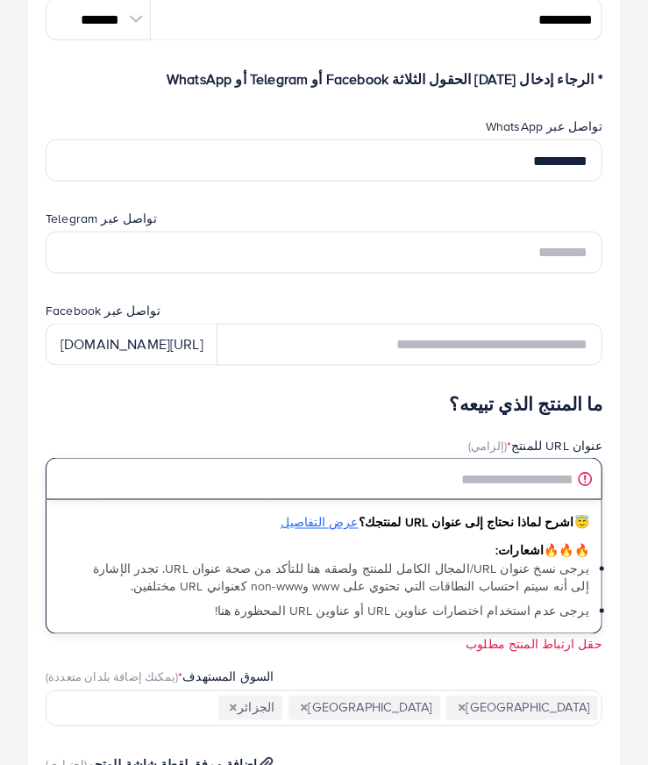
click at [516, 473] on input "text" at bounding box center [324, 479] width 557 height 42
click at [533, 480] on input "text" at bounding box center [324, 479] width 557 height 42
paste input "**********"
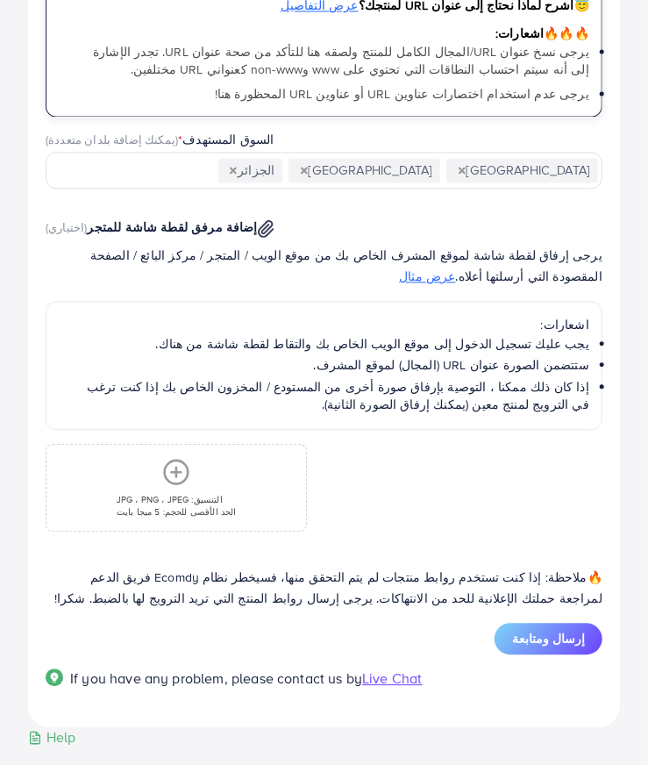
scroll to position [1003, 0]
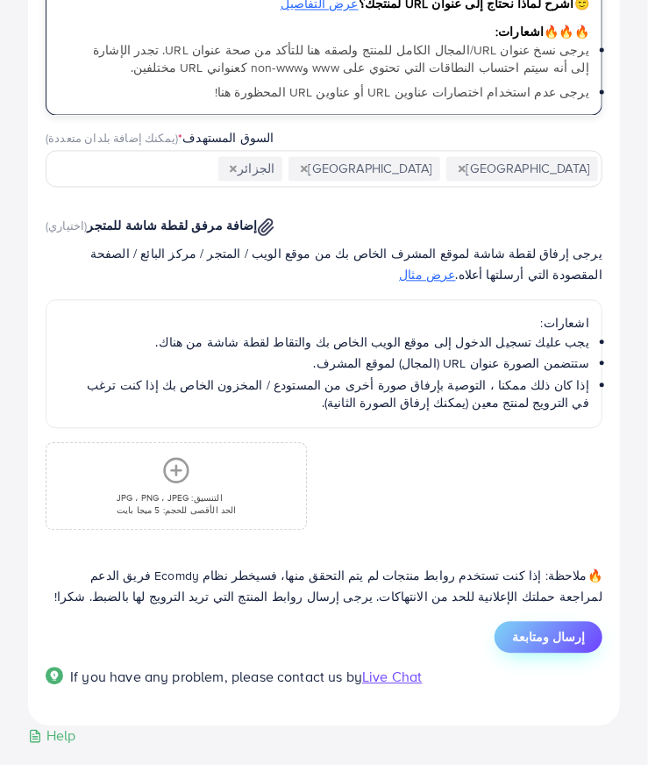
type input "**********"
click at [566, 628] on span "إرسال ومتابعة" at bounding box center [548, 637] width 73 height 18
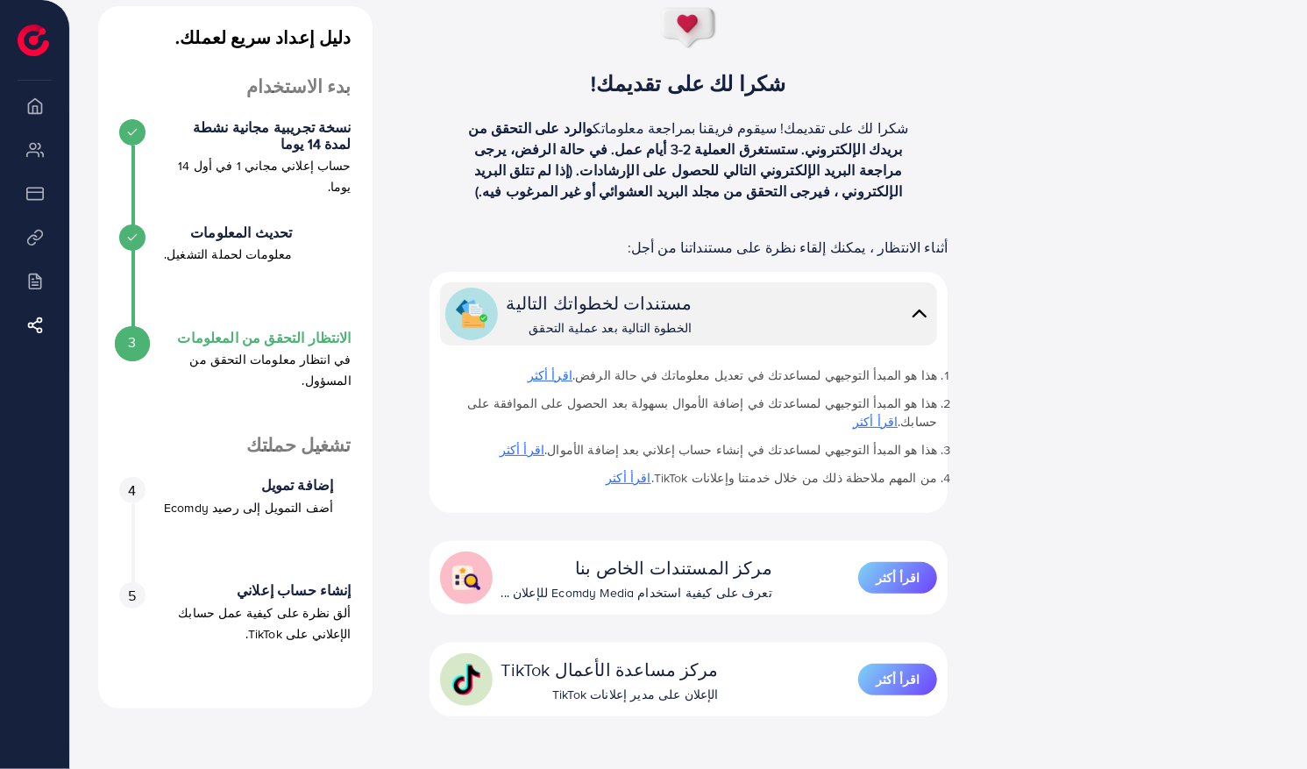
scroll to position [93, 0]
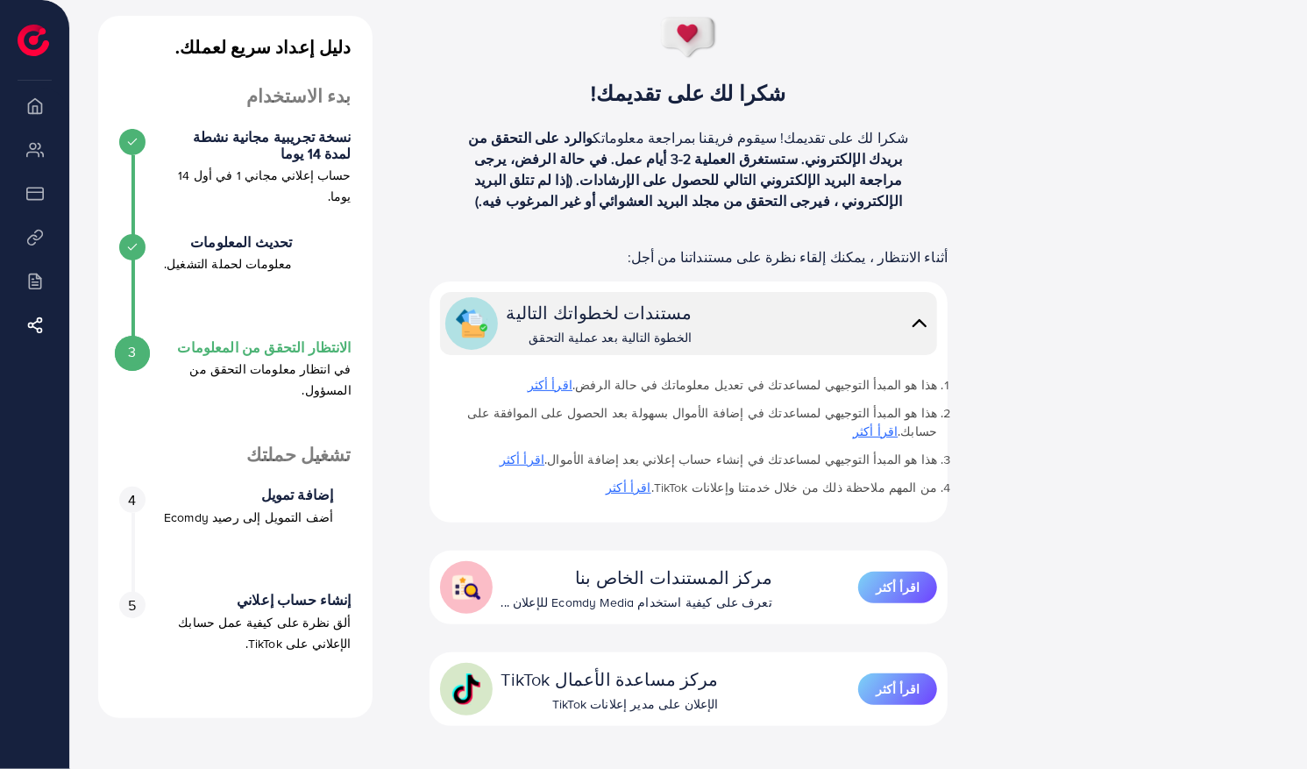
click at [128, 360] on span "3" at bounding box center [132, 352] width 8 height 20
click at [917, 325] on img at bounding box center [919, 322] width 25 height 25
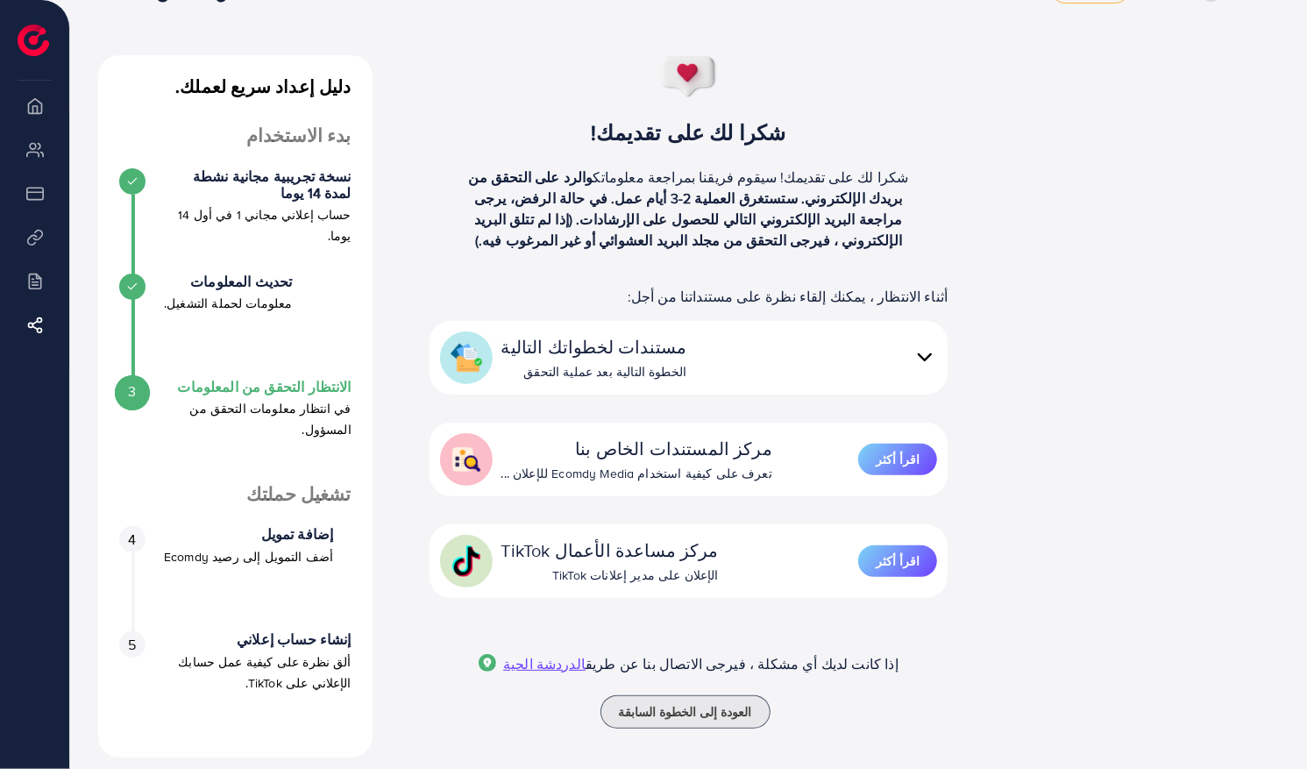
scroll to position [0, 0]
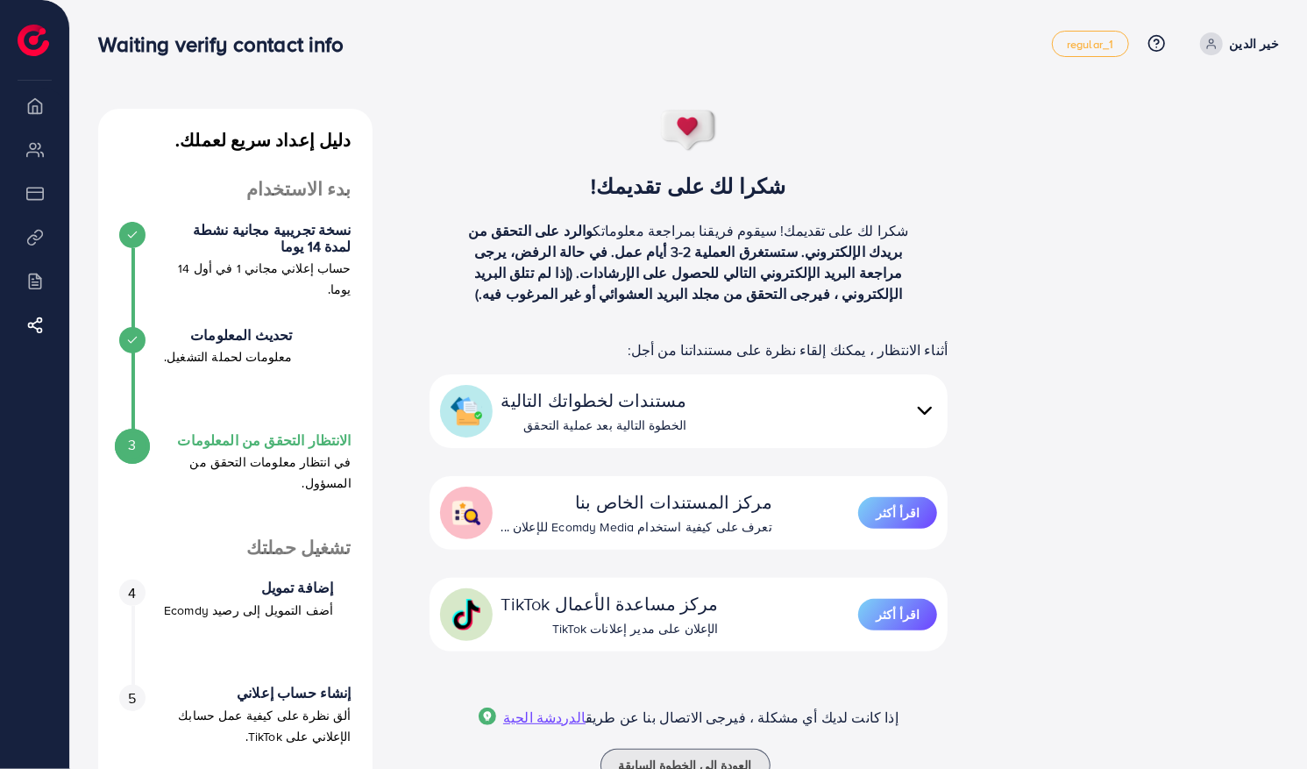
click at [29, 157] on li "حساباتي الإعلانية" at bounding box center [34, 149] width 69 height 35
click at [33, 151] on li "حساباتي الإعلانية" at bounding box center [34, 149] width 69 height 35
click at [30, 121] on li "نظره عامه" at bounding box center [34, 105] width 69 height 35
click at [25, 40] on img at bounding box center [34, 41] width 32 height 32
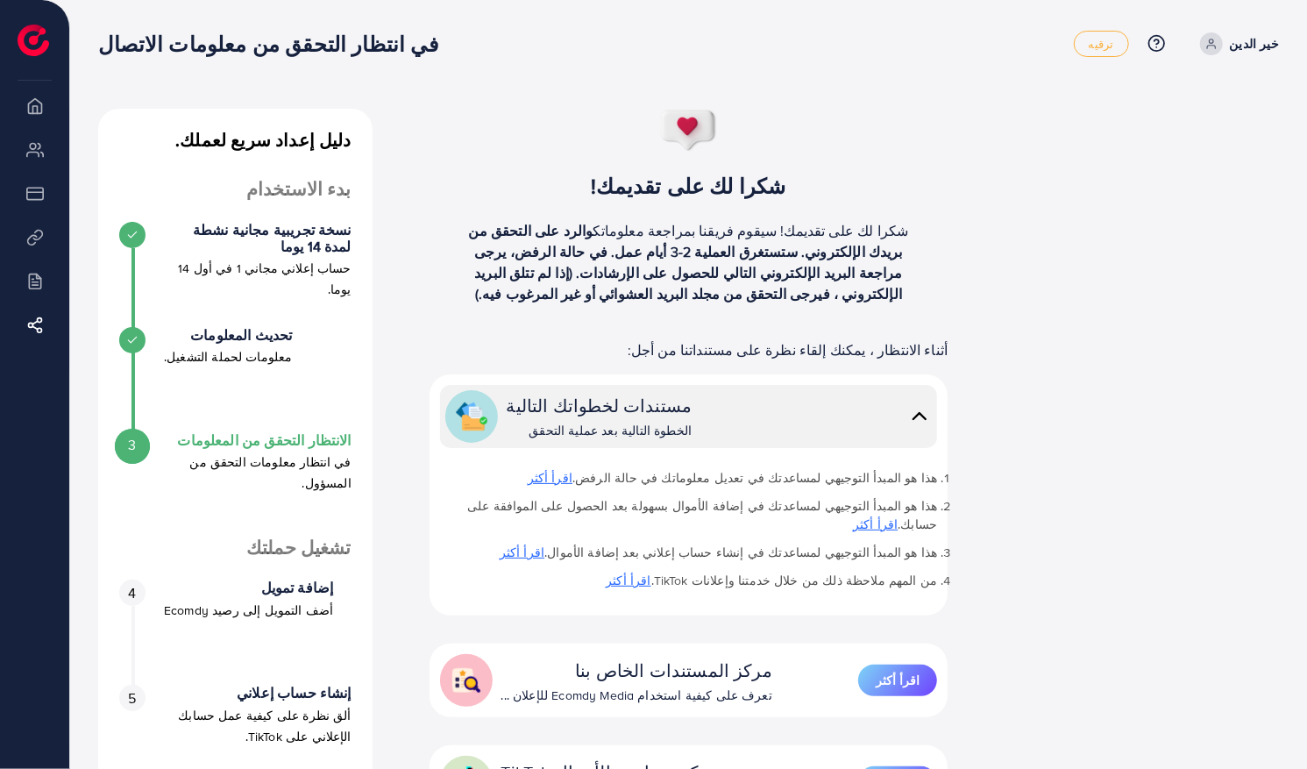
click at [21, 35] on img at bounding box center [34, 41] width 32 height 32
click at [36, 120] on li "نظره عامه" at bounding box center [34, 105] width 69 height 35
click at [23, 110] on li "نظره عامه" at bounding box center [34, 105] width 69 height 35
click at [544, 544] on link "اقرأ أكثر" at bounding box center [522, 553] width 45 height 18
